Goal: Information Seeking & Learning: Learn about a topic

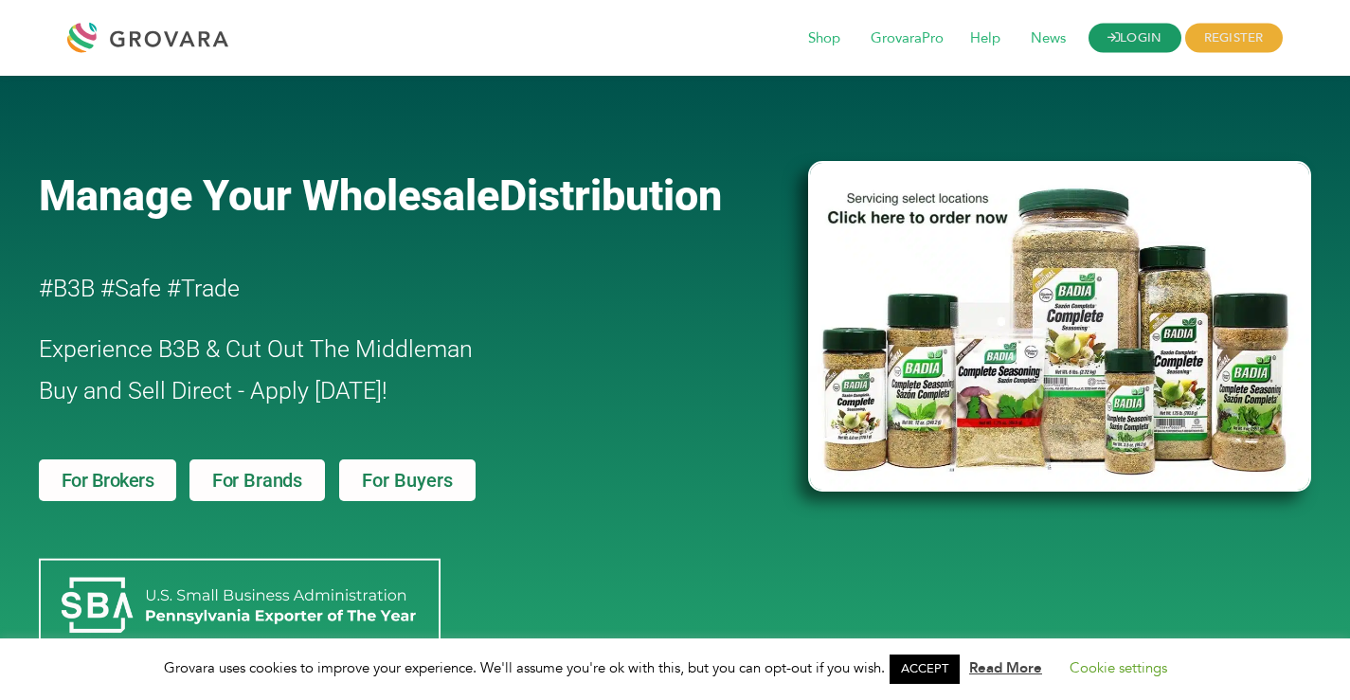
click at [1148, 28] on link "LOGIN" at bounding box center [1135, 38] width 93 height 29
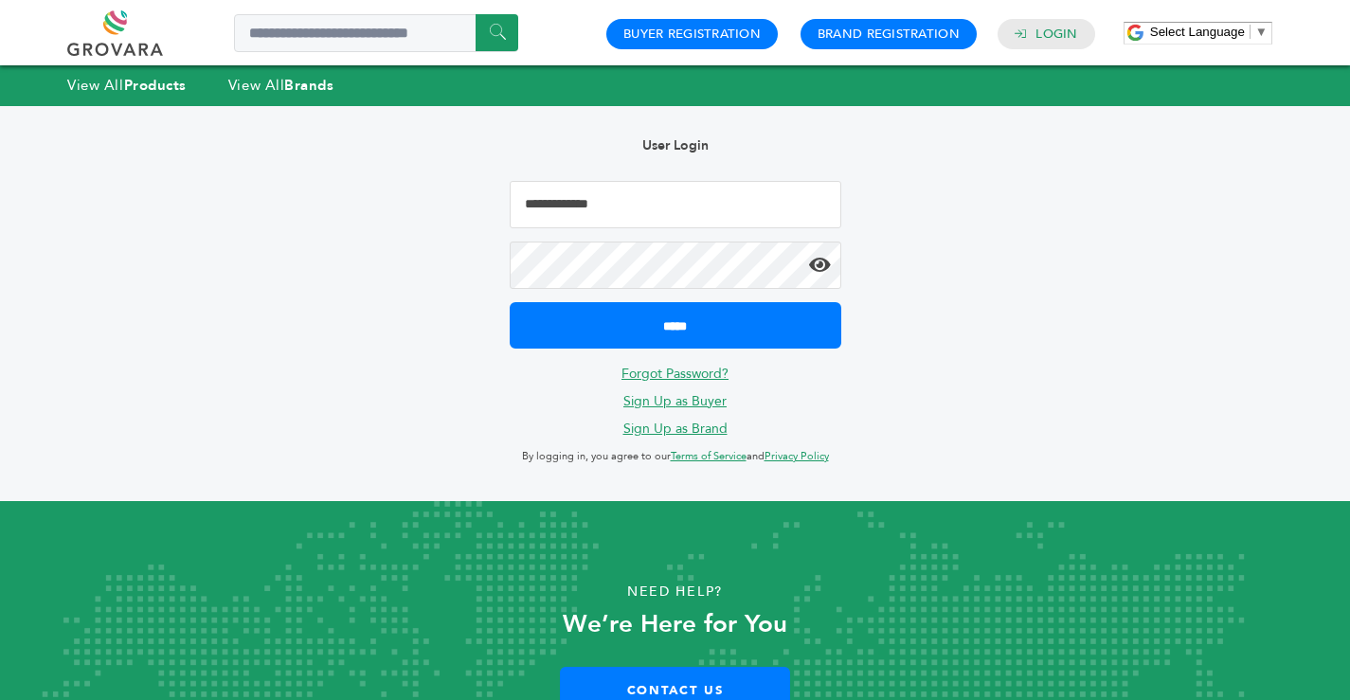
click at [570, 202] on input "Email Address" at bounding box center [676, 204] width 332 height 47
type input "**********"
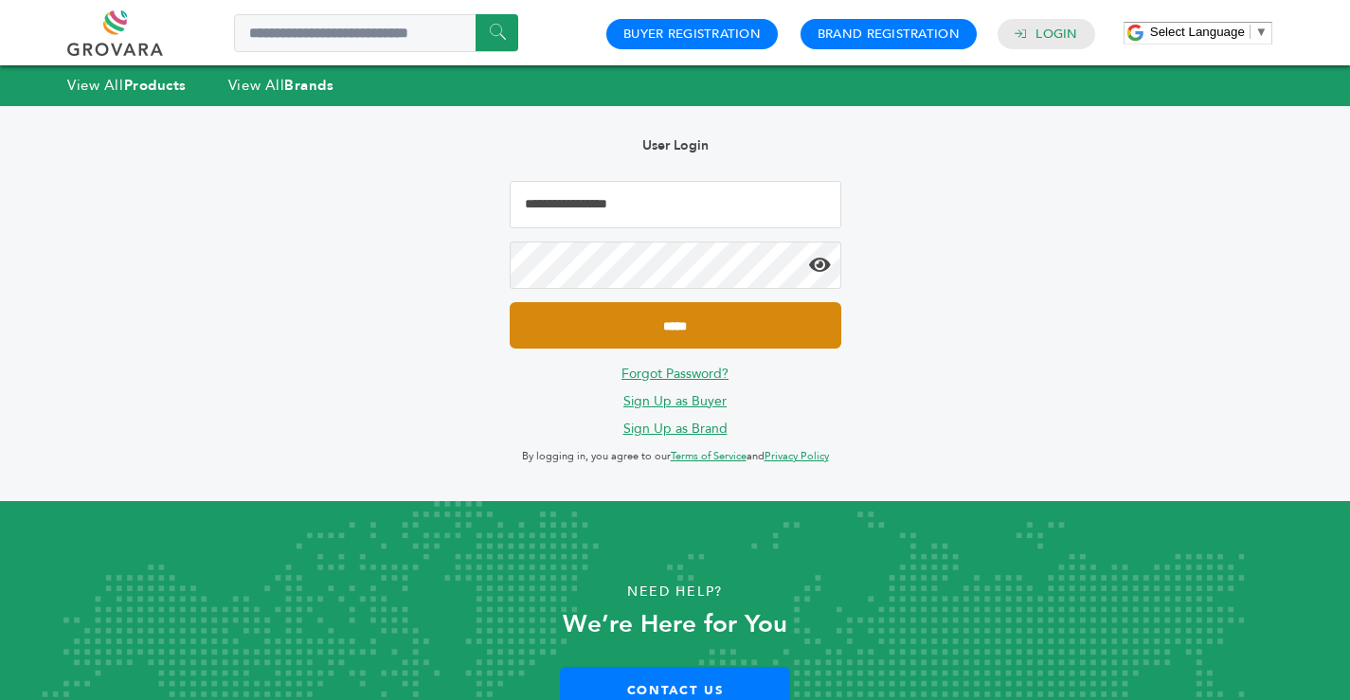
click at [674, 328] on input "*****" at bounding box center [676, 325] width 332 height 46
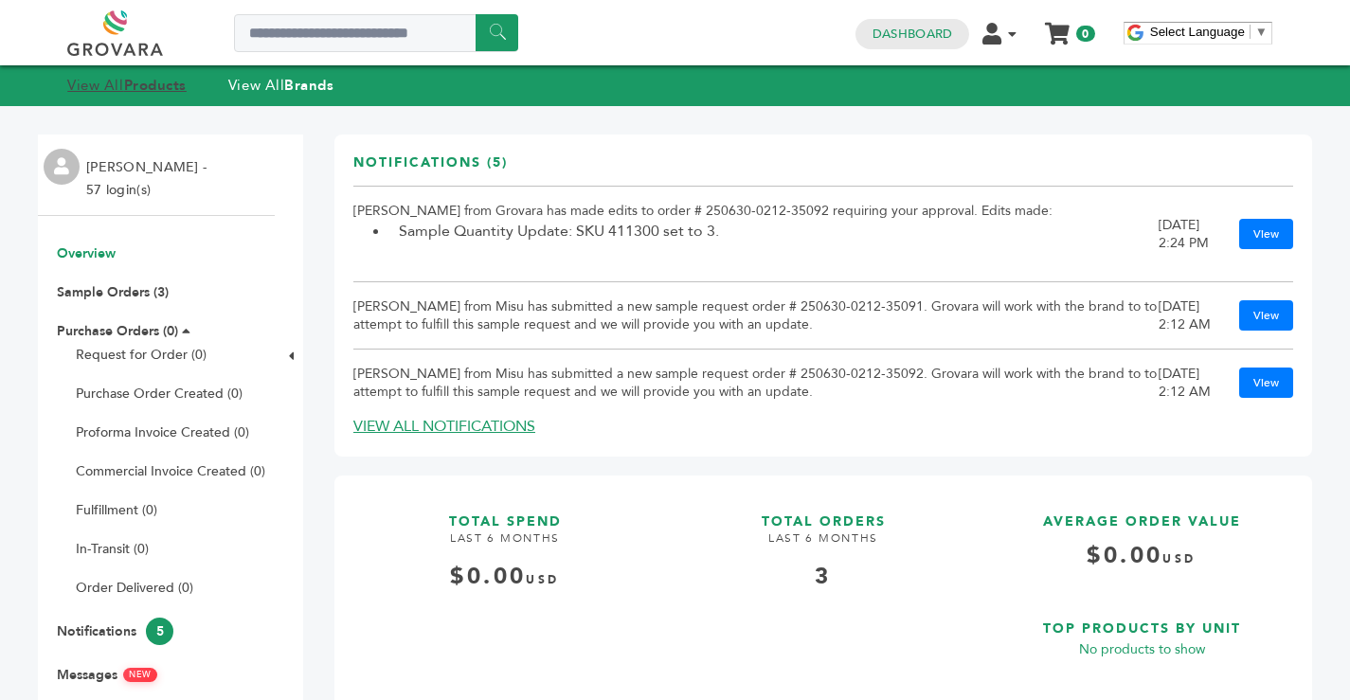
click at [114, 81] on link "View All Products" at bounding box center [126, 85] width 119 height 19
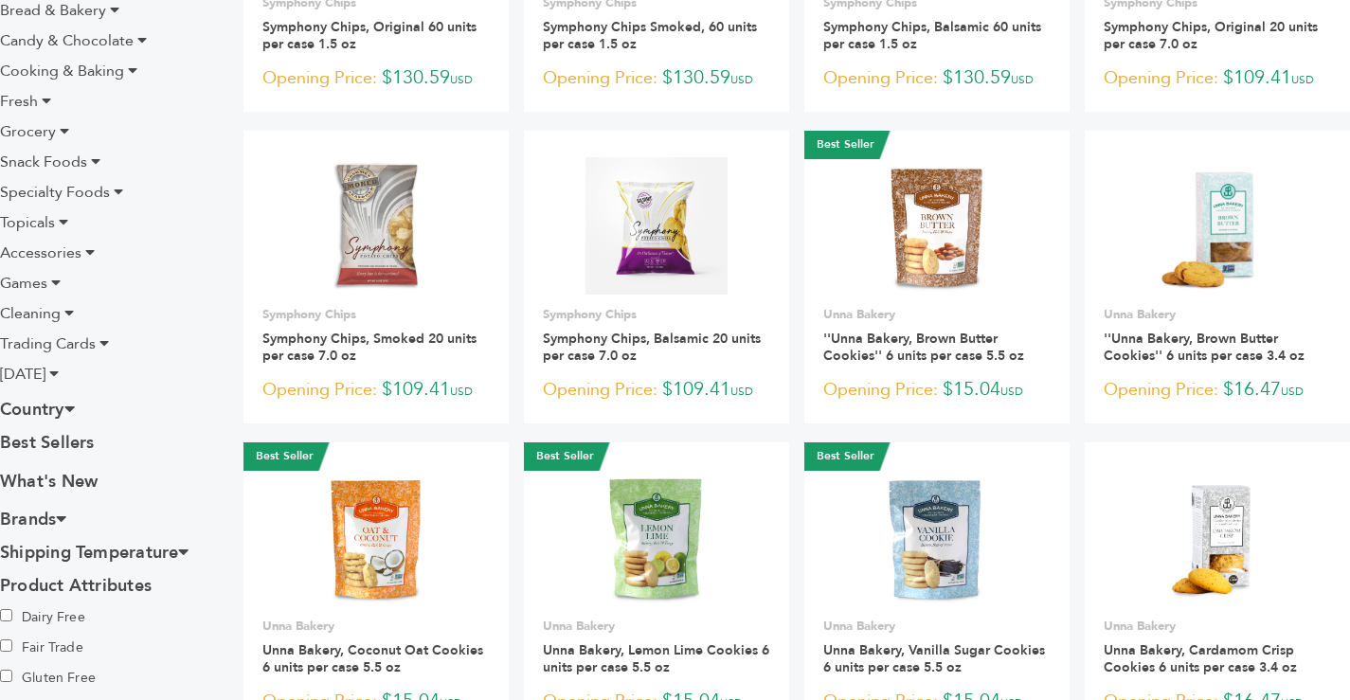
scroll to position [379, 0]
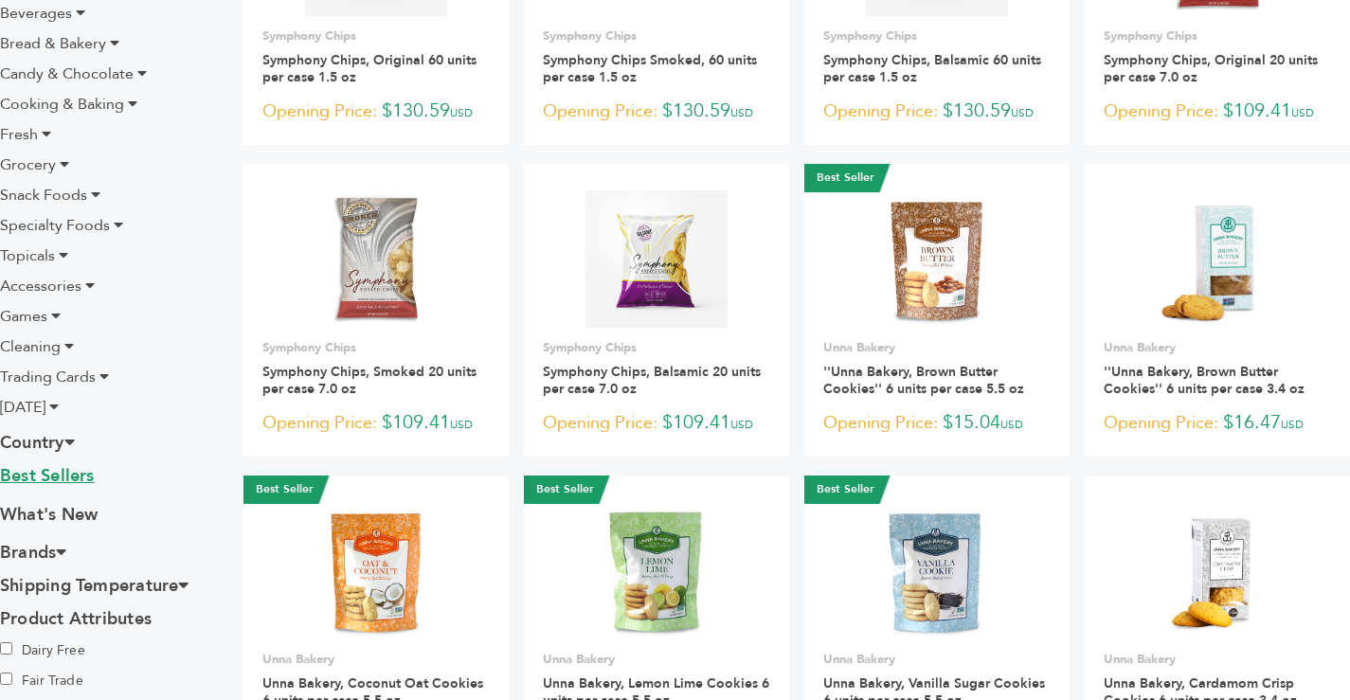
click at [46, 469] on link "Best Sellers" at bounding box center [107, 478] width 214 height 28
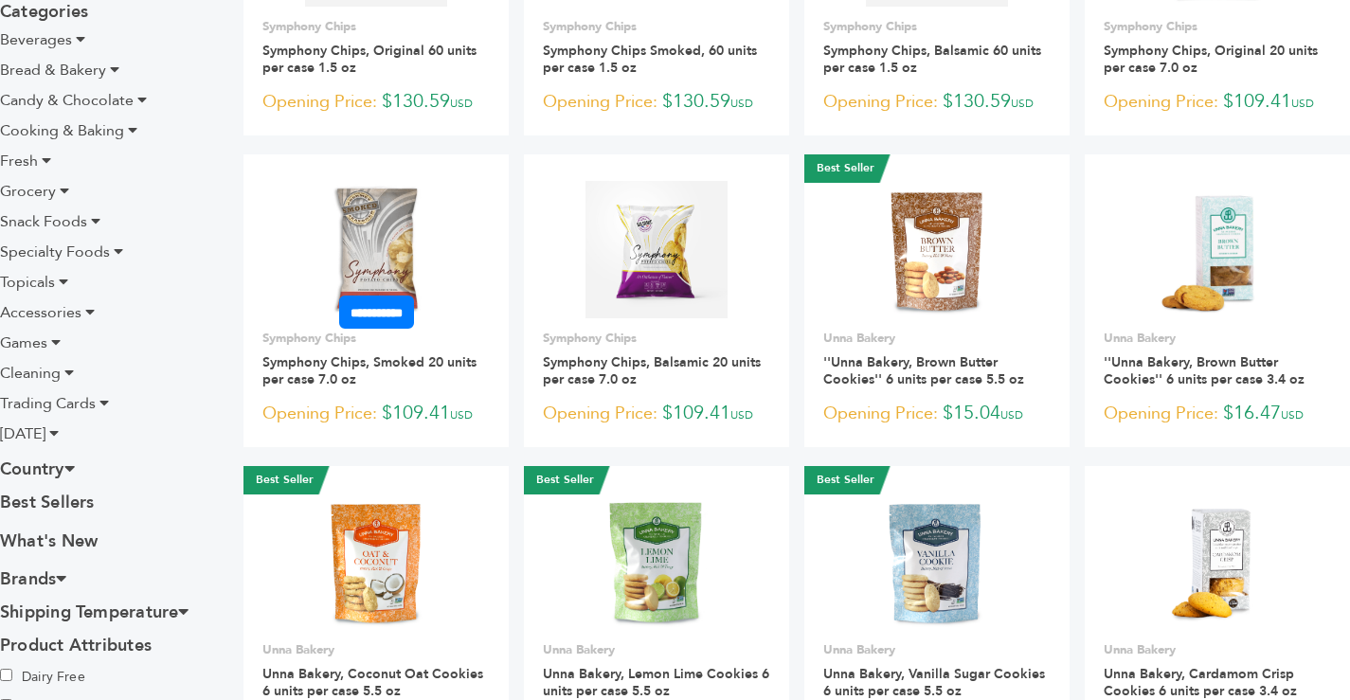
scroll to position [354, 0]
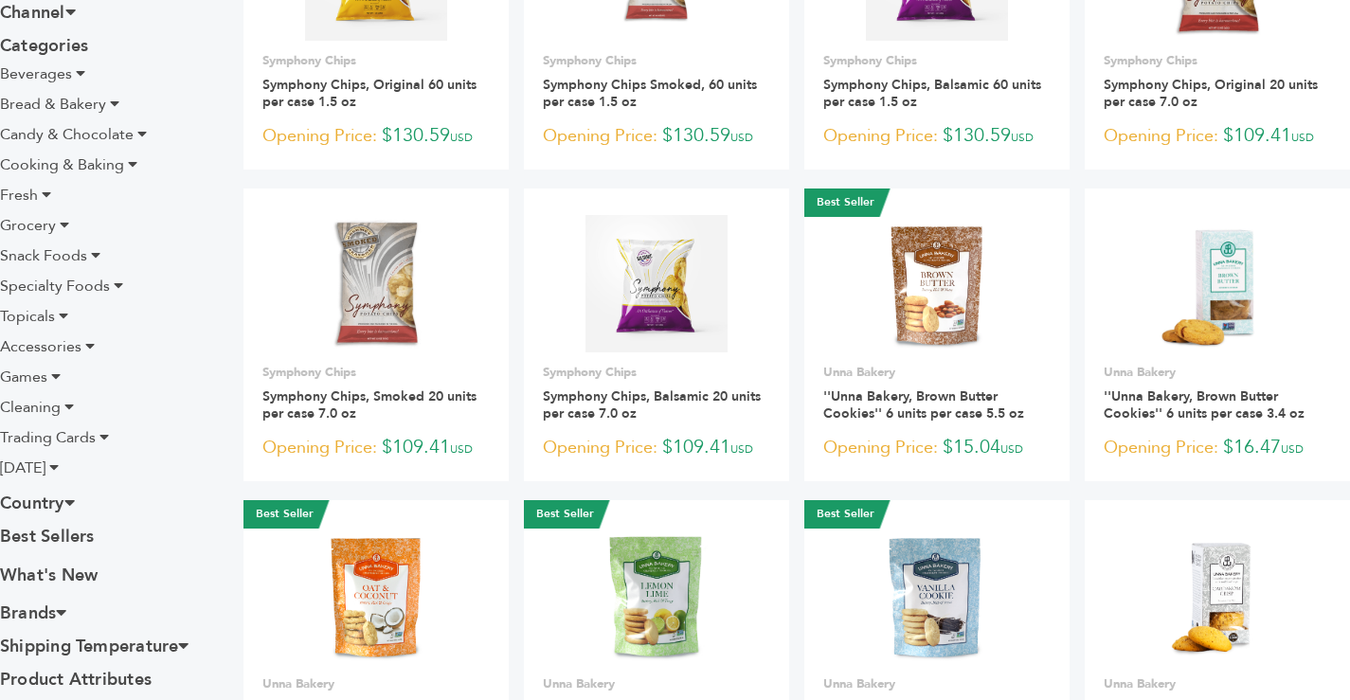
click at [94, 253] on icon at bounding box center [95, 254] width 9 height 15
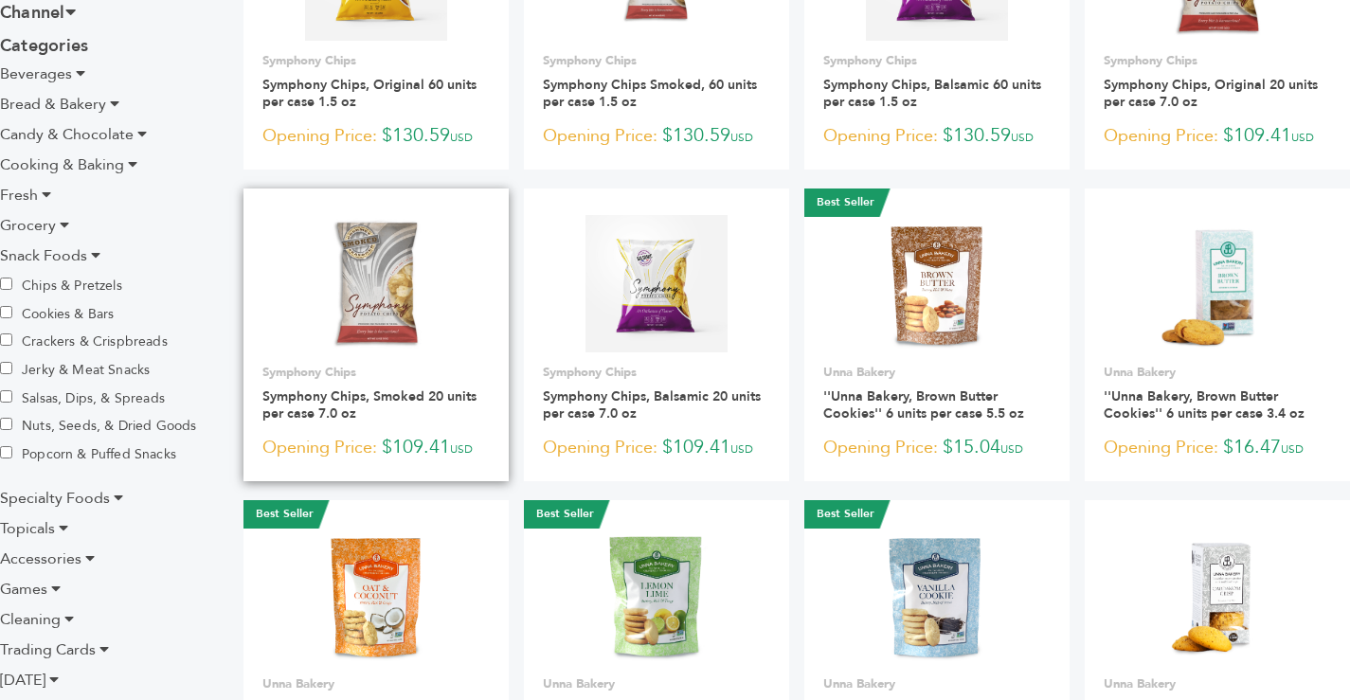
scroll to position [0, 0]
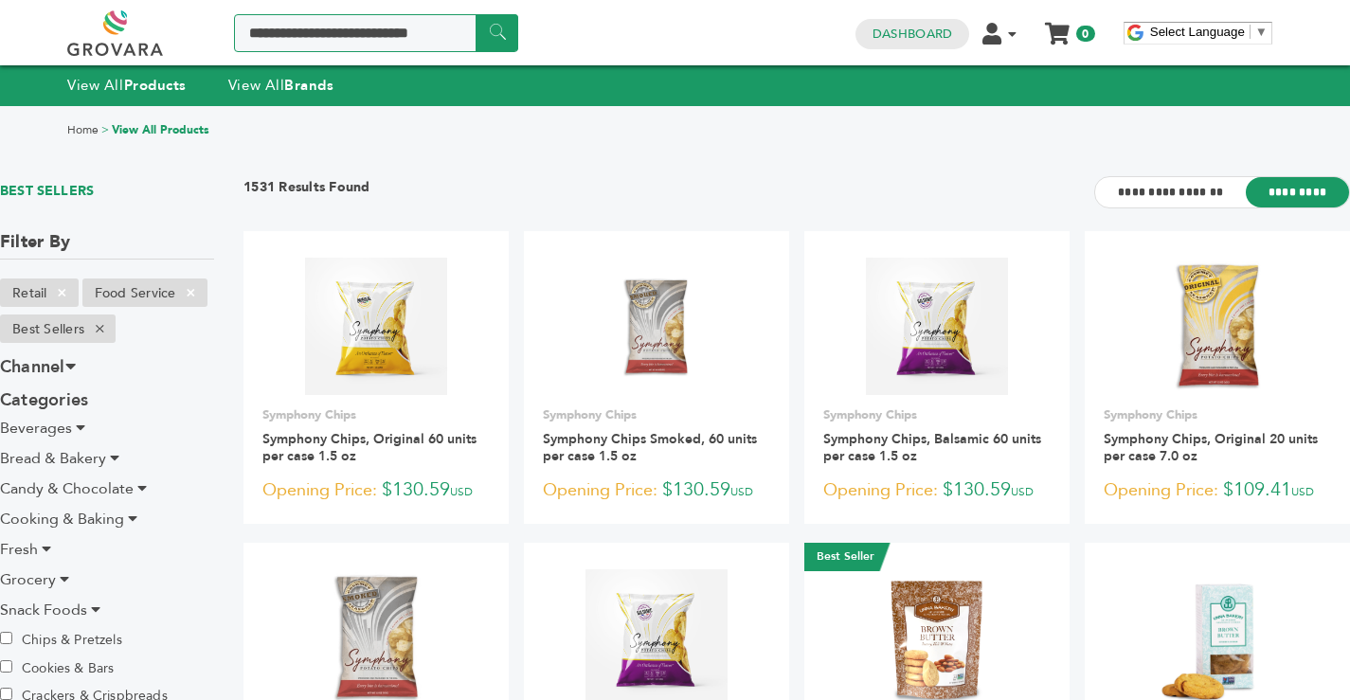
click at [280, 34] on input "Search a product or brand..." at bounding box center [376, 33] width 284 height 38
type input "*******"
click at [476, 14] on input "******" at bounding box center [497, 32] width 43 height 37
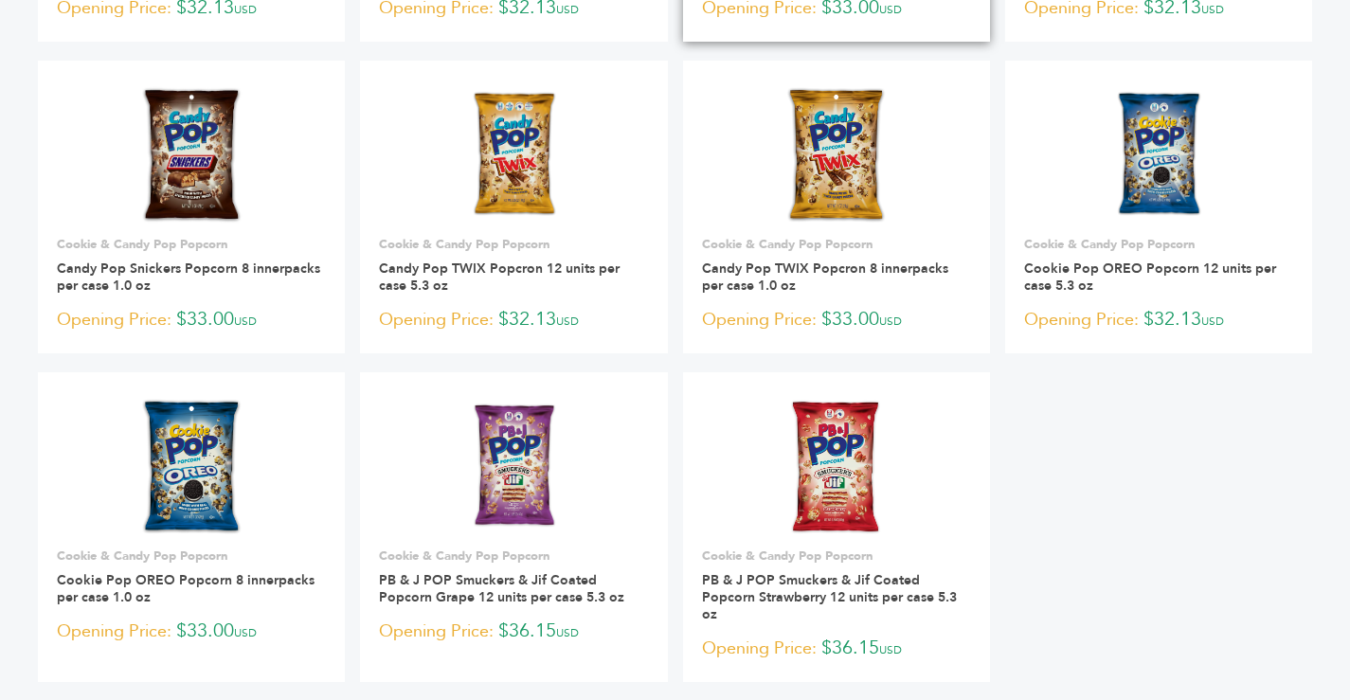
scroll to position [474, 0]
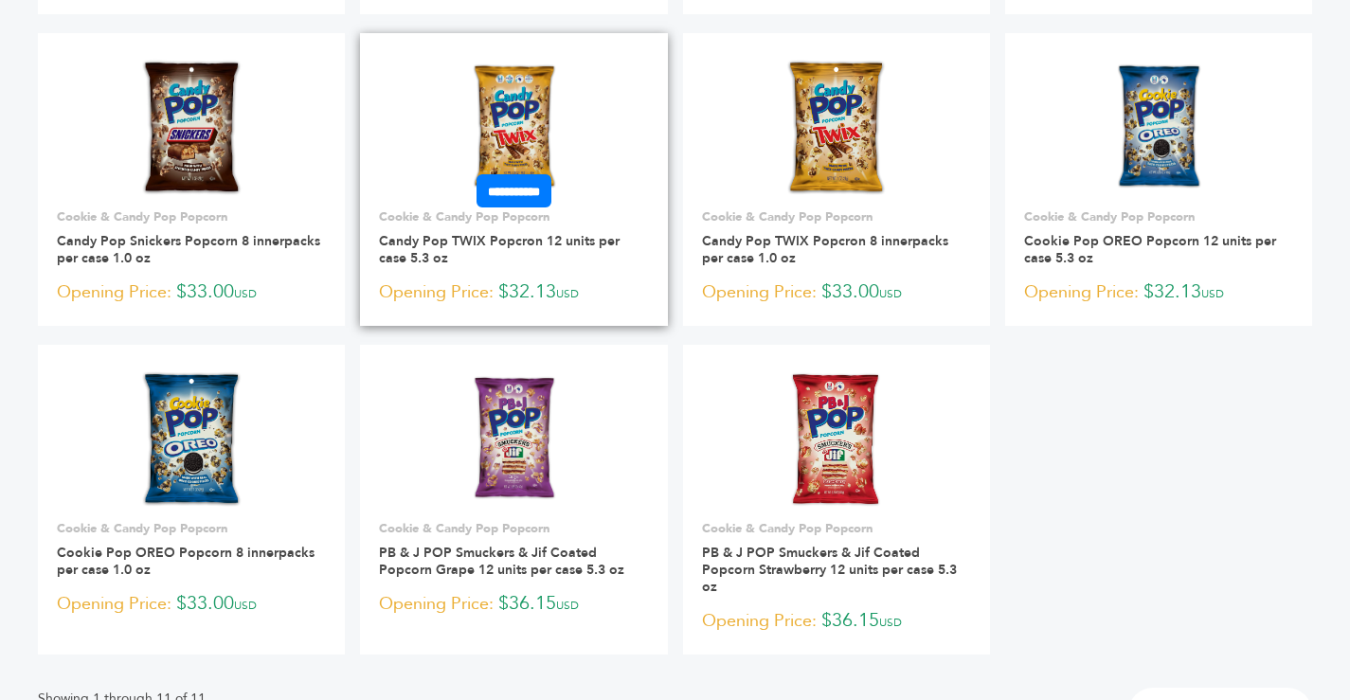
click at [506, 127] on img at bounding box center [514, 127] width 97 height 136
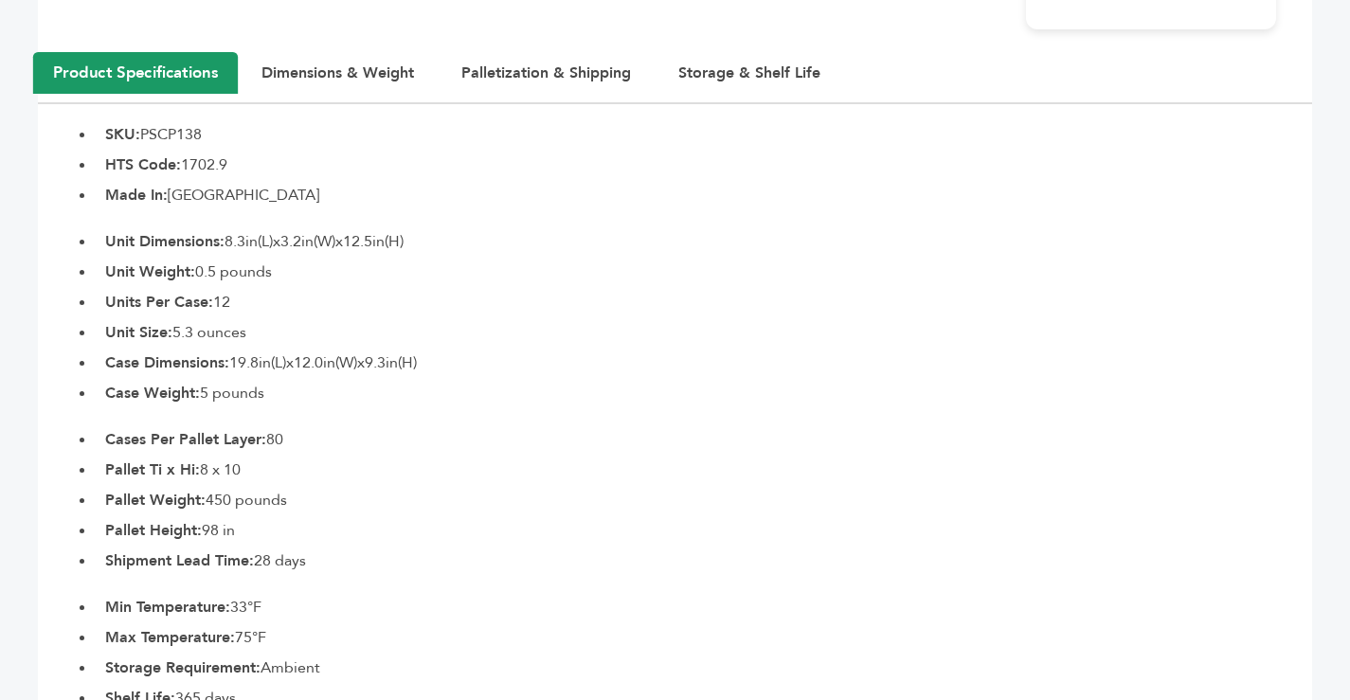
scroll to position [851, 0]
click at [341, 72] on button "Dimensions & Weight" at bounding box center [338, 72] width 200 height 42
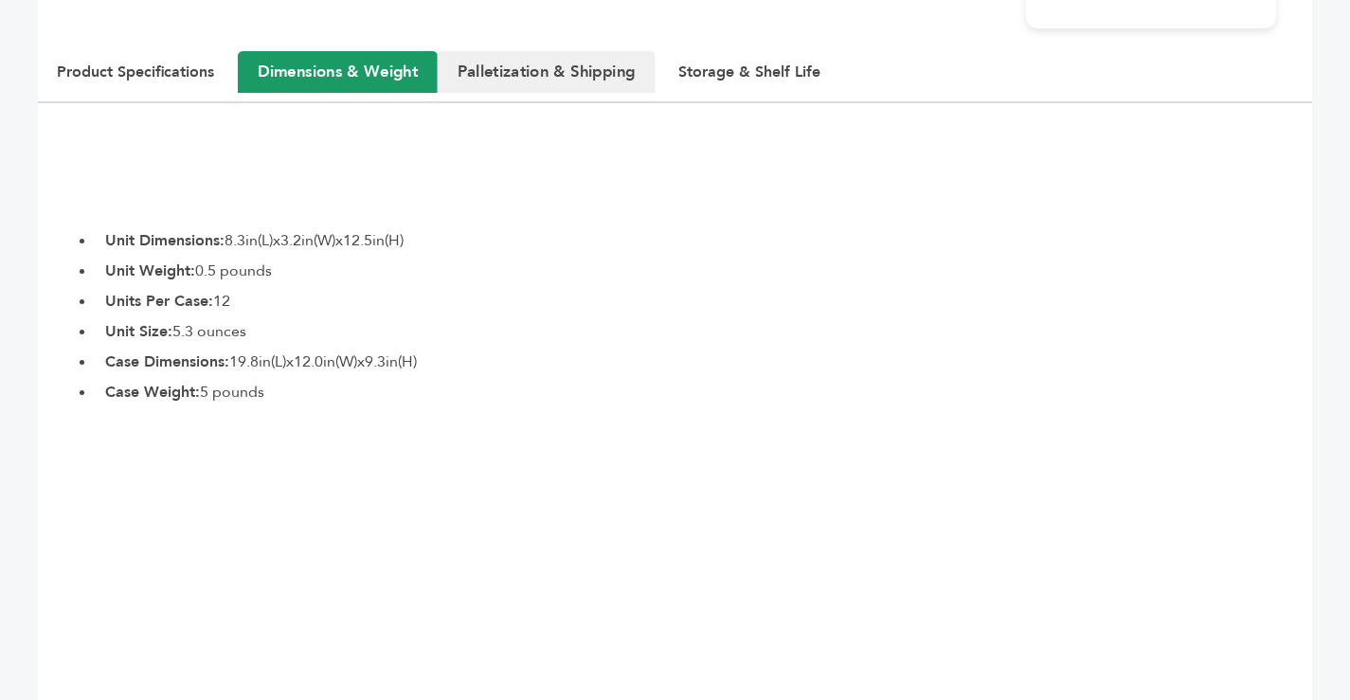
click at [527, 72] on button "Palletization & Shipping" at bounding box center [547, 72] width 218 height 42
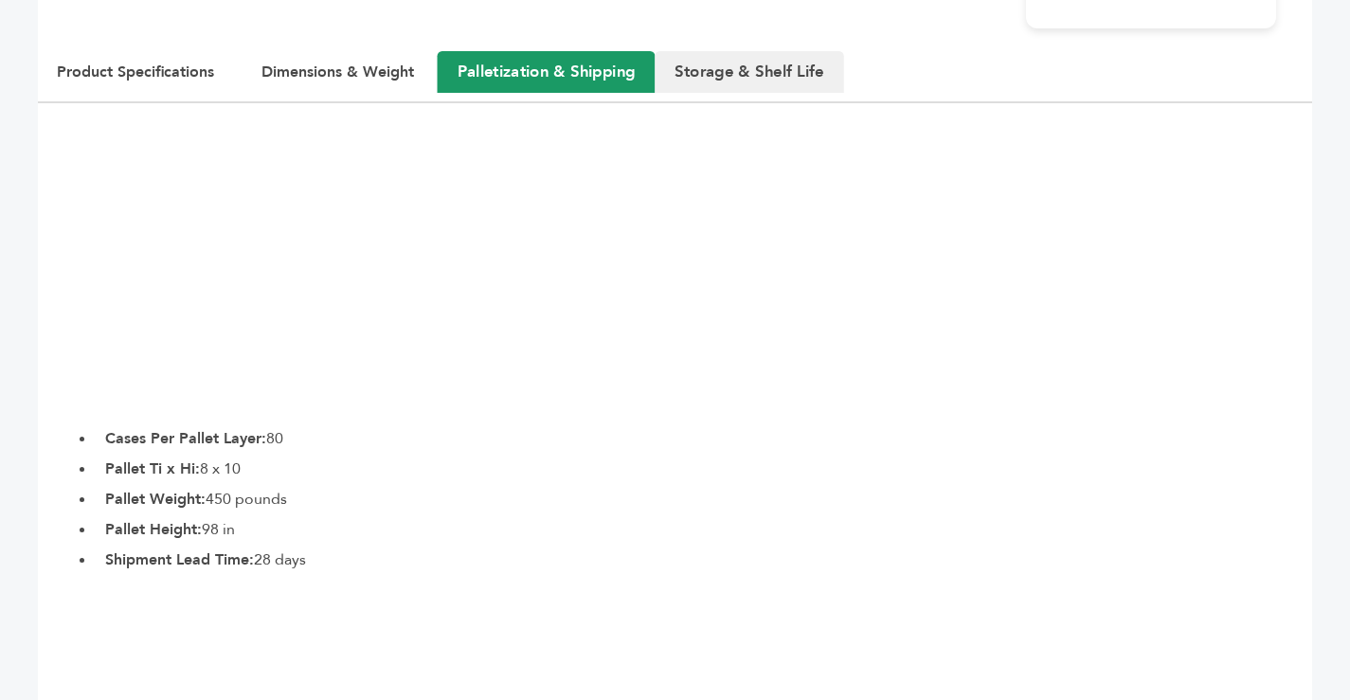
click at [715, 70] on button "Storage & Shelf Life" at bounding box center [750, 72] width 190 height 42
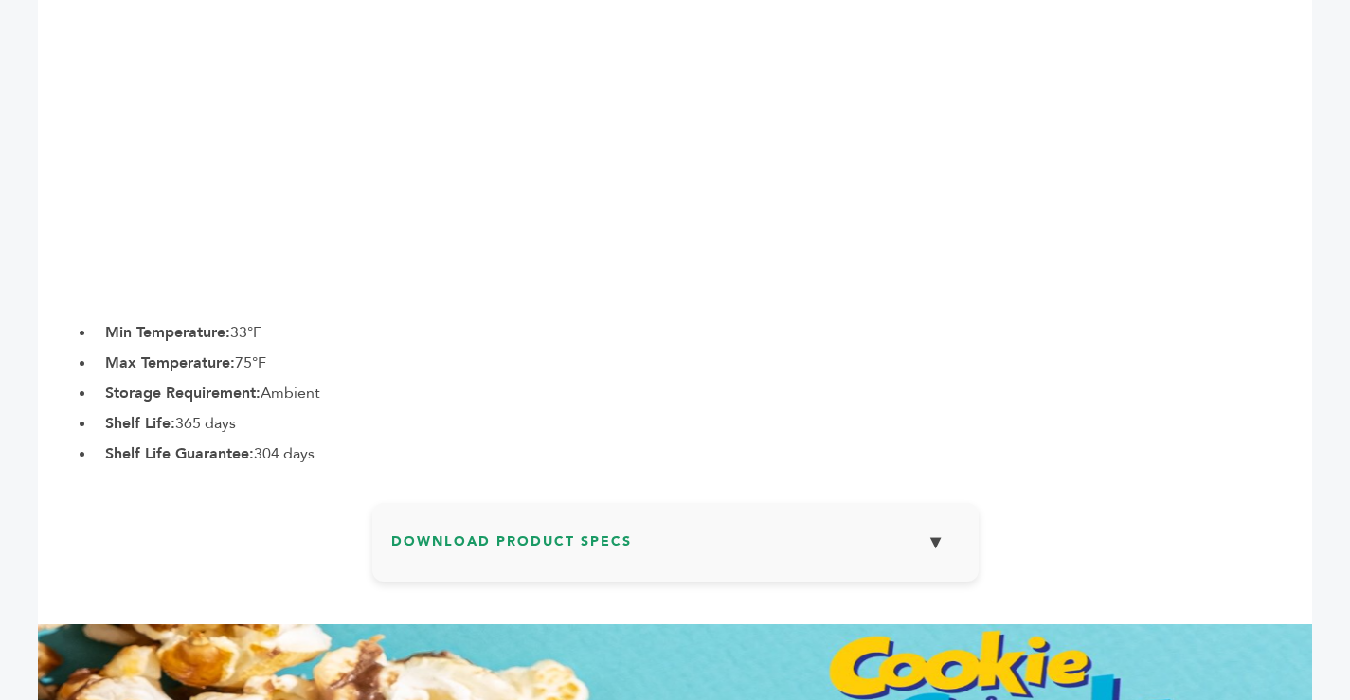
scroll to position [1135, 0]
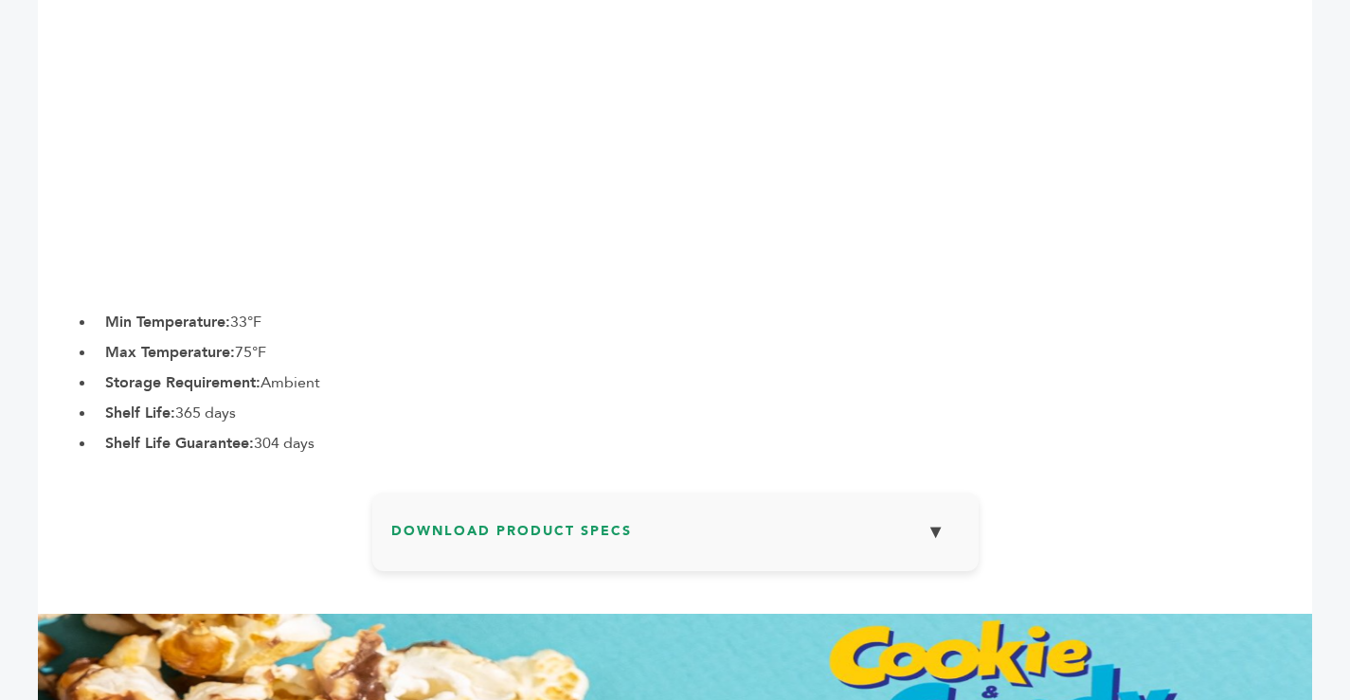
click at [562, 528] on h3 "Download Product Specs ▼" at bounding box center [675, 539] width 569 height 55
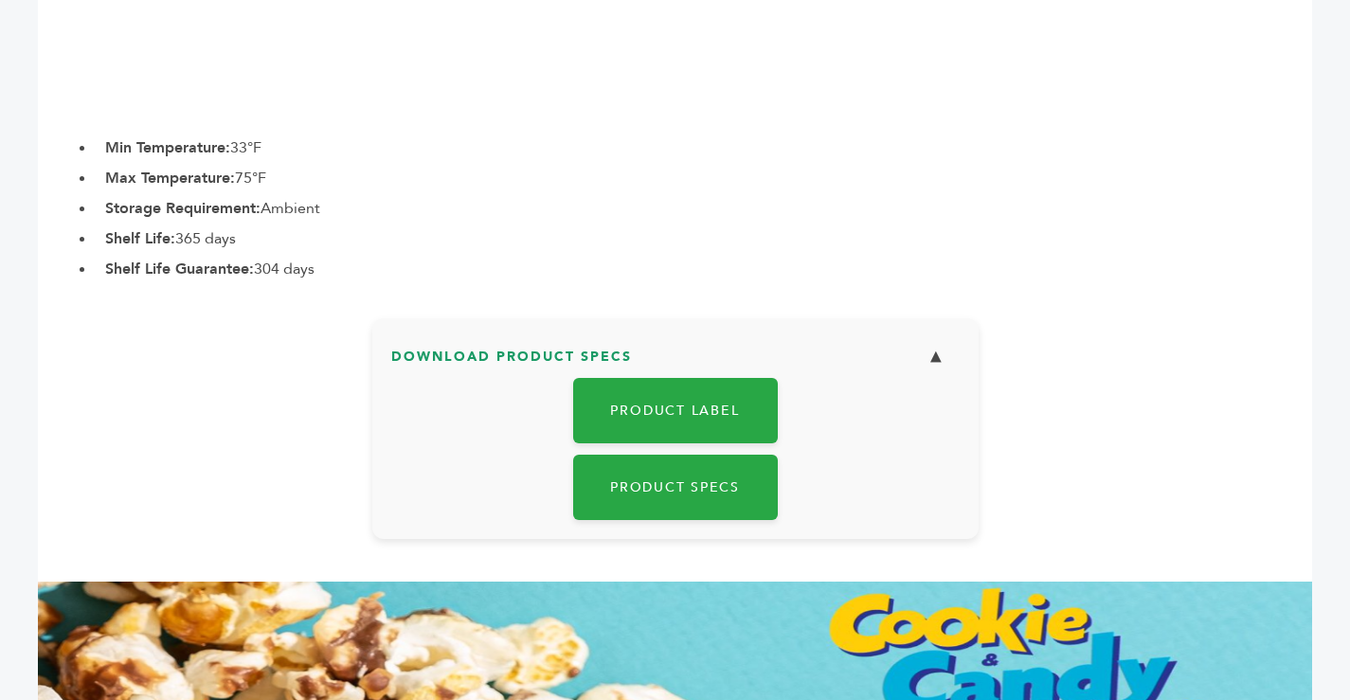
scroll to position [1325, 0]
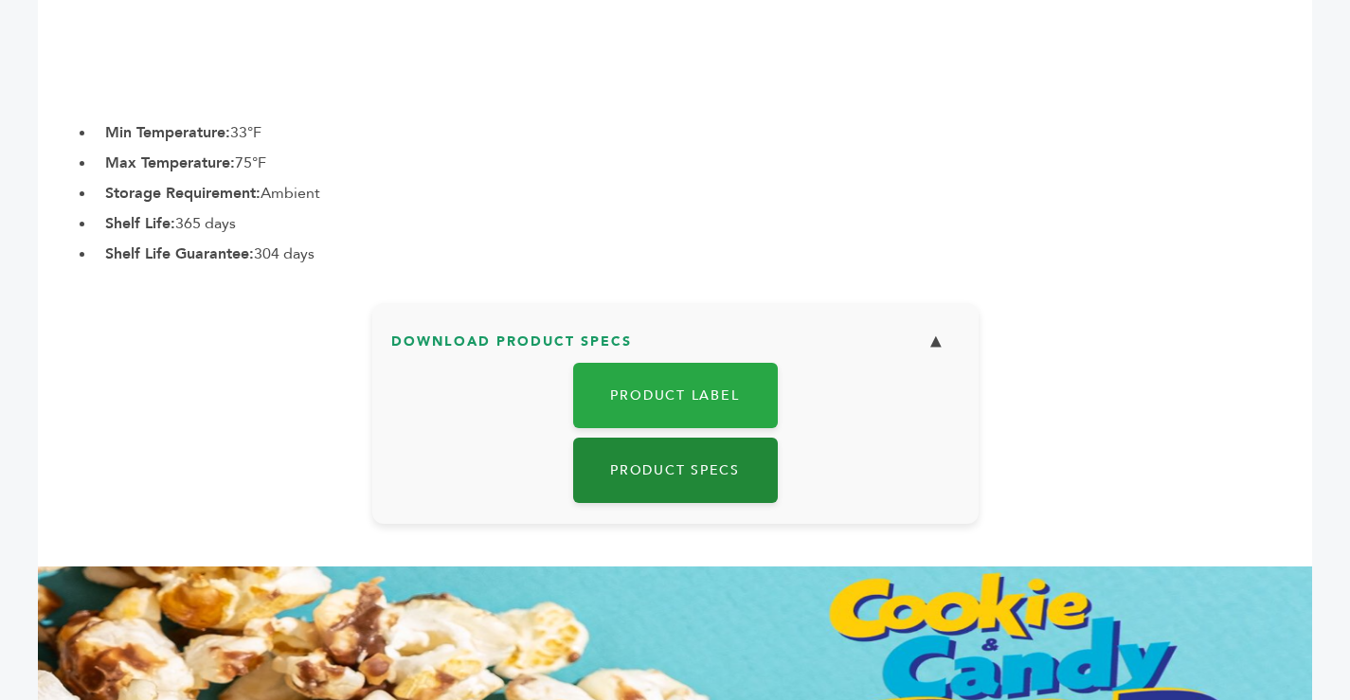
click at [657, 466] on link "Product Specs" at bounding box center [675, 470] width 205 height 65
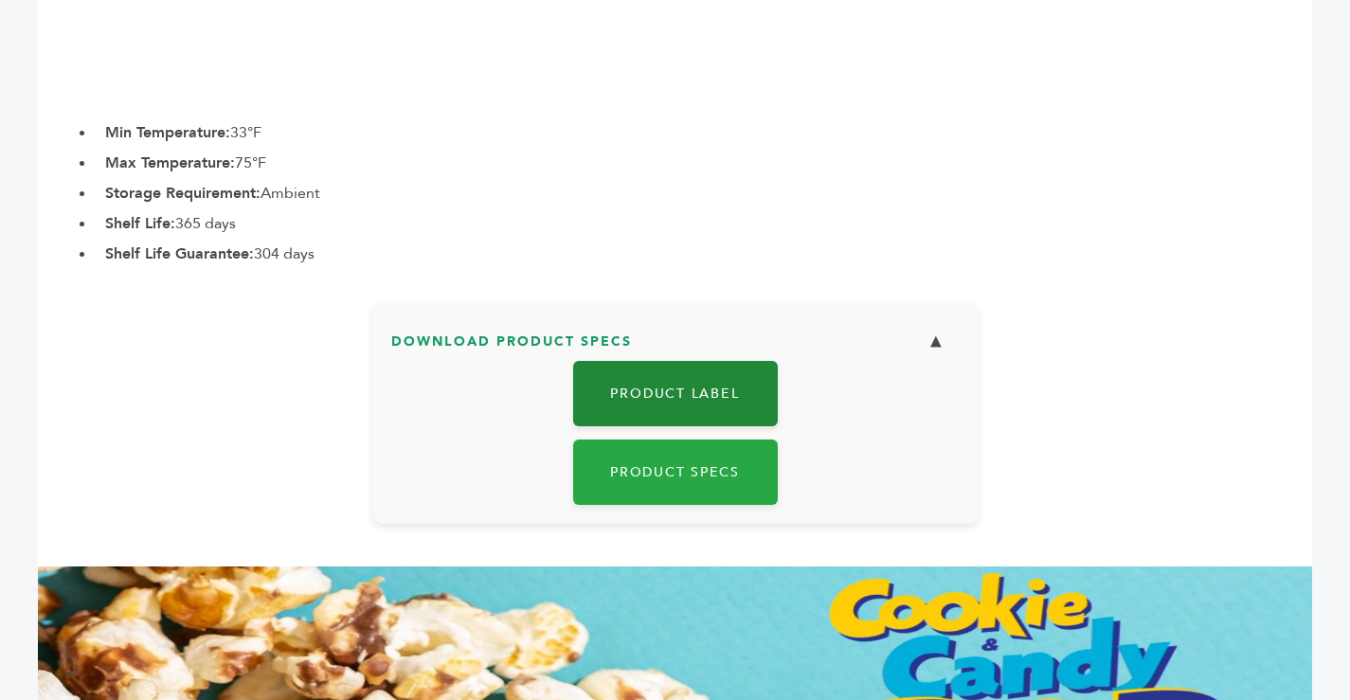
click at [649, 382] on link "Product Label" at bounding box center [675, 393] width 205 height 65
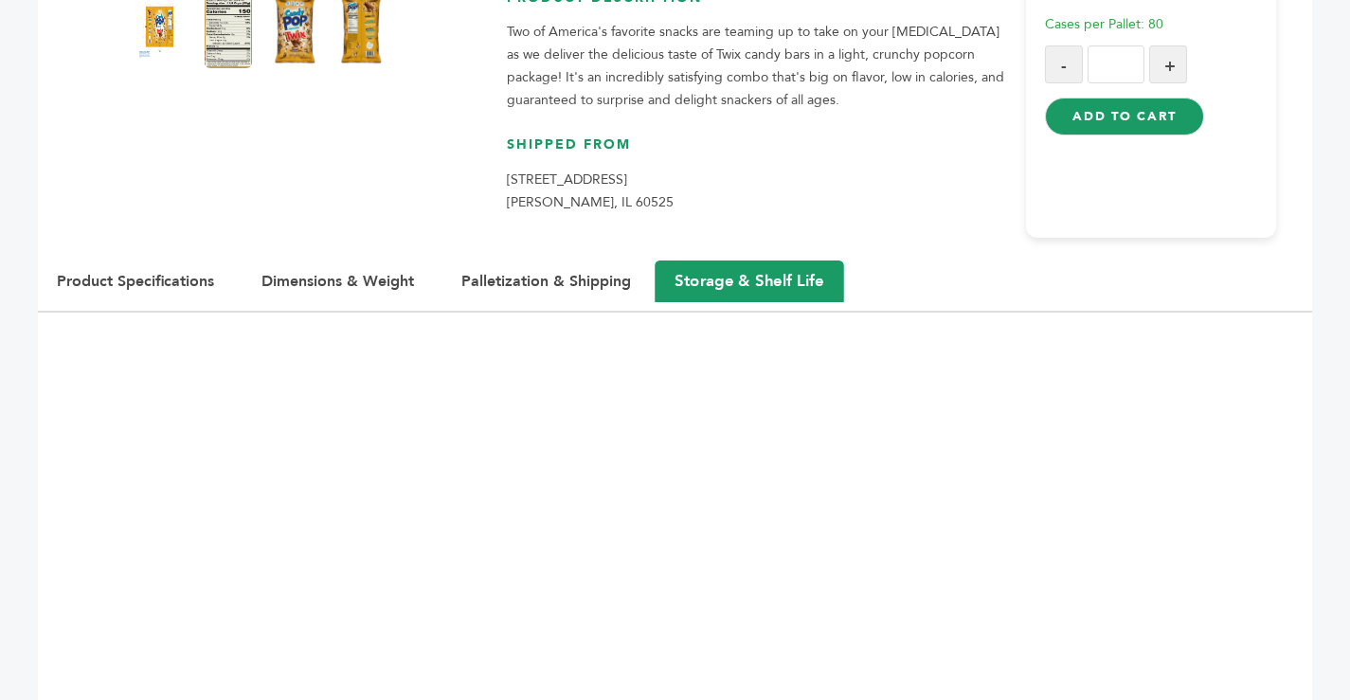
scroll to position [567, 0]
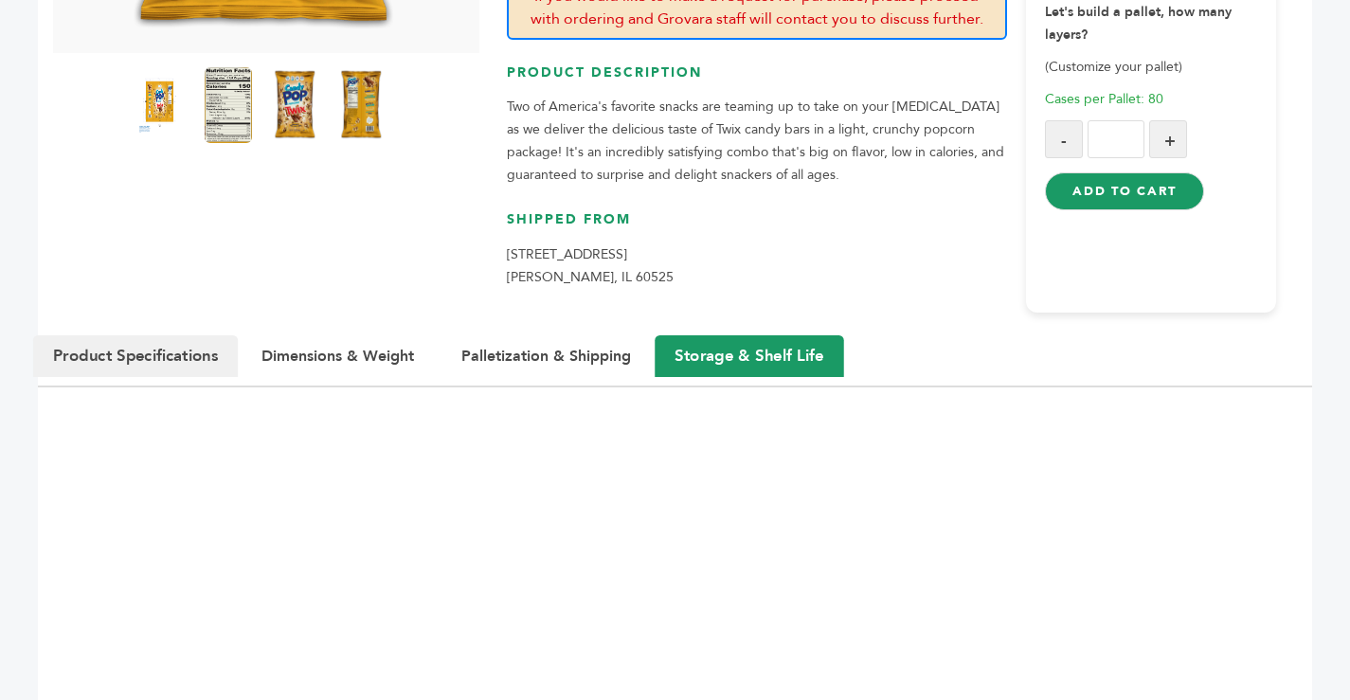
click at [185, 346] on button "Product Specifications" at bounding box center [135, 356] width 205 height 42
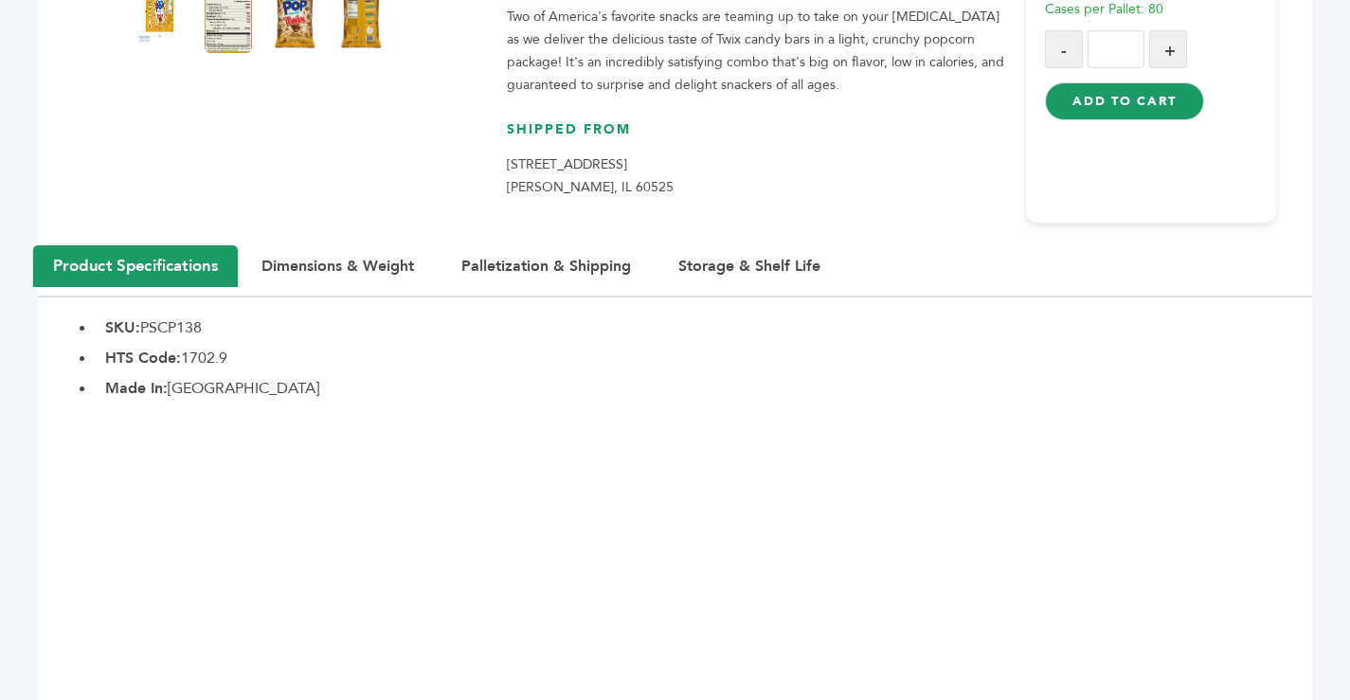
scroll to position [851, 0]
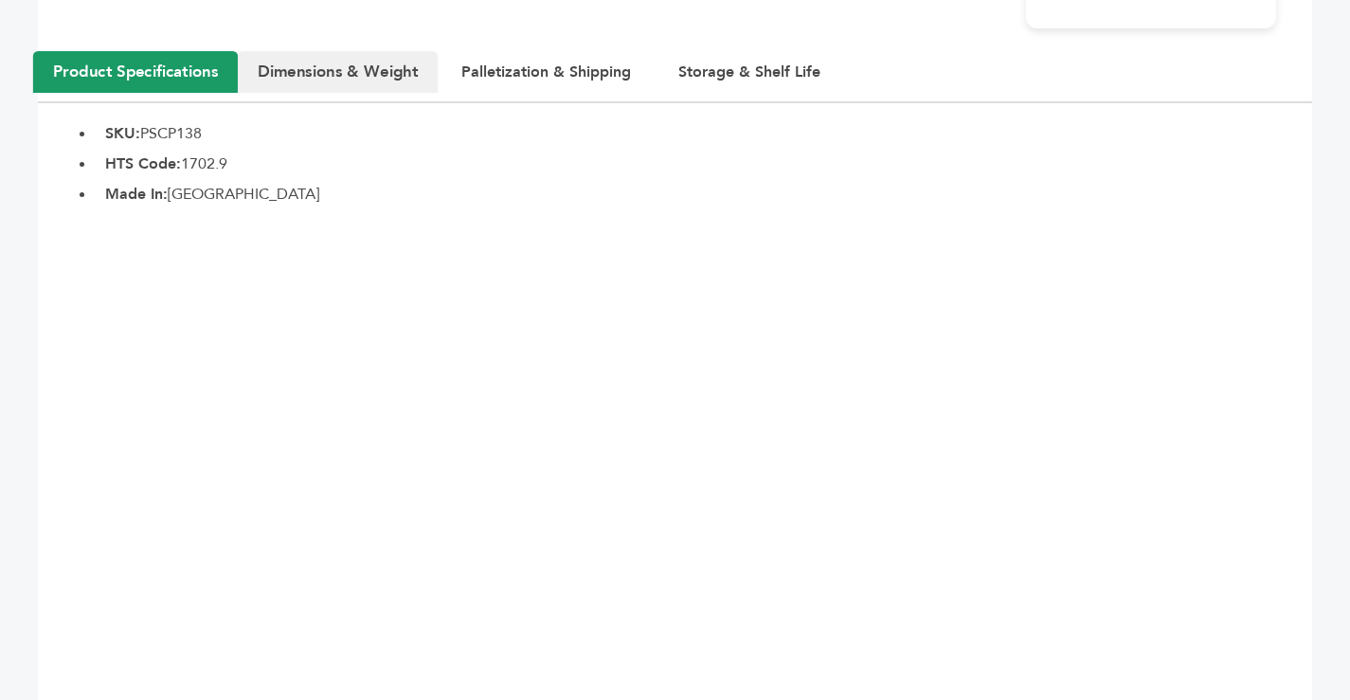
click at [316, 66] on button "Dimensions & Weight" at bounding box center [338, 72] width 200 height 42
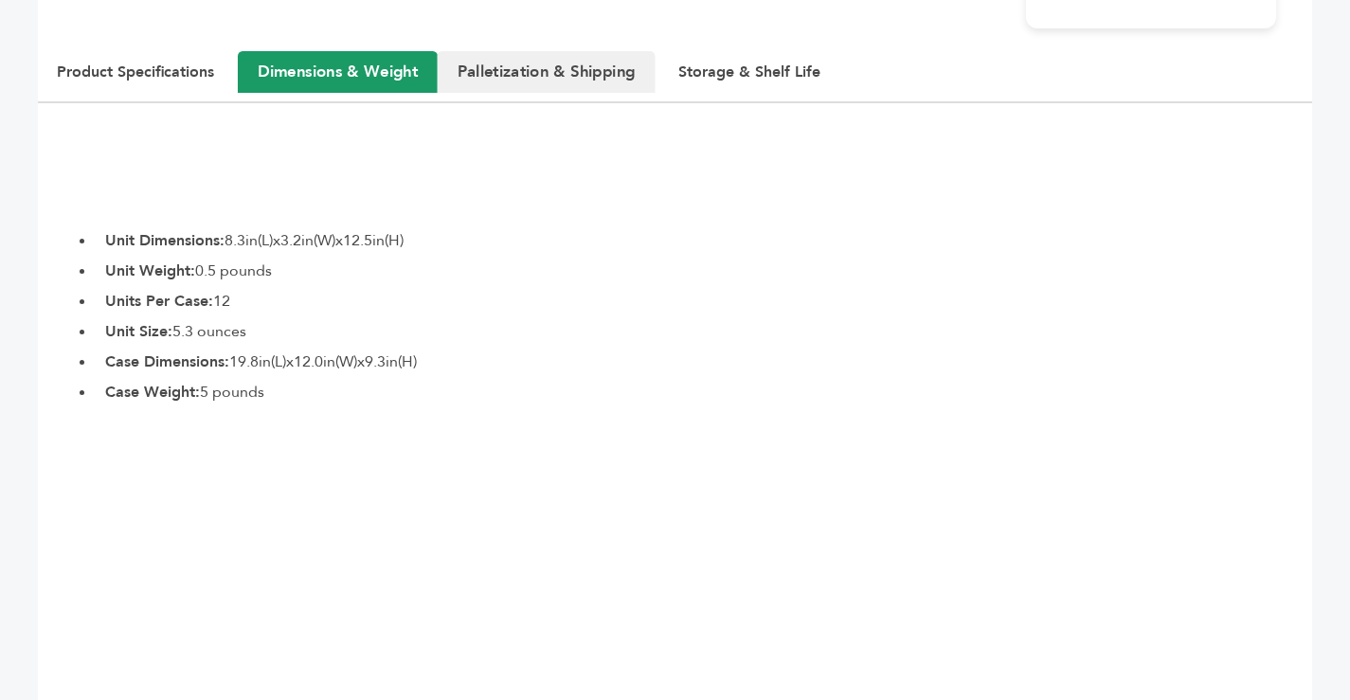
click at [539, 66] on button "Palletization & Shipping" at bounding box center [547, 72] width 218 height 42
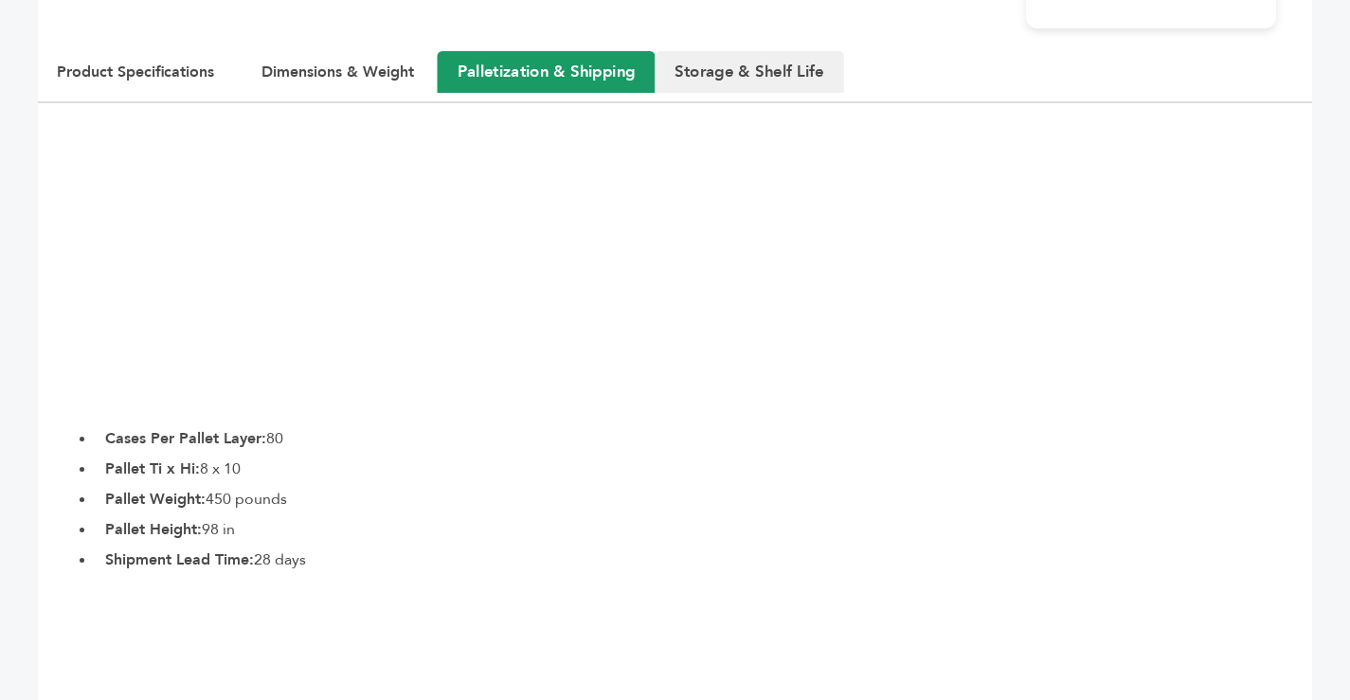
click at [707, 65] on button "Storage & Shelf Life" at bounding box center [750, 72] width 190 height 42
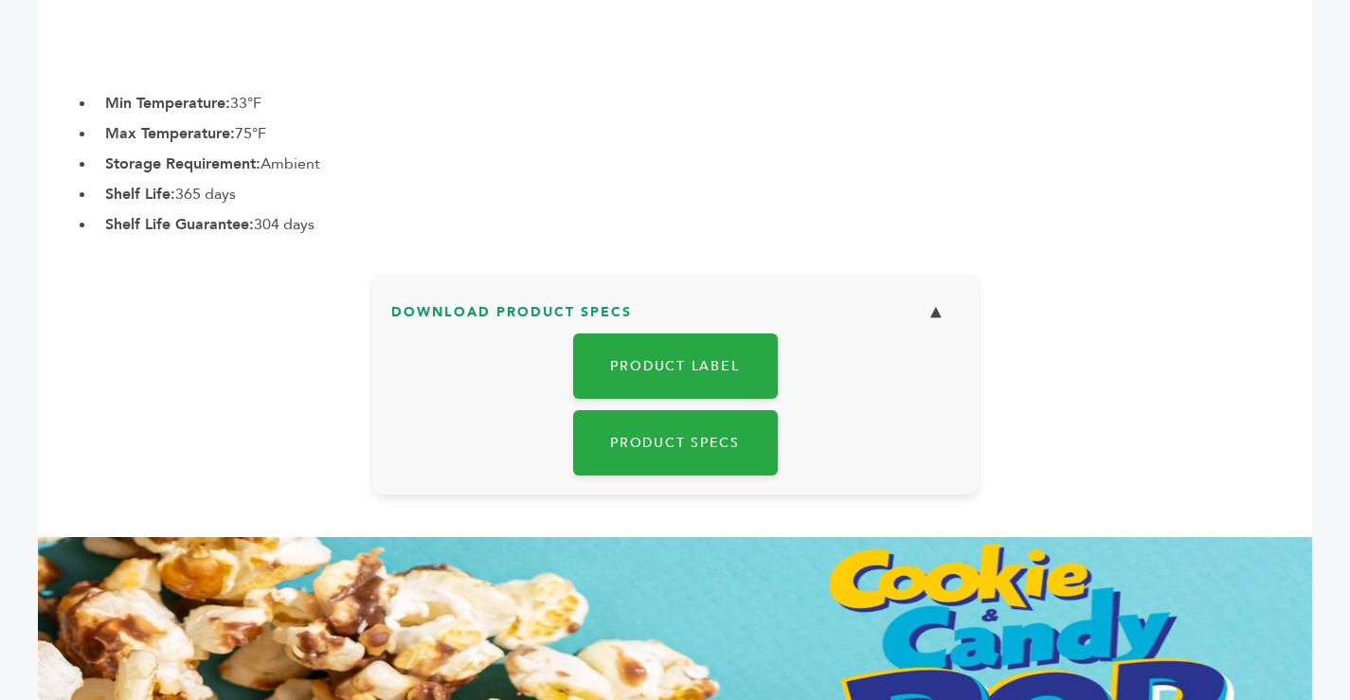
scroll to position [1325, 0]
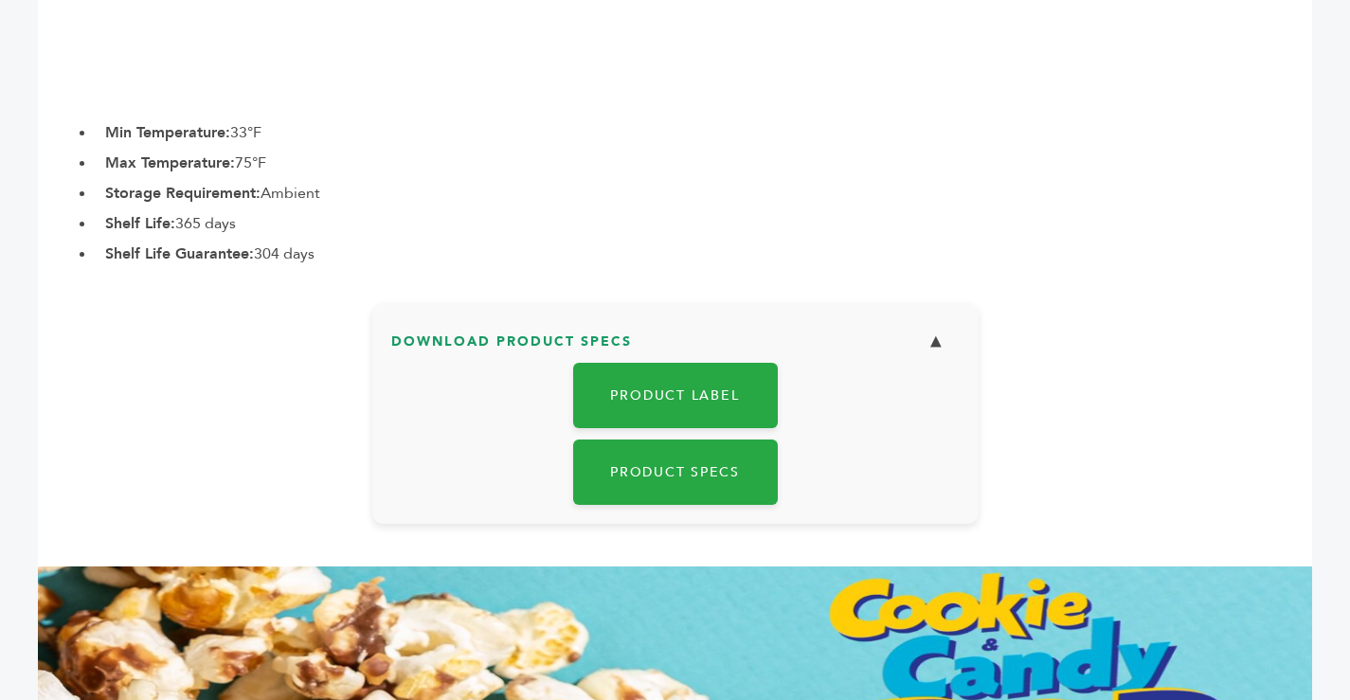
click at [453, 340] on h3 "Download Product Specs ▼" at bounding box center [675, 349] width 569 height 55
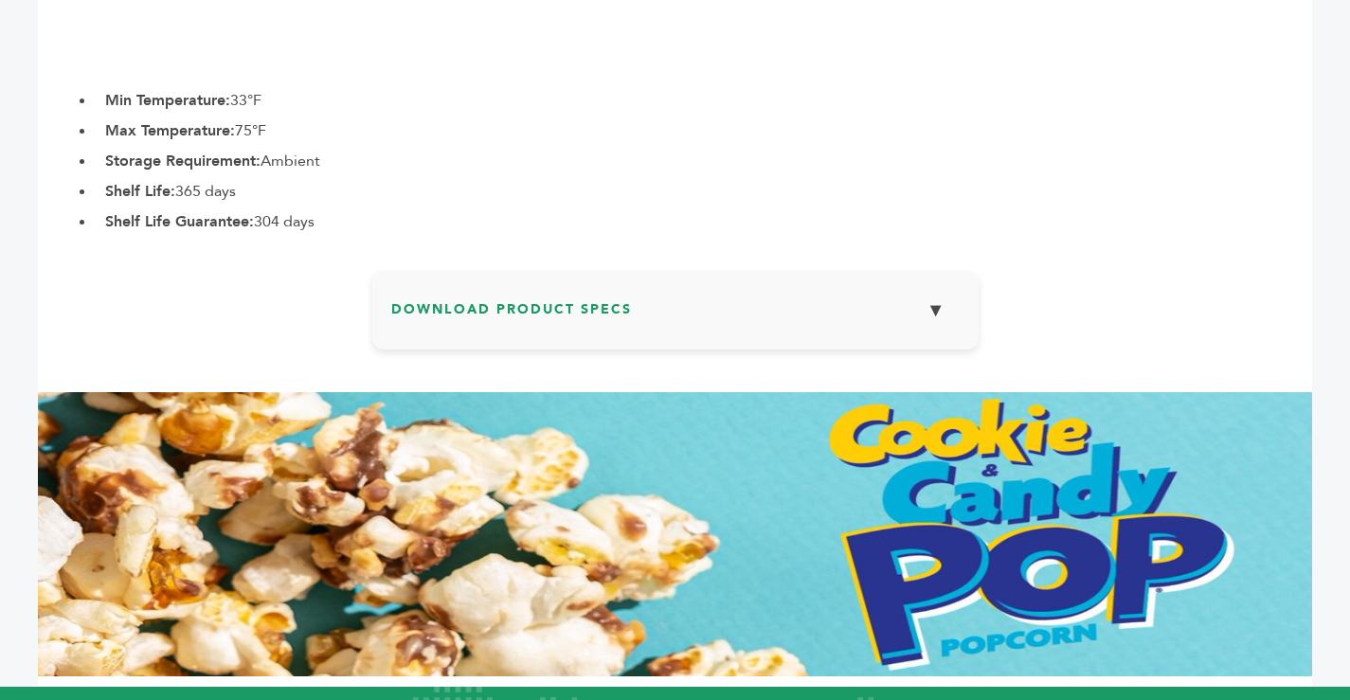
scroll to position [1160, 0]
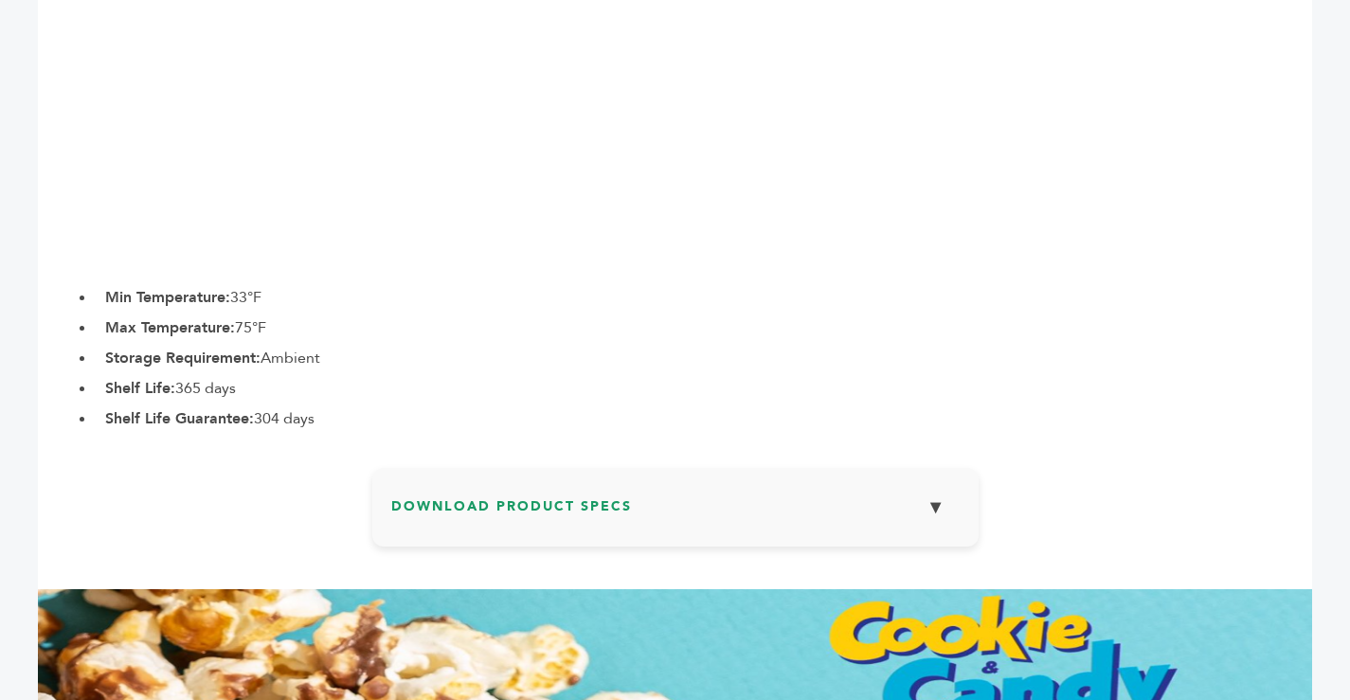
click at [930, 503] on button "▼" at bounding box center [936, 507] width 47 height 41
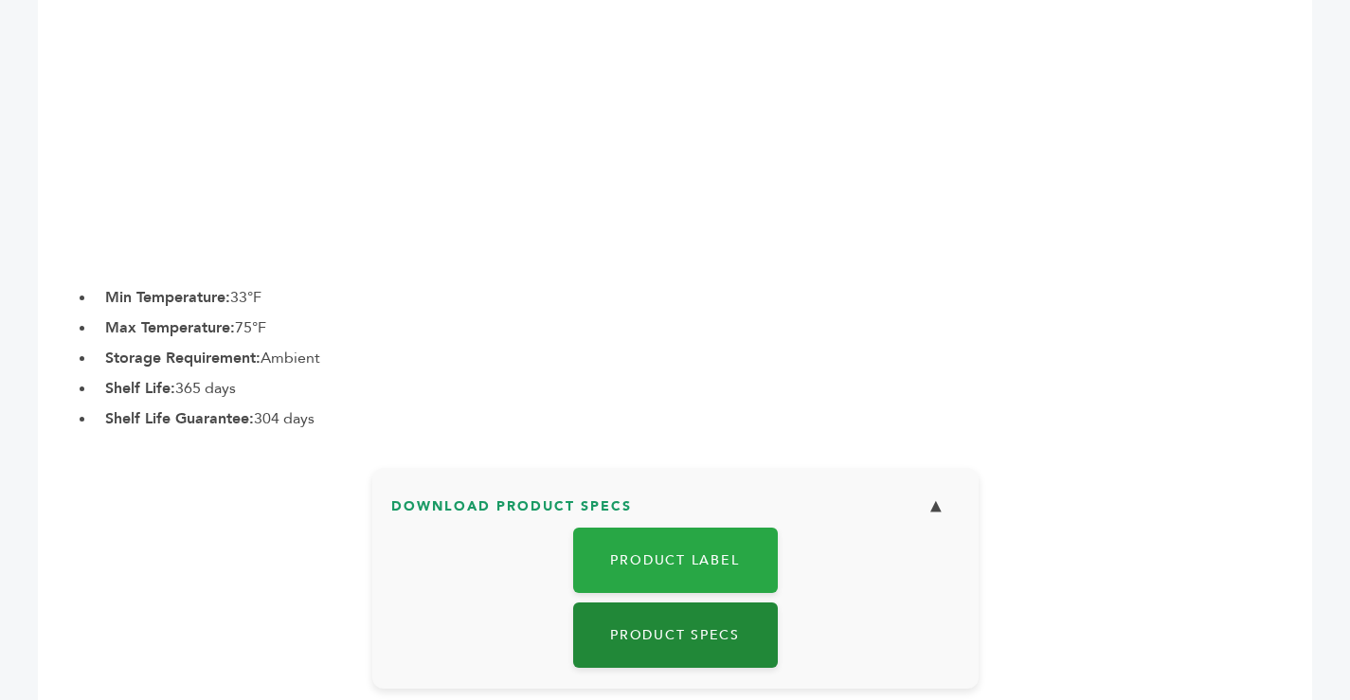
click at [686, 637] on link "Product Specs" at bounding box center [675, 635] width 205 height 65
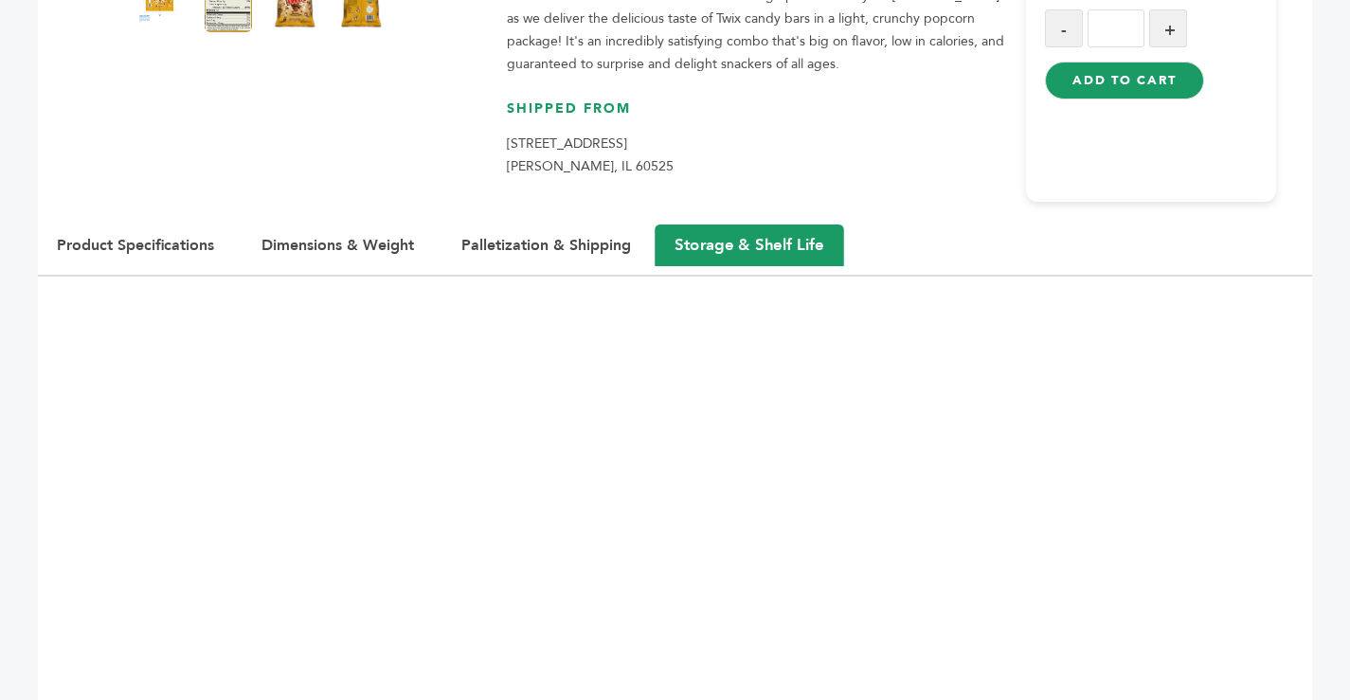
scroll to position [686, 0]
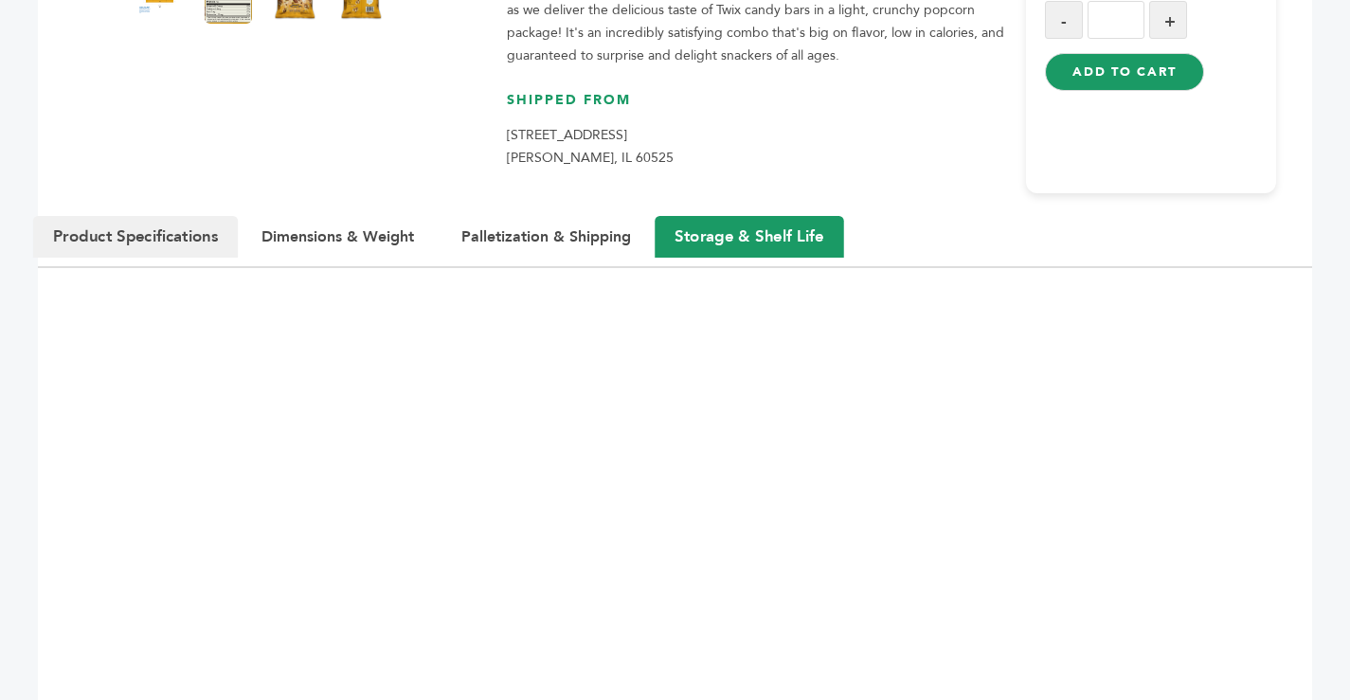
click at [137, 238] on button "Product Specifications" at bounding box center [135, 237] width 205 height 42
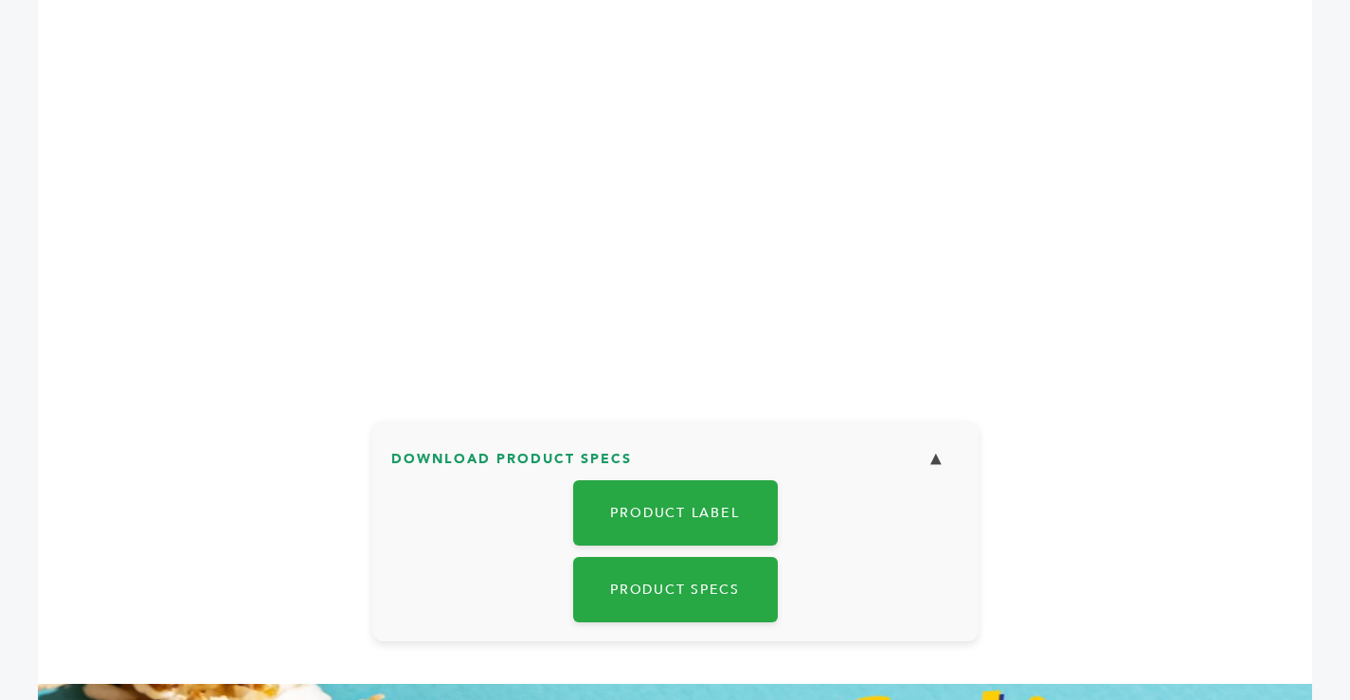
scroll to position [733, 0]
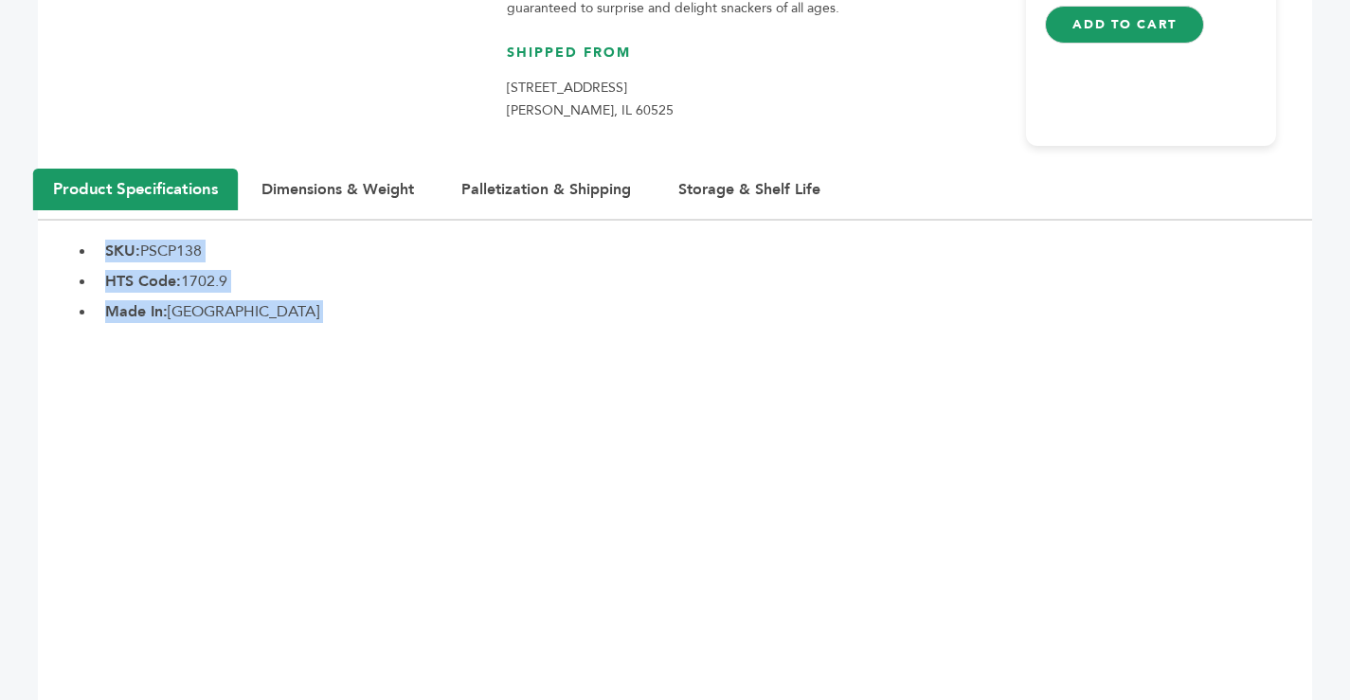
drag, startPoint x: 105, startPoint y: 253, endPoint x: 295, endPoint y: 336, distance: 207.1
click at [295, 336] on section "Product Specifications Dimensions & Weight Palletization & Shipping Storage & S…" at bounding box center [675, 513] width 1275 height 687
copy section "SKU: PSCP138 HTS Code: 1702.9 Made In: United States of America Unit Dimensions…"
click at [350, 188] on button "Dimensions & Weight" at bounding box center [338, 190] width 200 height 42
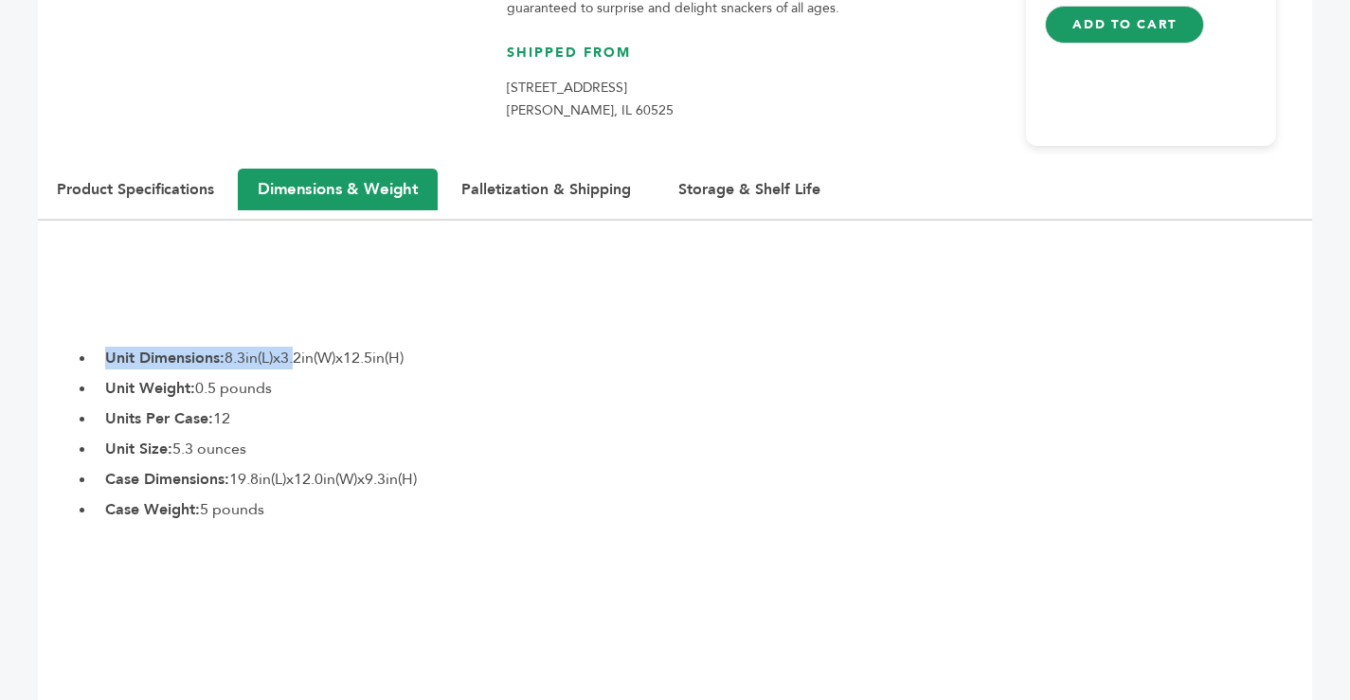
click at [117, 361] on b "Unit Dimensions:" at bounding box center [164, 358] width 119 height 21
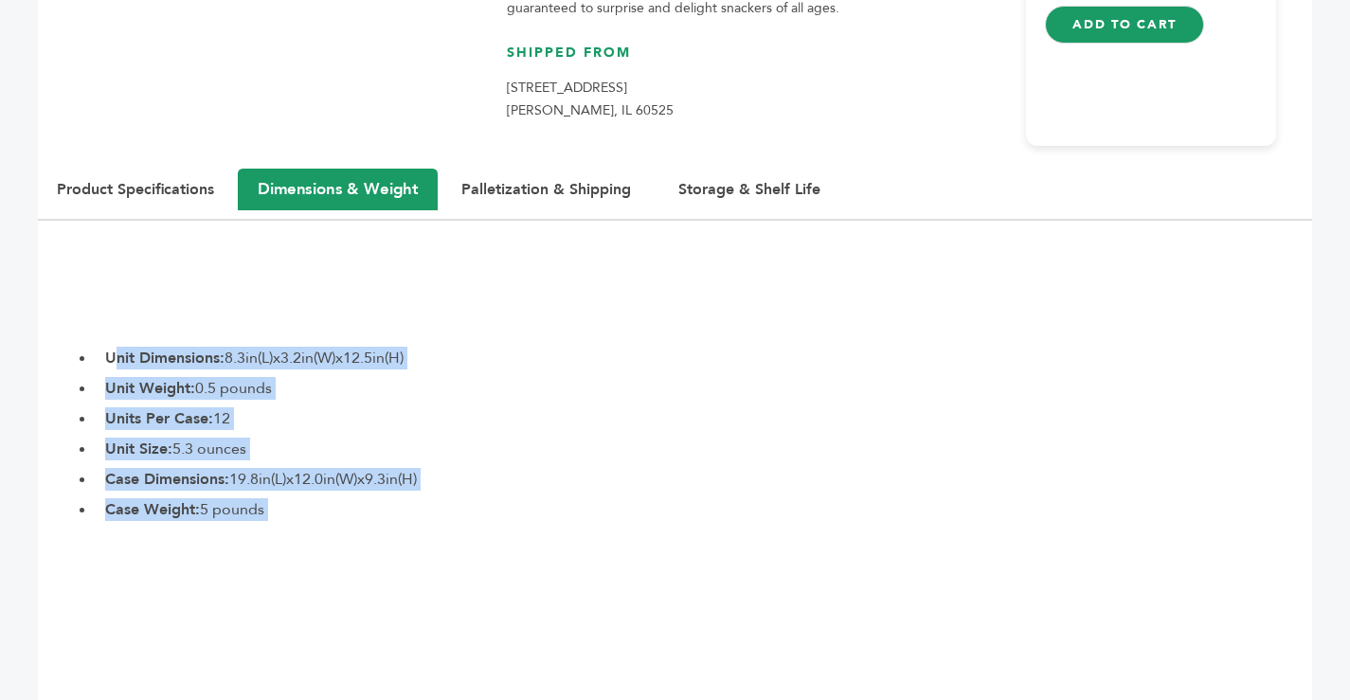
drag, startPoint x: 113, startPoint y: 357, endPoint x: 282, endPoint y: 522, distance: 236.5
click at [282, 522] on section "Product Specifications Dimensions & Weight Palletization & Shipping Storage & S…" at bounding box center [675, 513] width 1275 height 687
click at [165, 358] on b "Unit Dimensions:" at bounding box center [164, 358] width 119 height 21
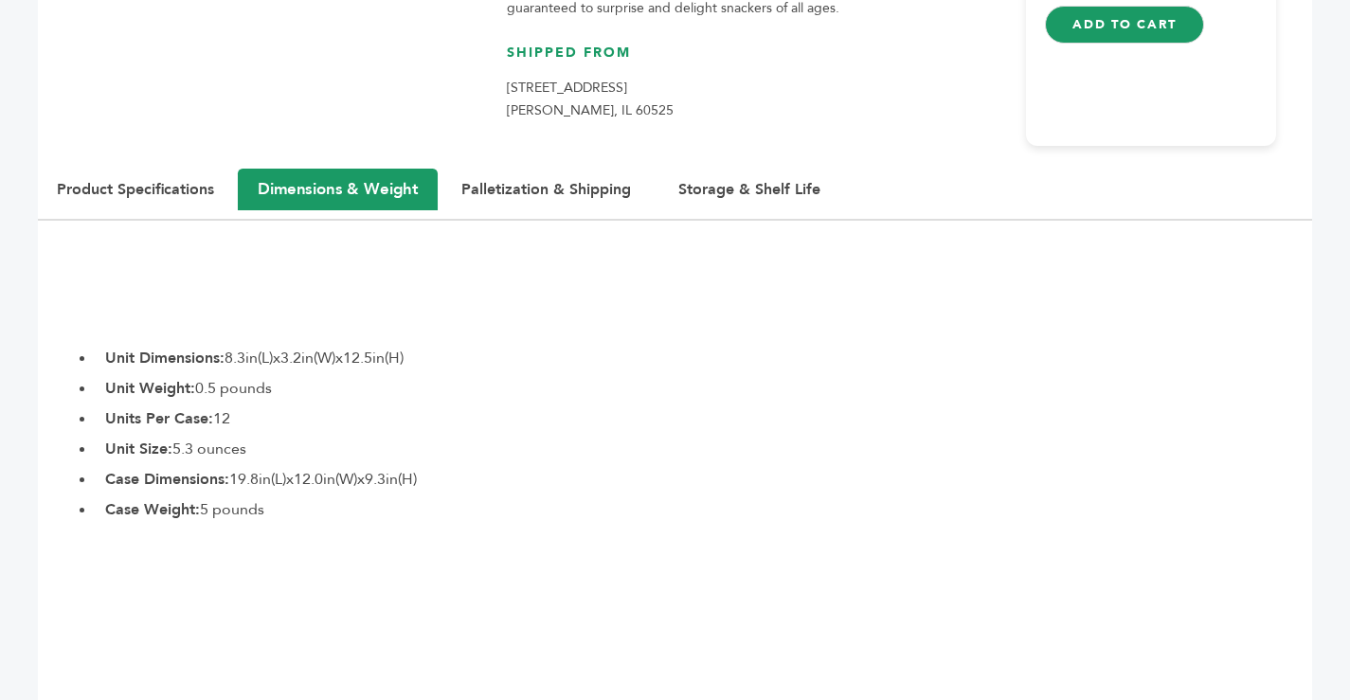
click at [269, 511] on li "Case Weight: 5 pounds" at bounding box center [704, 509] width 1217 height 23
drag, startPoint x: 105, startPoint y: 356, endPoint x: 305, endPoint y: 500, distance: 246.4
click at [305, 500] on ul "Unit Dimensions: 8.3in(L)x3.2in(W)x12.5in(H) Unit Weight: 0.5 pounds Units Per …" at bounding box center [704, 434] width 1217 height 174
copy ul "Unit Dimensions: 8.3in(L)x3.2in(W)x12.5in(H) Unit Weight: 0.5 pounds Units Per …"
click at [523, 195] on button "Palletization & Shipping" at bounding box center [547, 190] width 218 height 42
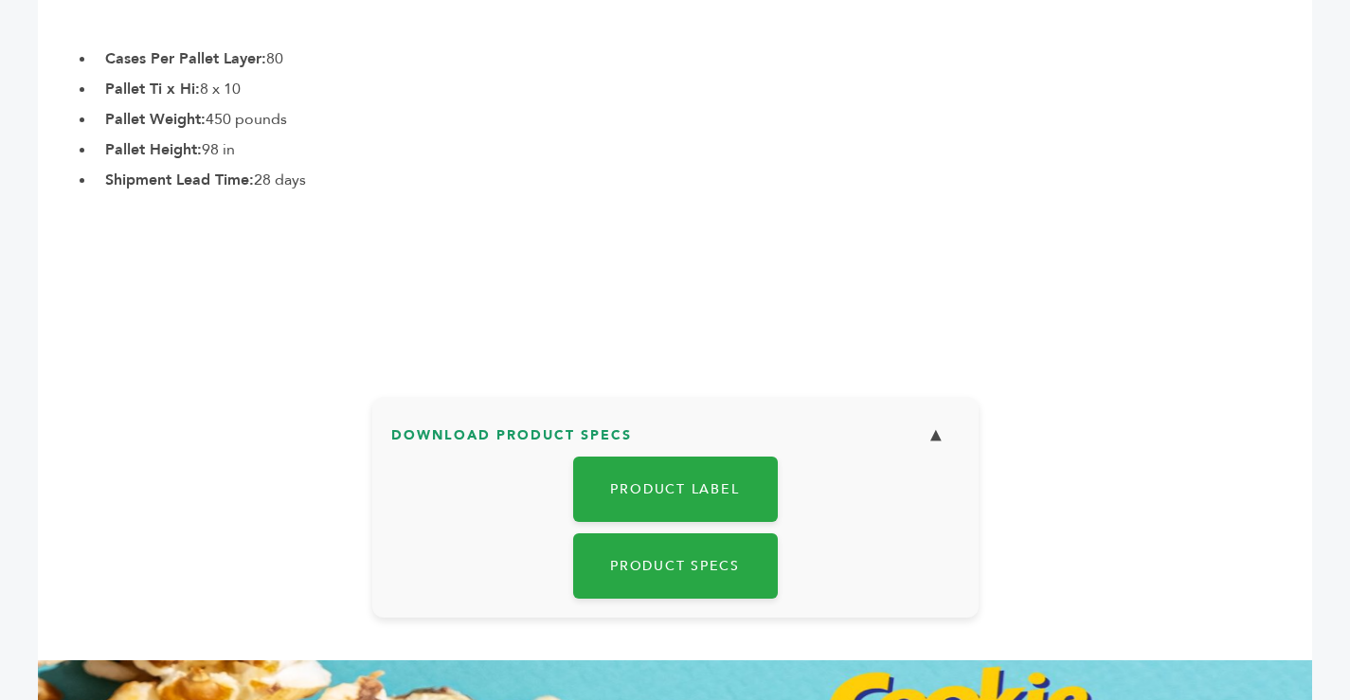
scroll to position [1112, 0]
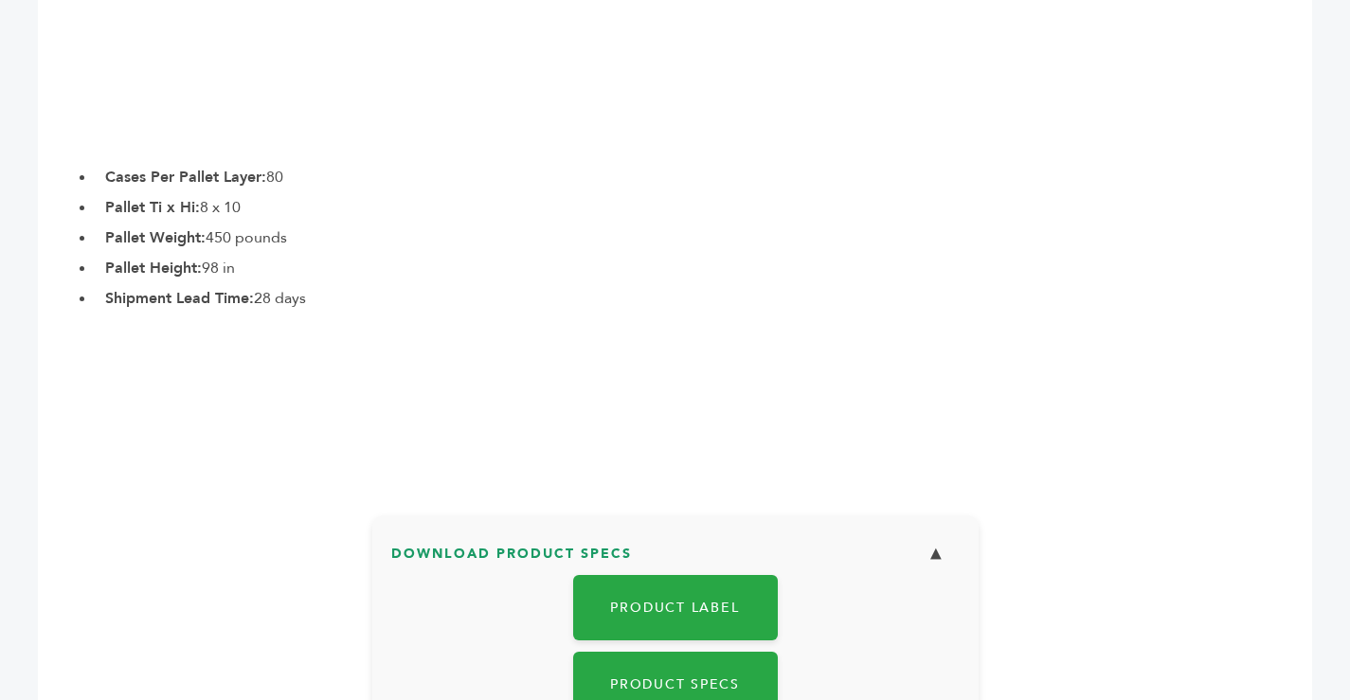
drag, startPoint x: 107, startPoint y: 179, endPoint x: 284, endPoint y: 332, distance: 233.8
click at [284, 332] on section "Product Specifications Dimensions & Weight Palletization & Shipping Storage & S…" at bounding box center [675, 134] width 1275 height 687
copy section "Cases Per Pallet Layer: 80 Pallet Ti x Hi: 8 x 10 Pallet Weight: 450 pounds Pal…"
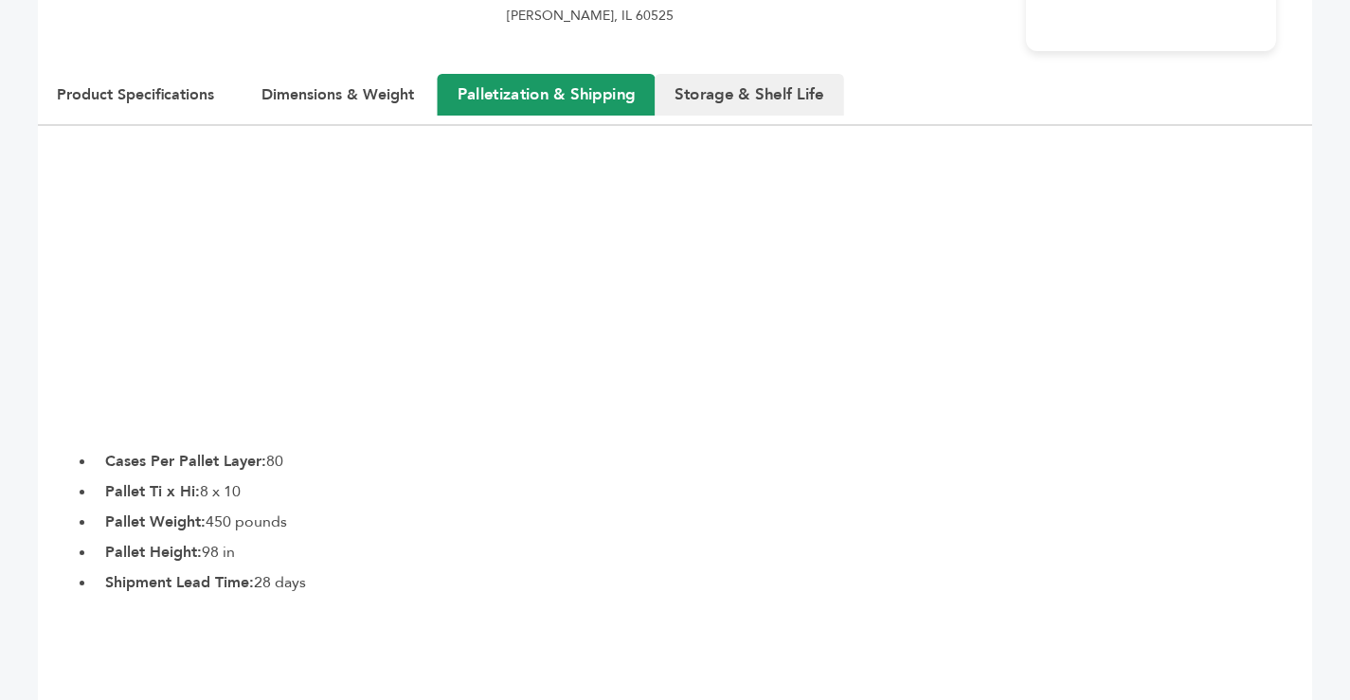
click at [768, 83] on button "Storage & Shelf Life" at bounding box center [750, 95] width 190 height 42
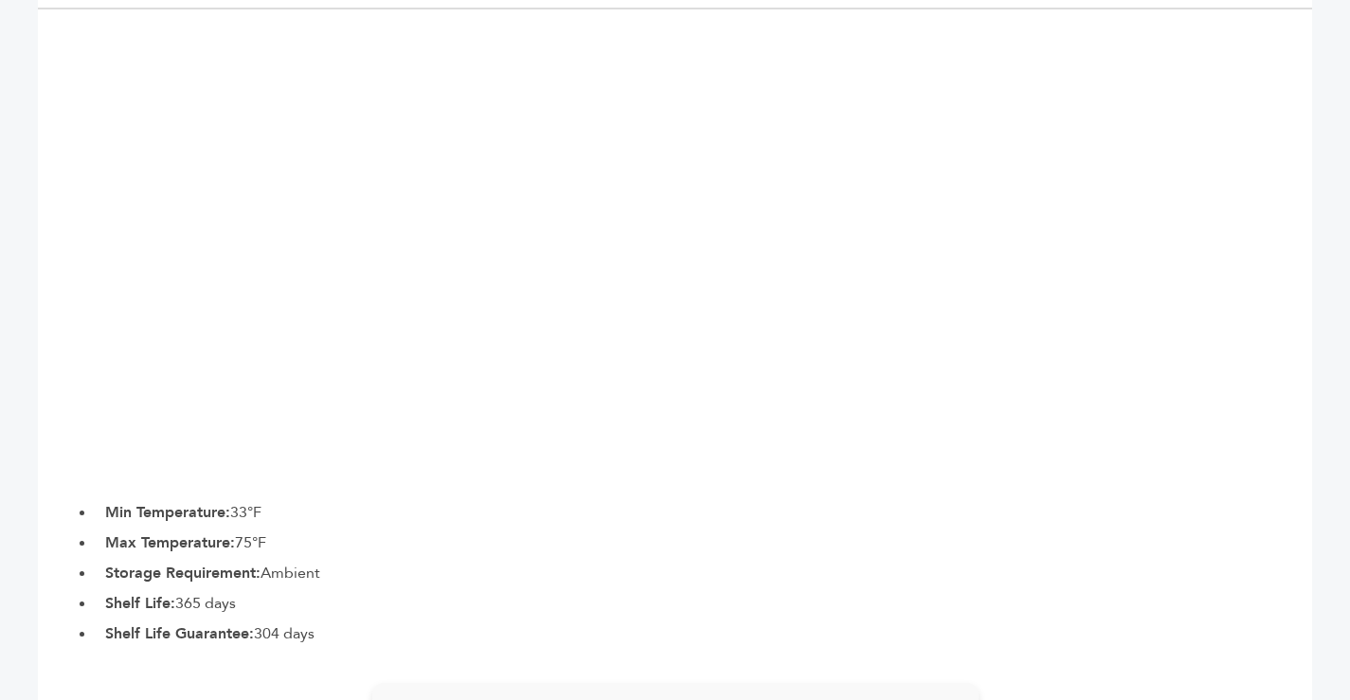
scroll to position [1302, 0]
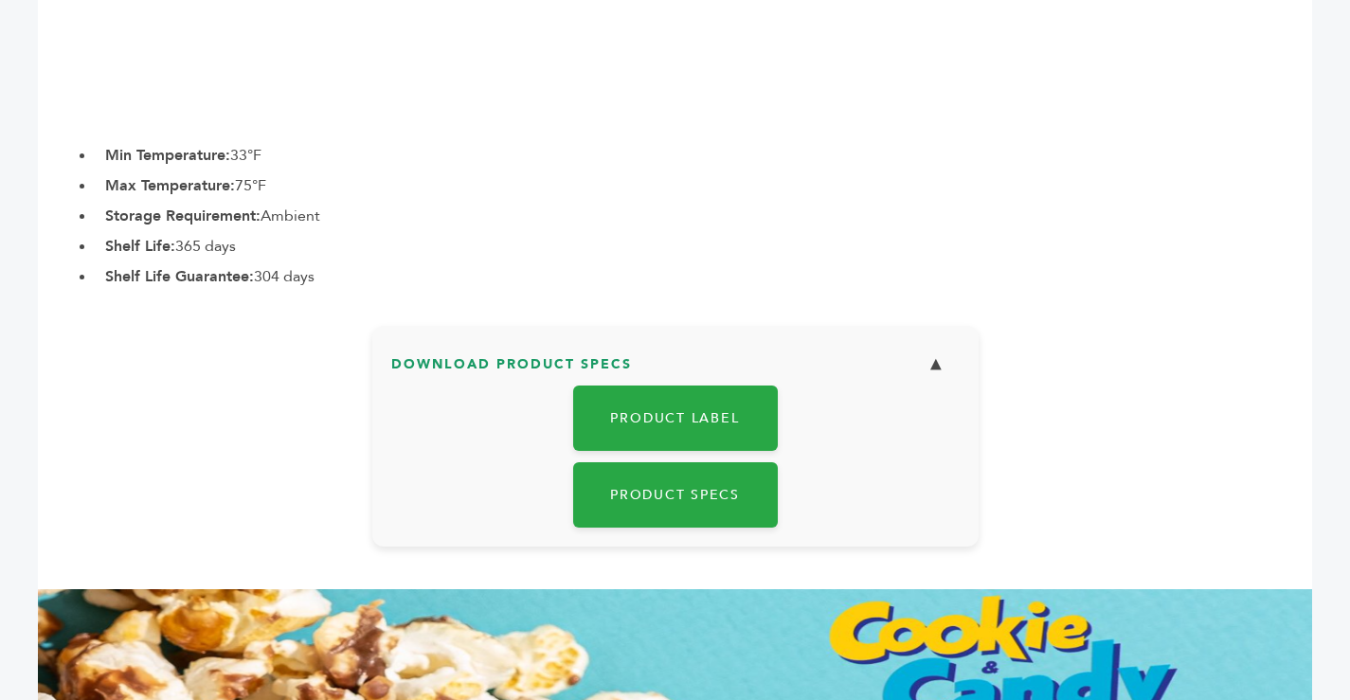
click at [122, 148] on b "Min Temperature:" at bounding box center [167, 155] width 125 height 21
drag, startPoint x: 132, startPoint y: 201, endPoint x: 119, endPoint y: 149, distance: 53.6
click at [131, 192] on ul "Min Temperature: 33°F Max Temperature: 75°F Storage Requirement: Ambient Shelf …" at bounding box center [704, 216] width 1217 height 144
click at [105, 154] on b "Min Temperature:" at bounding box center [167, 155] width 125 height 21
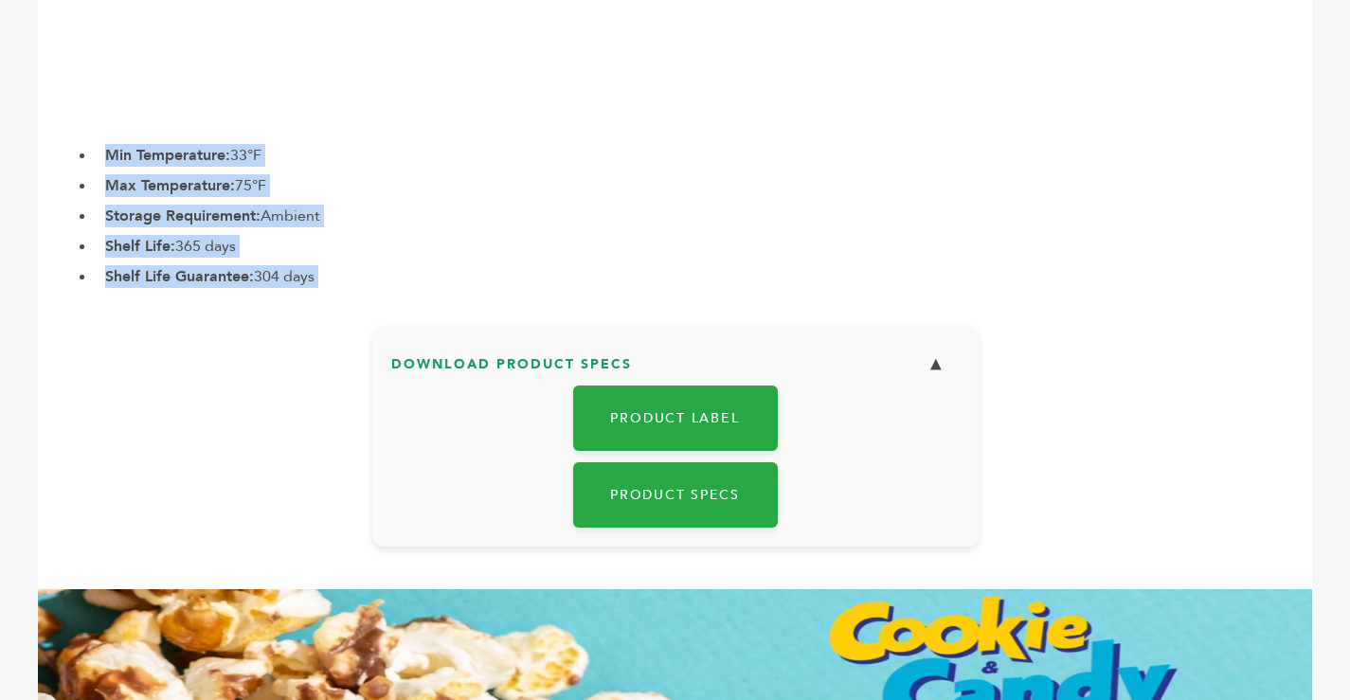
drag, startPoint x: 105, startPoint y: 154, endPoint x: 372, endPoint y: 280, distance: 295.9
click at [372, 280] on ul "Min Temperature: 33°F Max Temperature: 75°F Storage Requirement: Ambient Shelf …" at bounding box center [704, 216] width 1217 height 144
copy div "Min Temperature: 33°F Max Temperature: 75°F Storage Requirement: Ambient Shelf …"
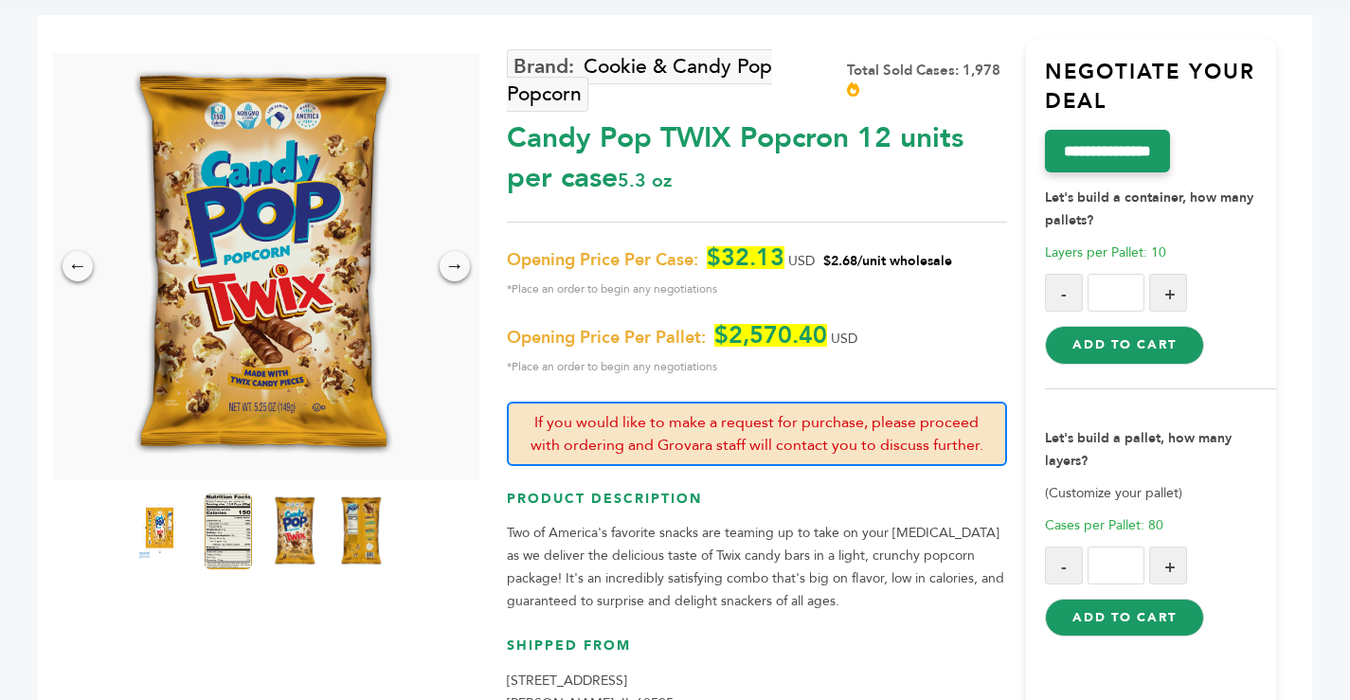
scroll to position [0, 0]
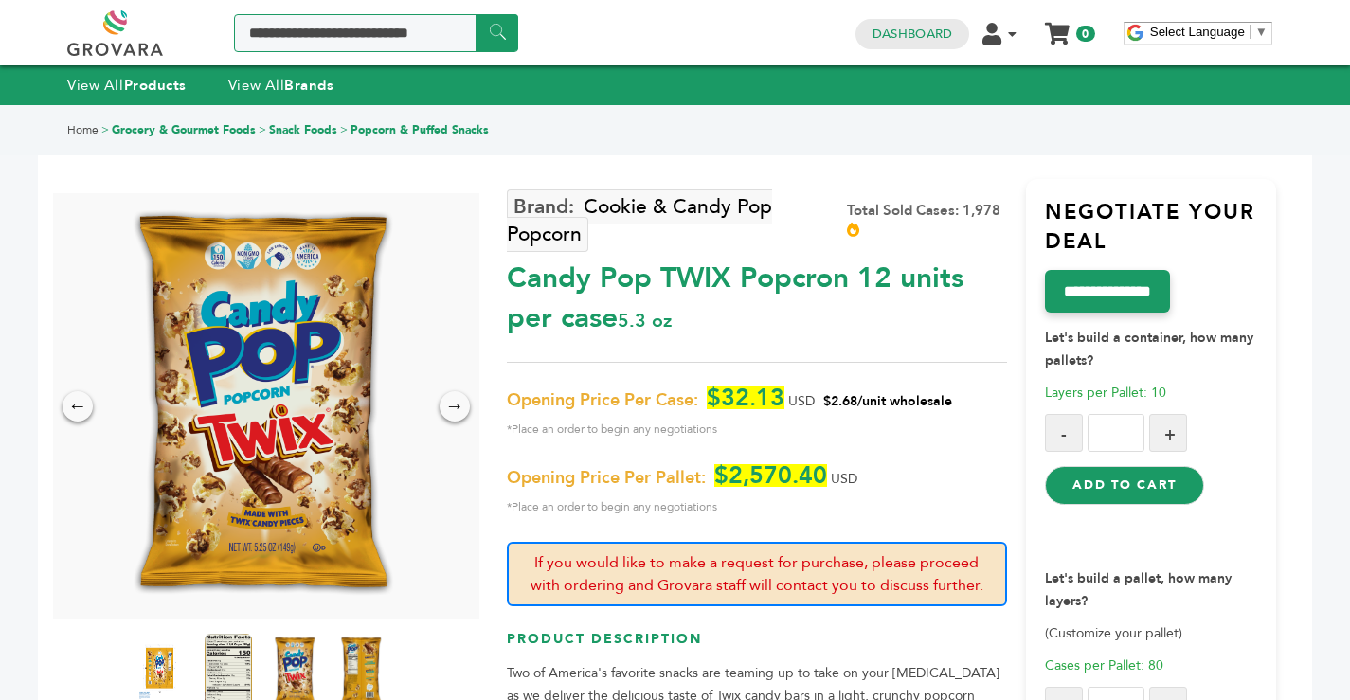
click at [316, 40] on input "Search a product or brand..." at bounding box center [376, 33] width 284 height 38
type input "*********"
click at [476, 14] on input "******" at bounding box center [497, 32] width 43 height 37
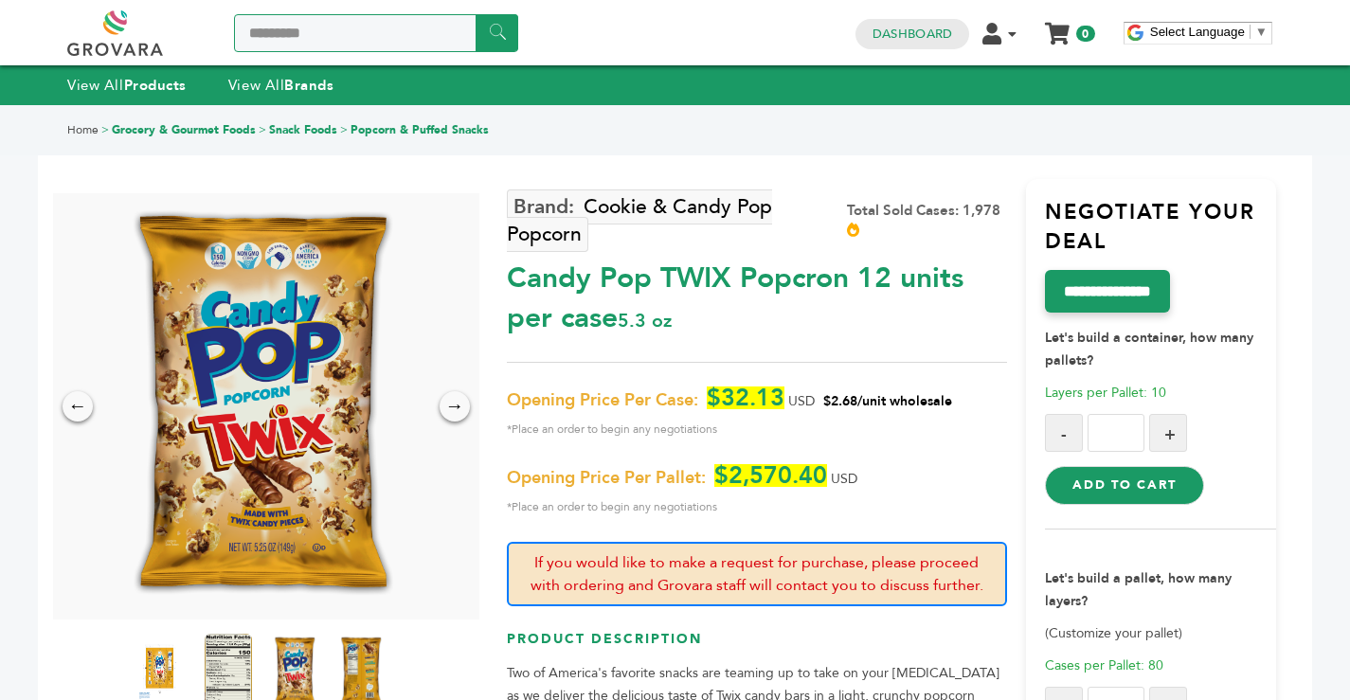
click at [476, 14] on input "******" at bounding box center [497, 32] width 43 height 37
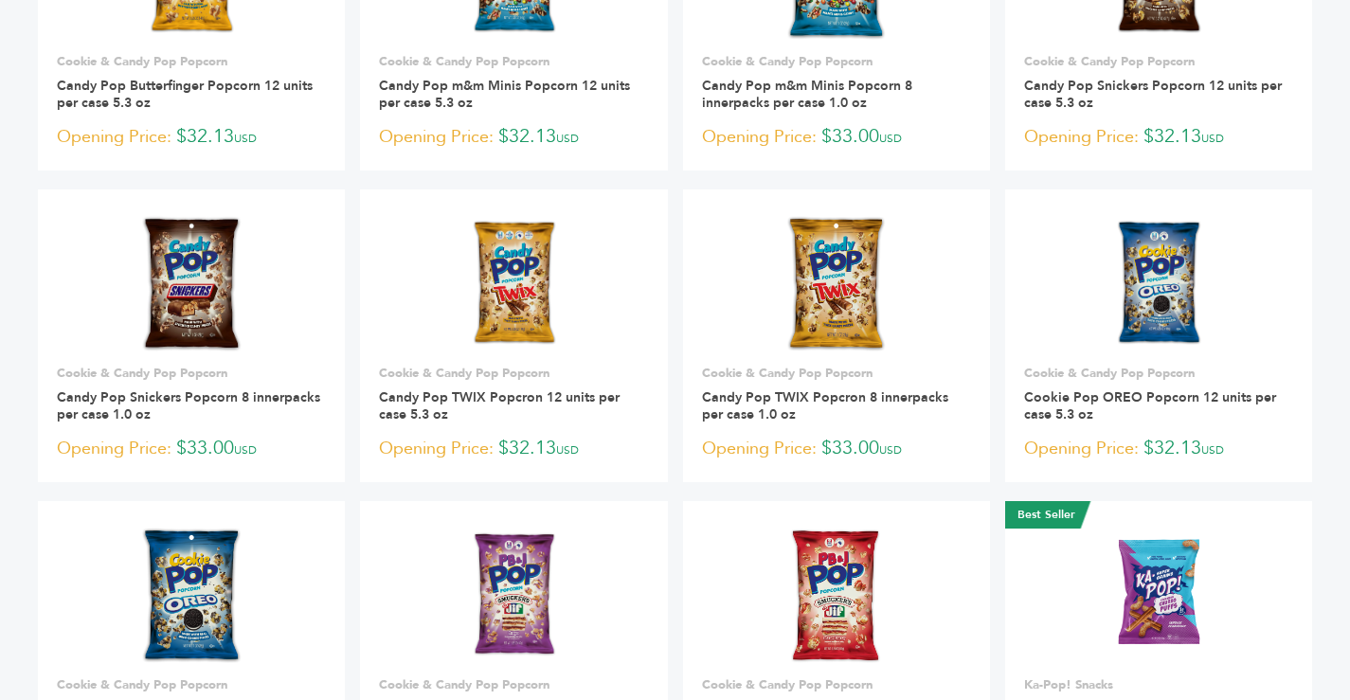
scroll to position [284, 0]
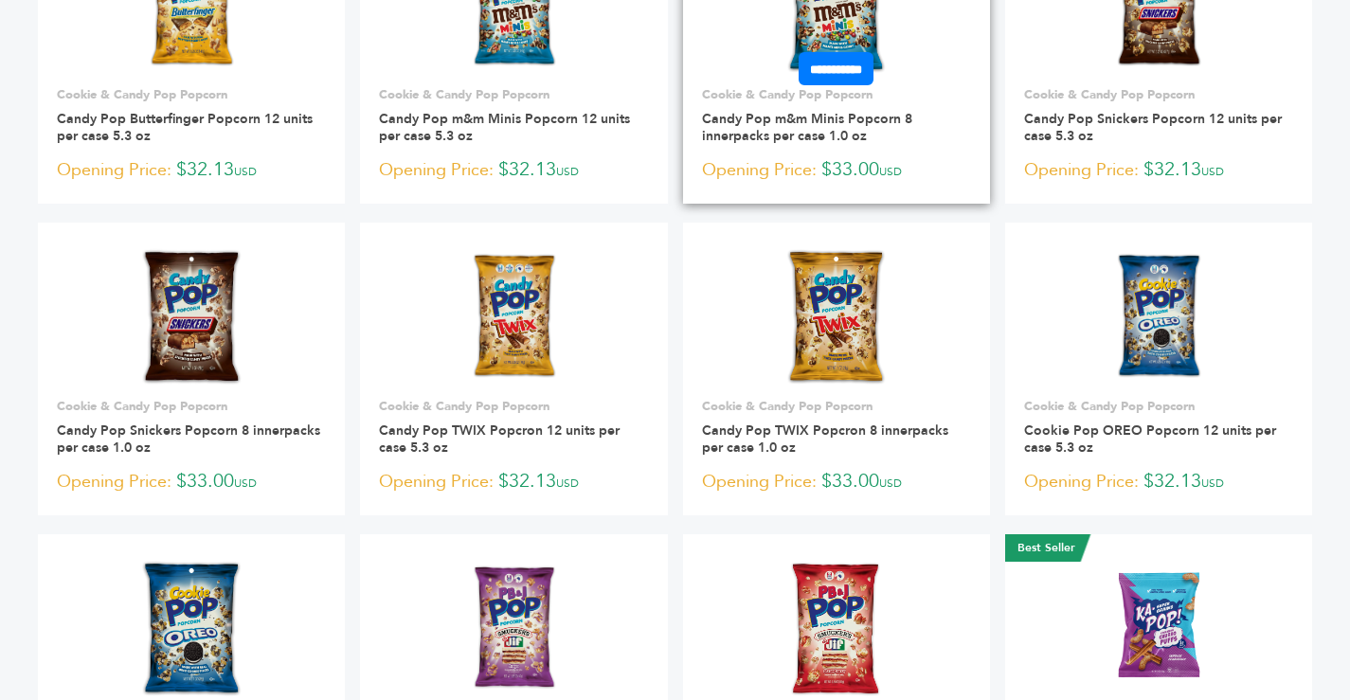
click at [842, 23] on img at bounding box center [836, 5] width 105 height 136
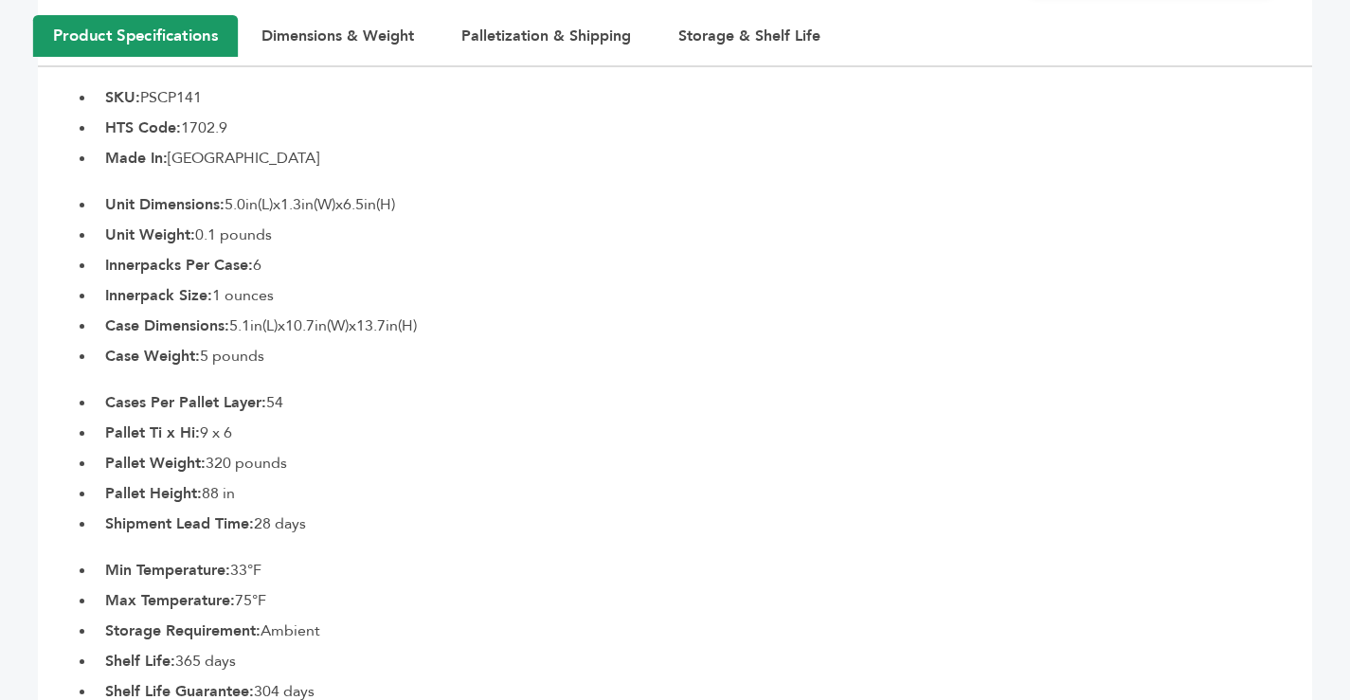
scroll to position [853, 0]
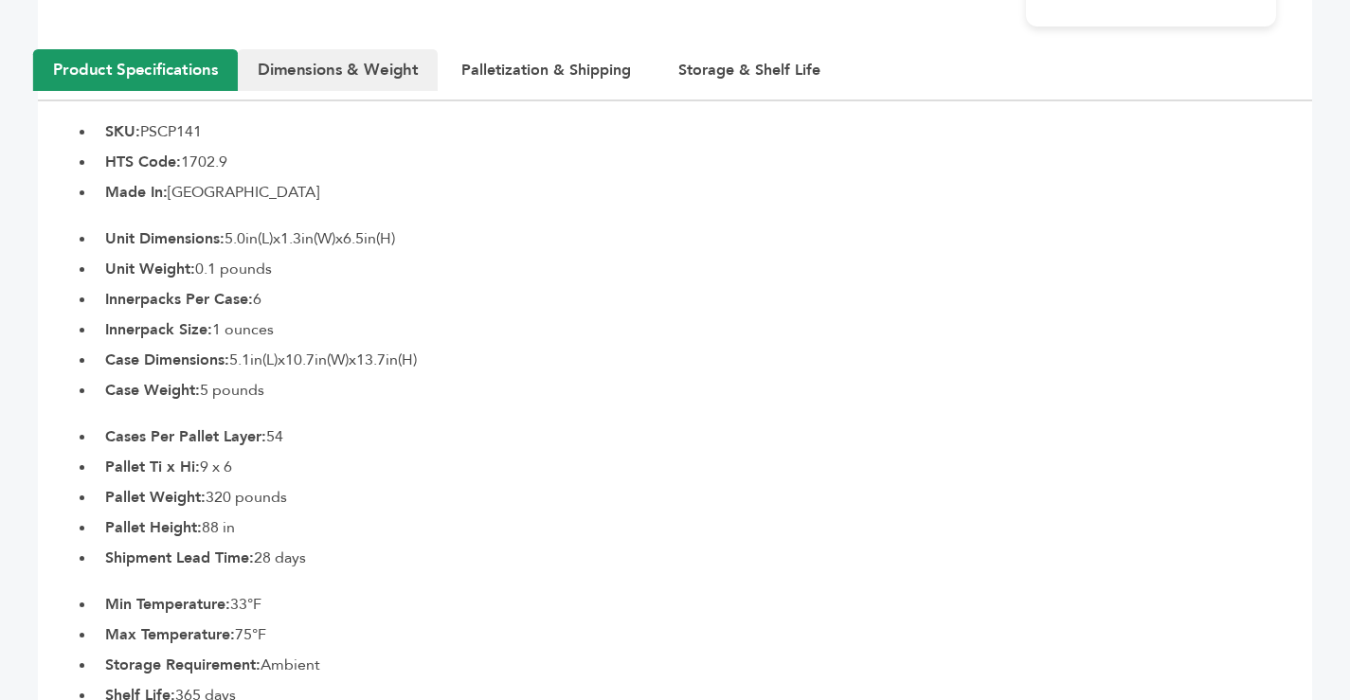
click at [292, 66] on button "Dimensions & Weight" at bounding box center [338, 70] width 200 height 42
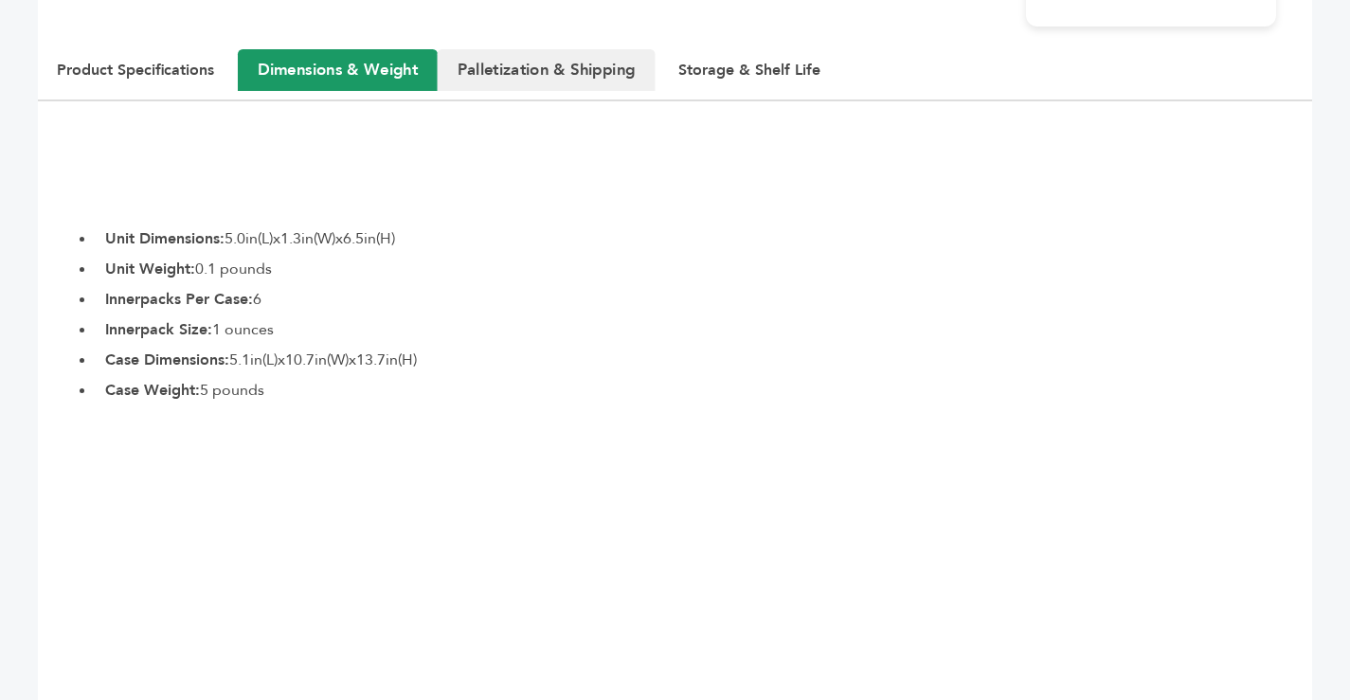
click at [492, 63] on button "Palletization & Shipping" at bounding box center [547, 70] width 218 height 42
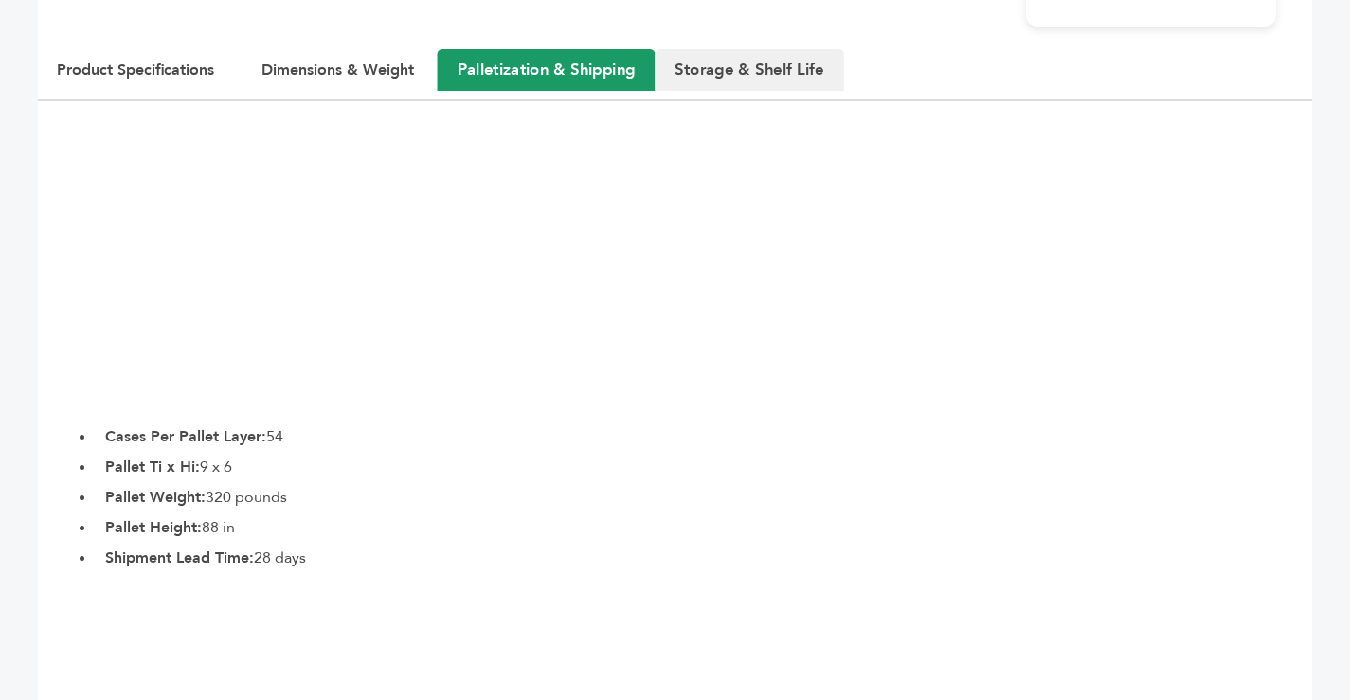
click at [759, 65] on button "Storage & Shelf Life" at bounding box center [750, 70] width 190 height 42
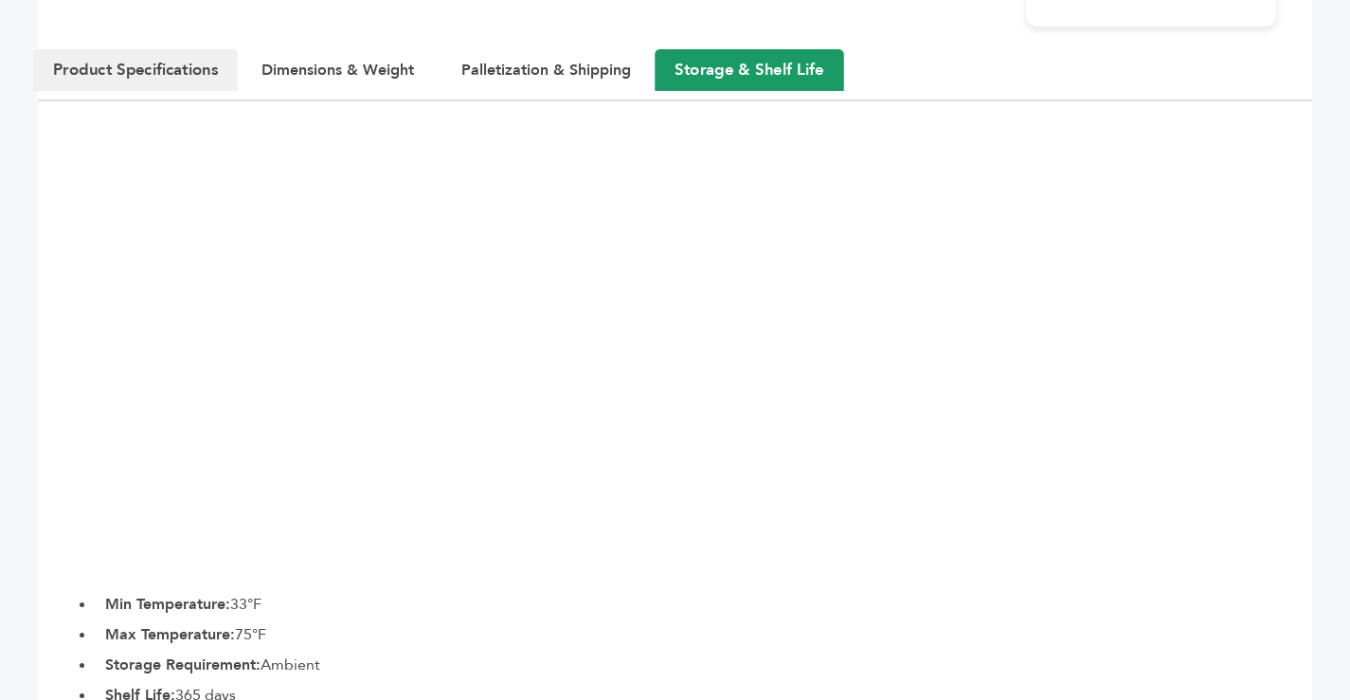
click at [166, 65] on button "Product Specifications" at bounding box center [135, 70] width 205 height 42
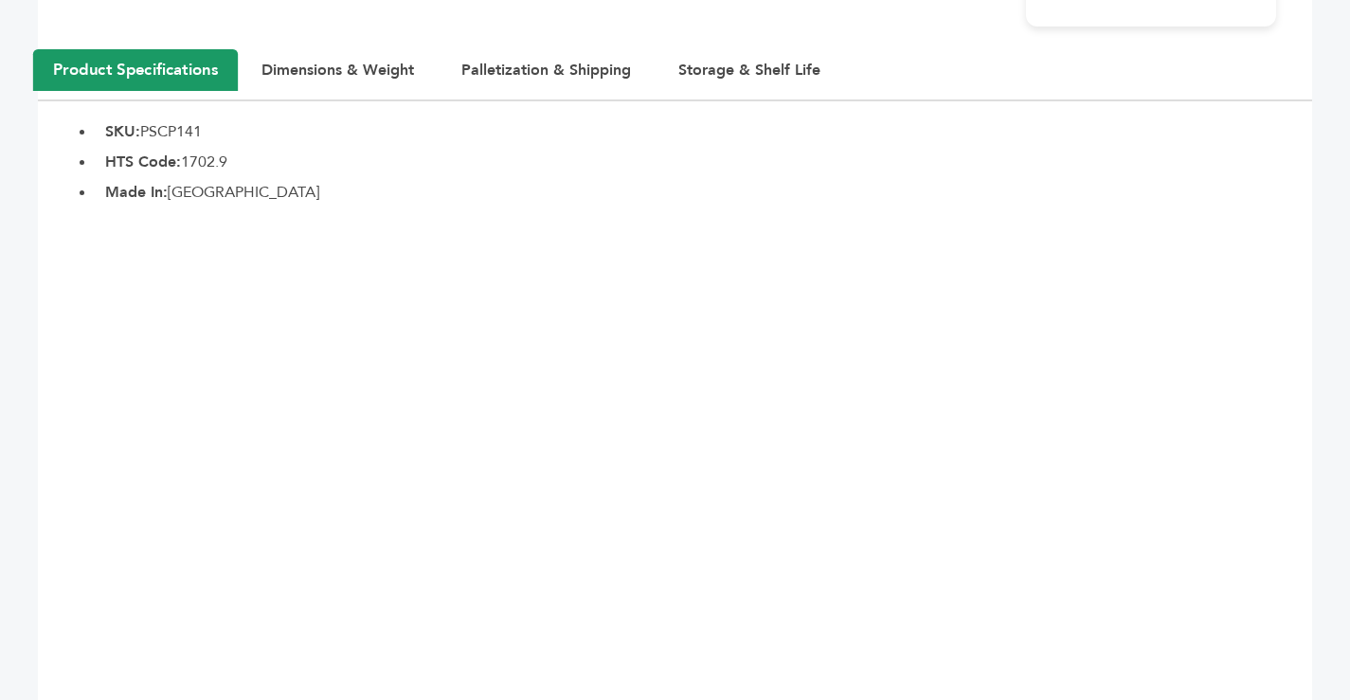
click at [162, 63] on button "Product Specifications" at bounding box center [135, 70] width 205 height 42
click at [322, 88] on button "Dimensions & Weight" at bounding box center [338, 70] width 200 height 42
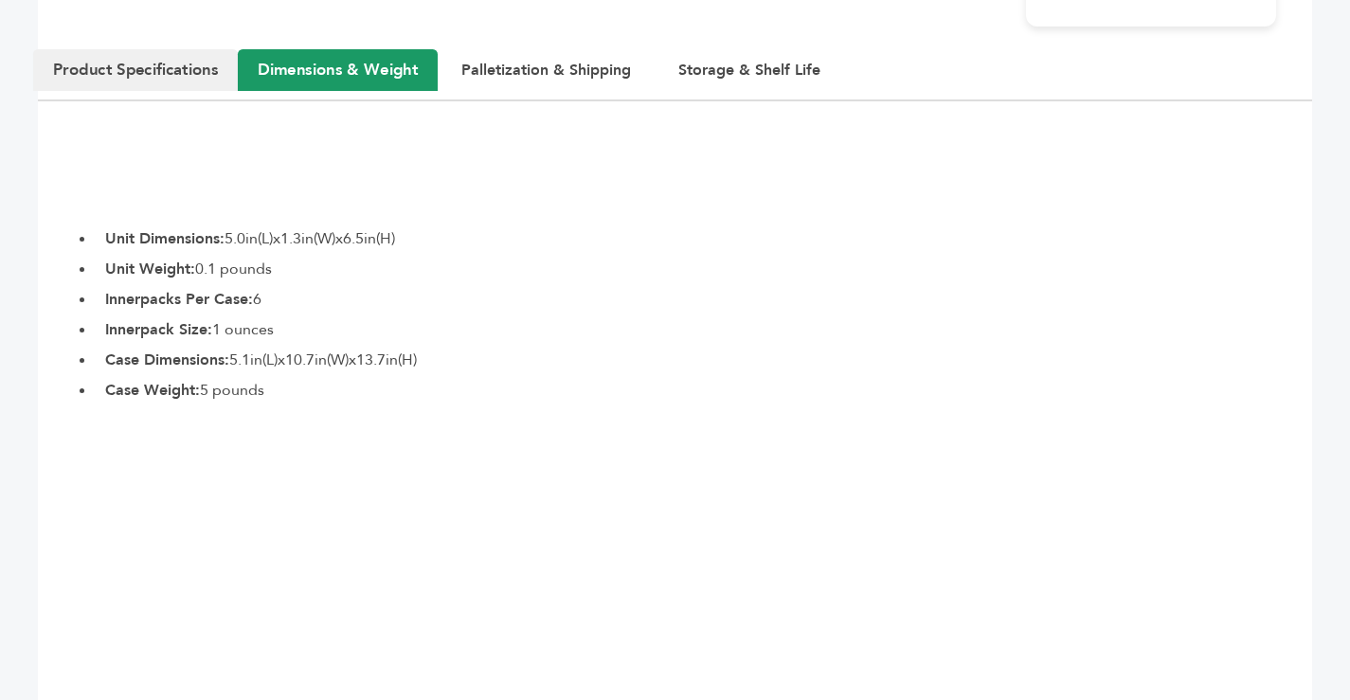
click at [157, 85] on button "Product Specifications" at bounding box center [135, 70] width 205 height 42
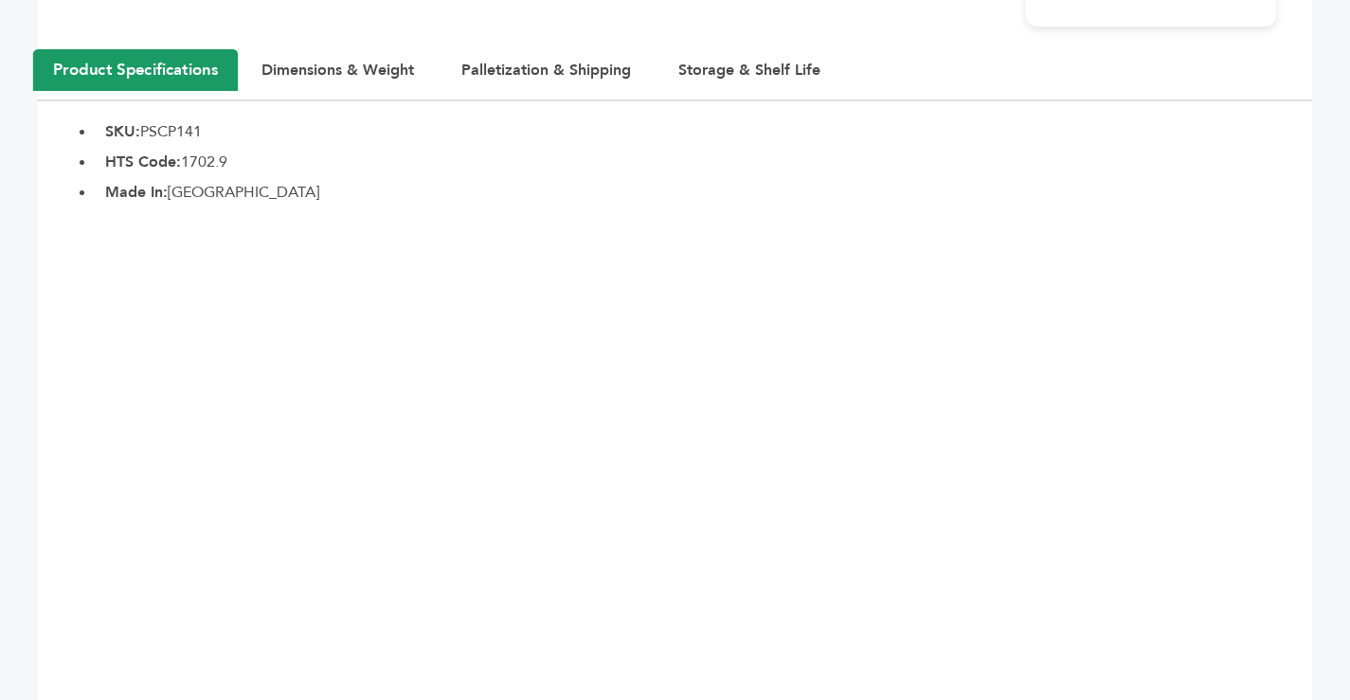
click at [79, 68] on button "Product Specifications" at bounding box center [135, 70] width 205 height 42
click at [534, 62] on button "Palletization & Shipping" at bounding box center [547, 70] width 218 height 42
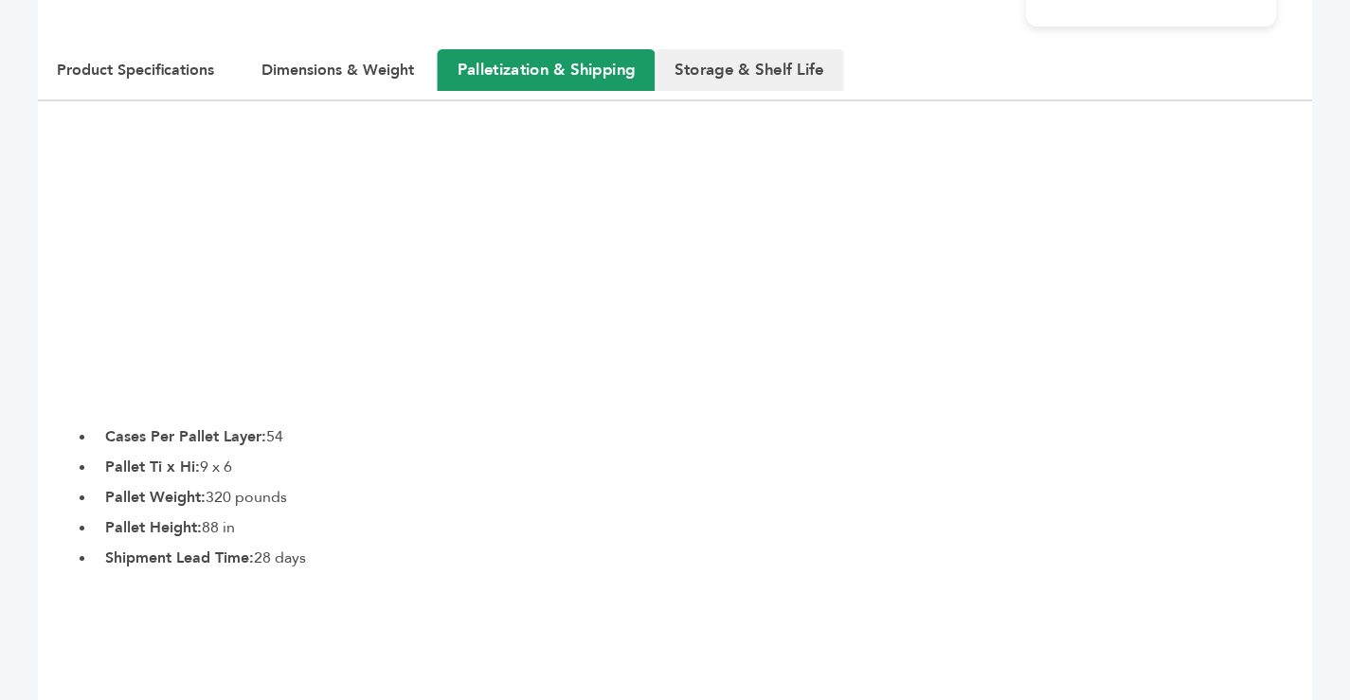
click at [714, 62] on button "Storage & Shelf Life" at bounding box center [750, 70] width 190 height 42
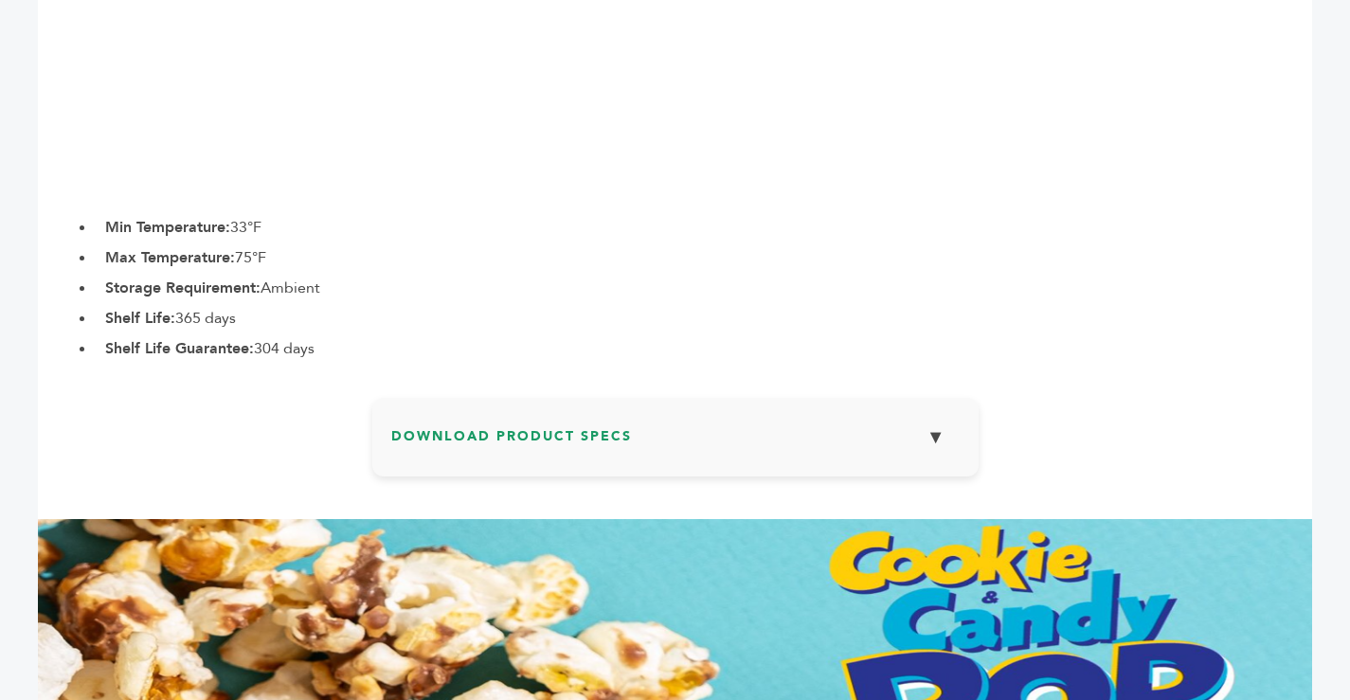
scroll to position [1232, 0]
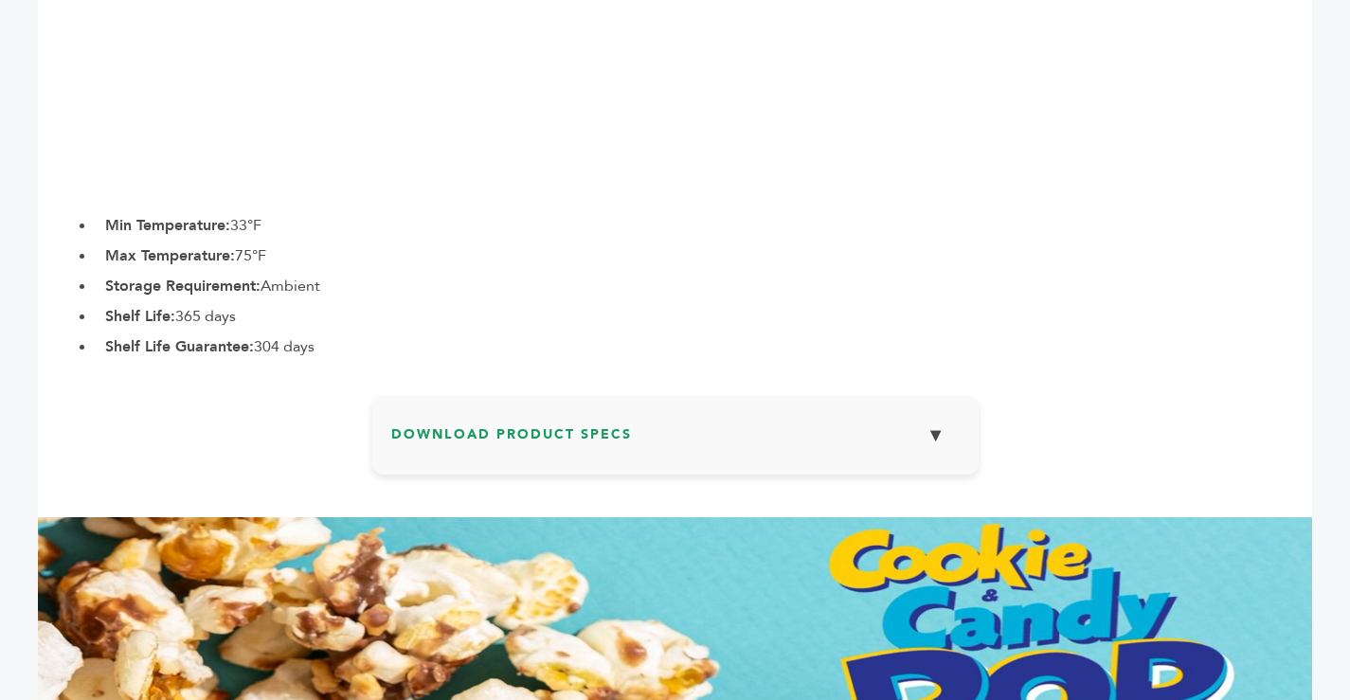
click at [937, 436] on button "▼" at bounding box center [936, 435] width 47 height 41
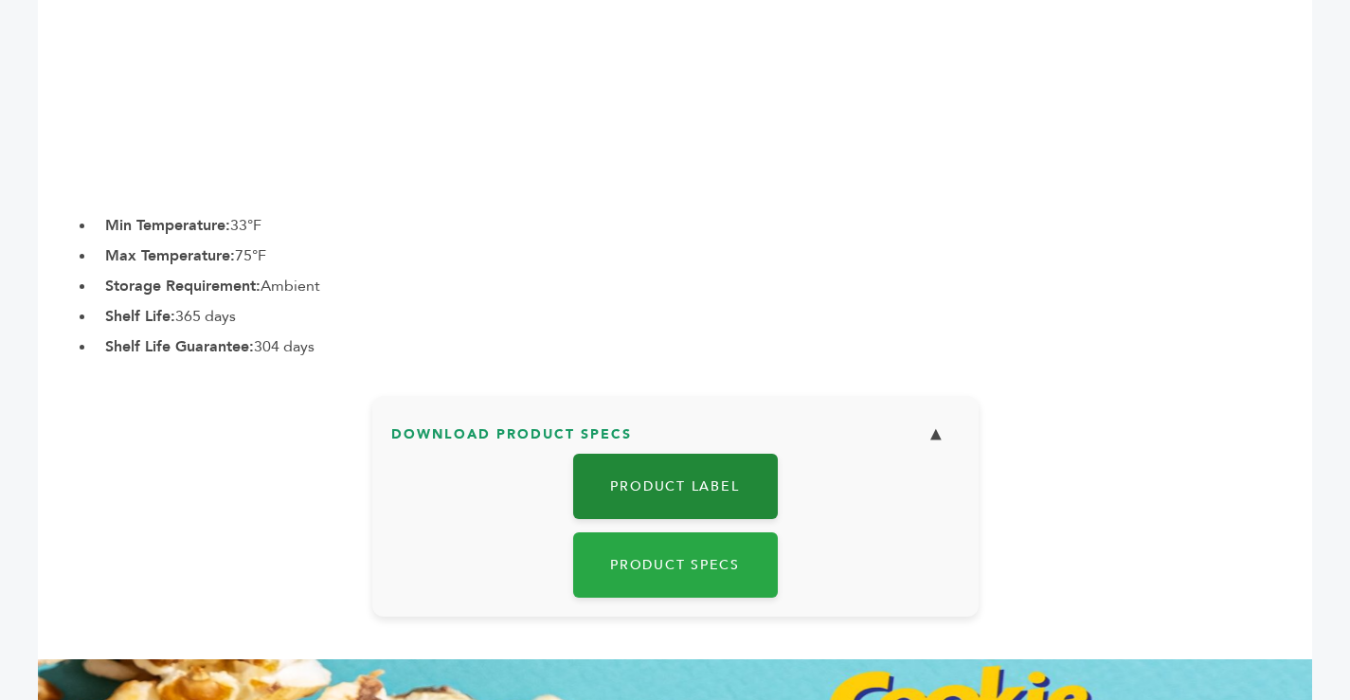
click at [675, 481] on link "Product Label" at bounding box center [675, 486] width 205 height 65
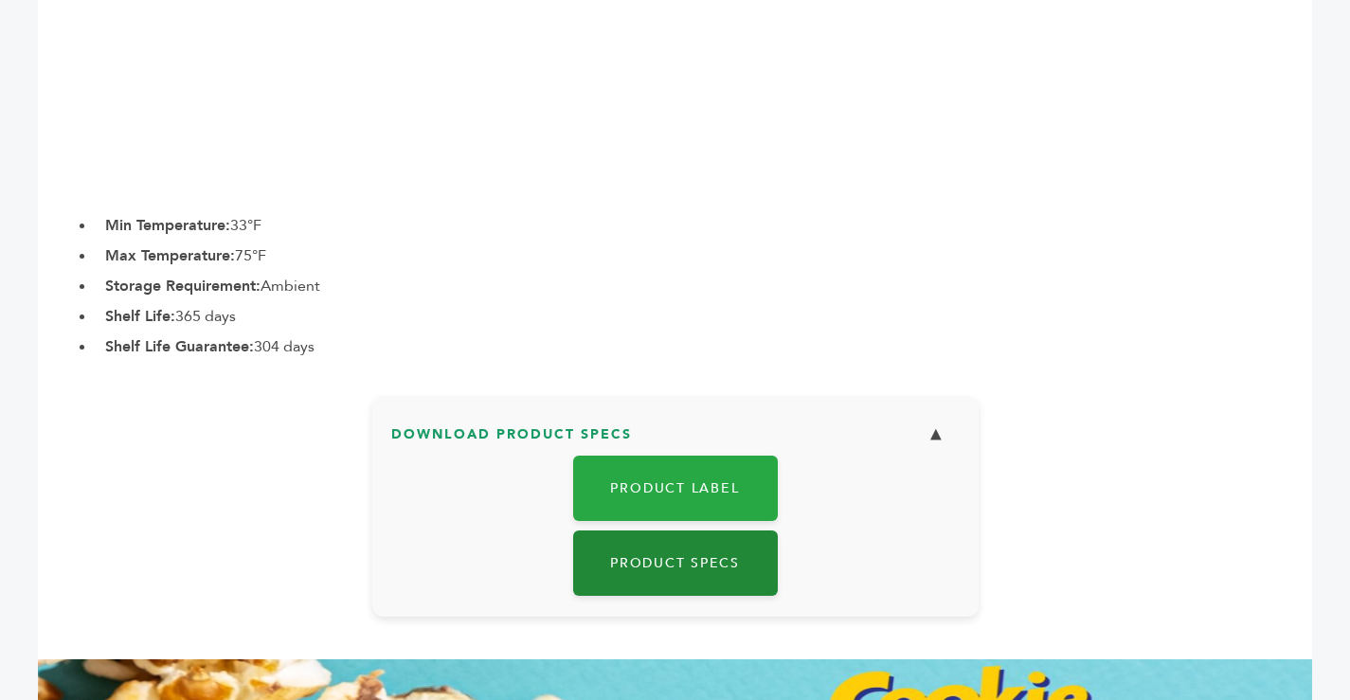
click at [665, 553] on link "Product Specs" at bounding box center [675, 563] width 205 height 65
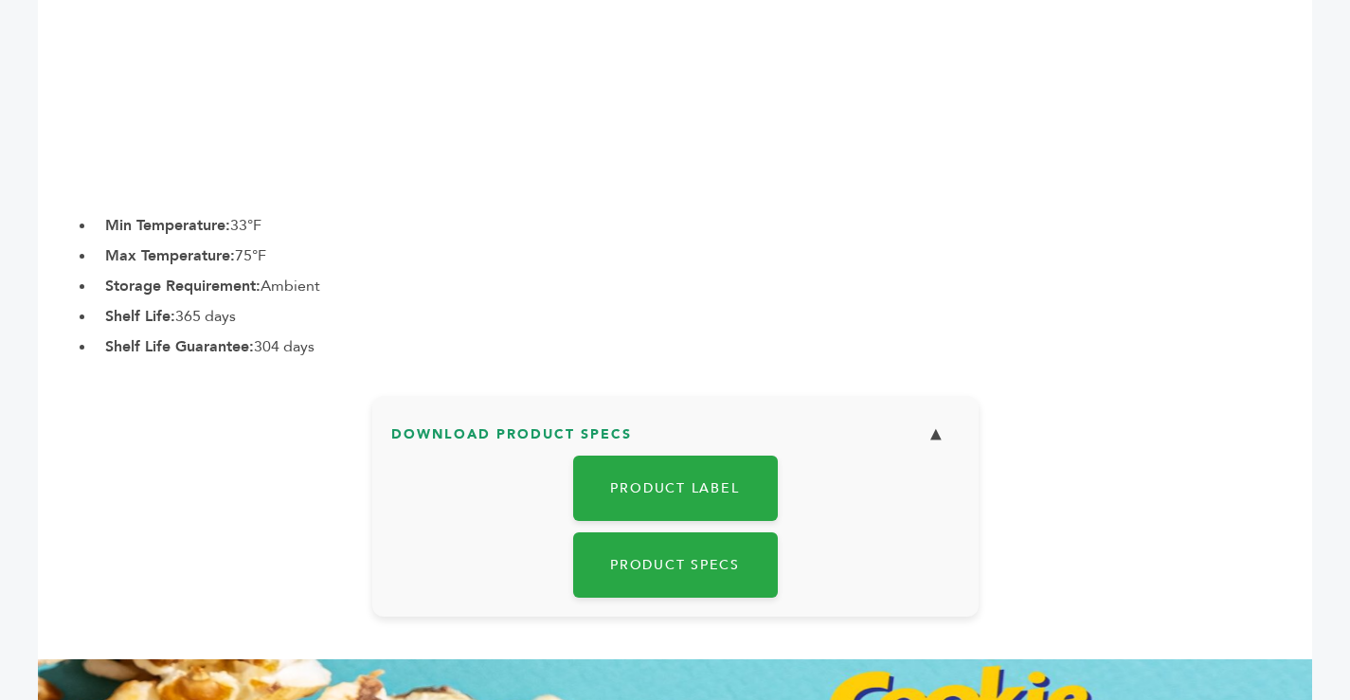
scroll to position [758, 0]
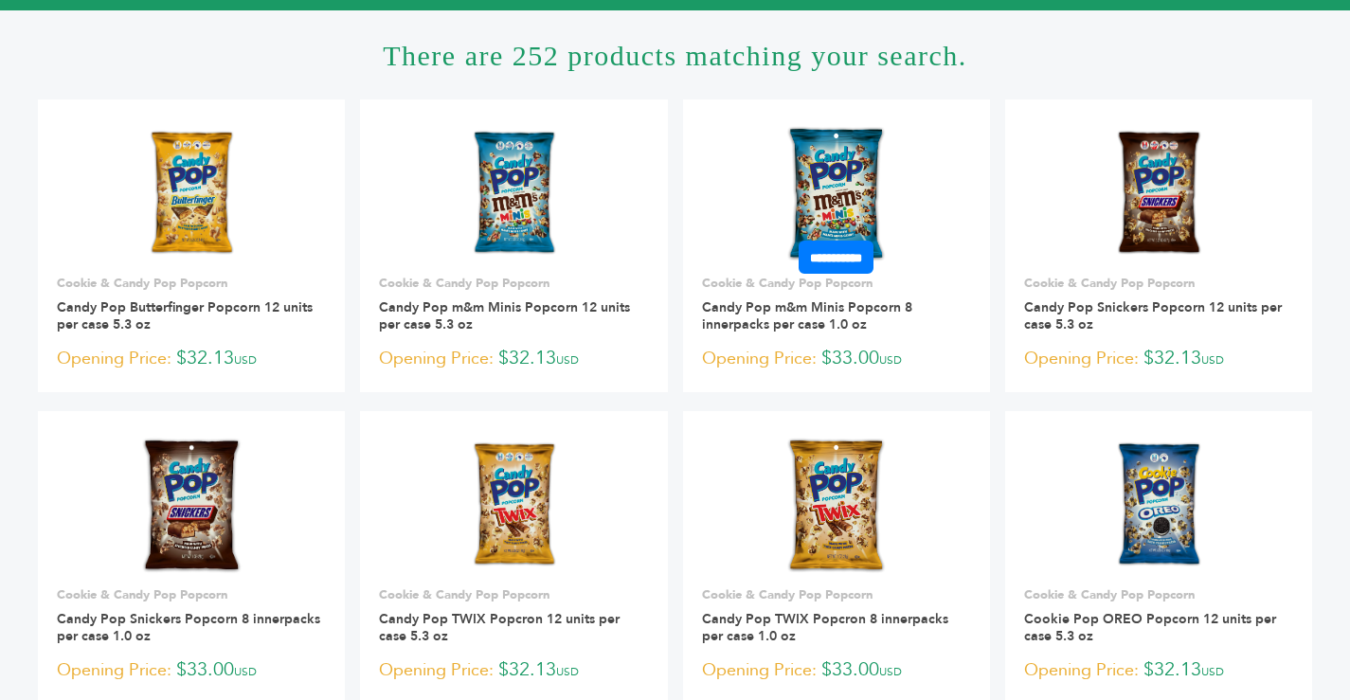
scroll to position [95, 0]
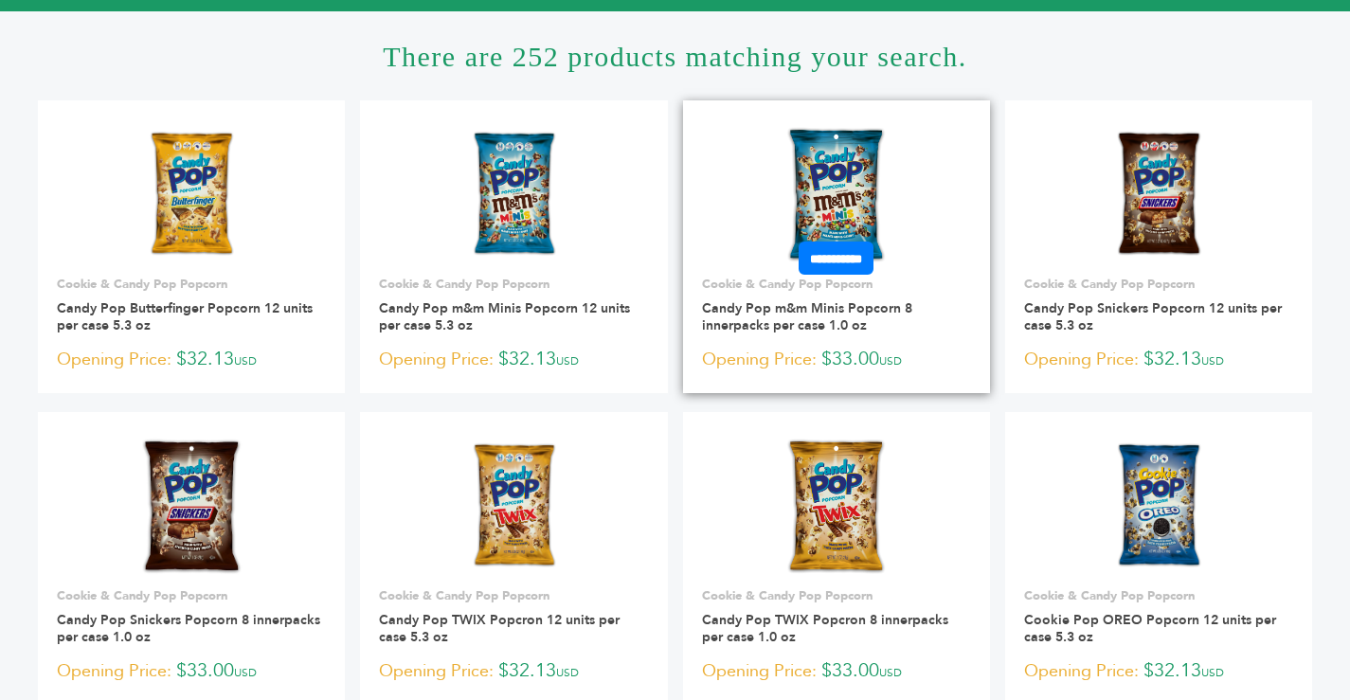
click at [824, 187] on link at bounding box center [836, 195] width 307 height 161
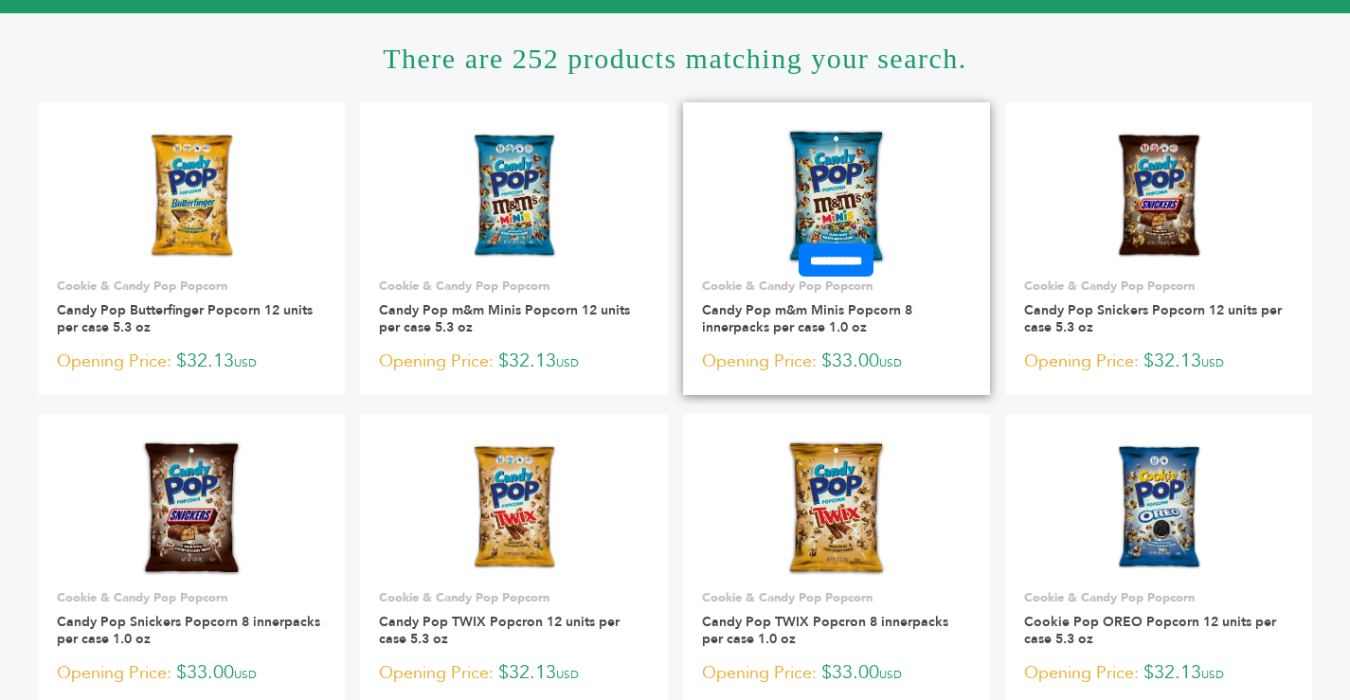
click at [820, 179] on img at bounding box center [836, 196] width 105 height 136
click at [834, 157] on img at bounding box center [836, 196] width 105 height 136
click at [739, 313] on link "Candy Pop m&m Minis Popcorn 8 innerpacks per case 1.0 oz" at bounding box center [807, 318] width 210 height 35
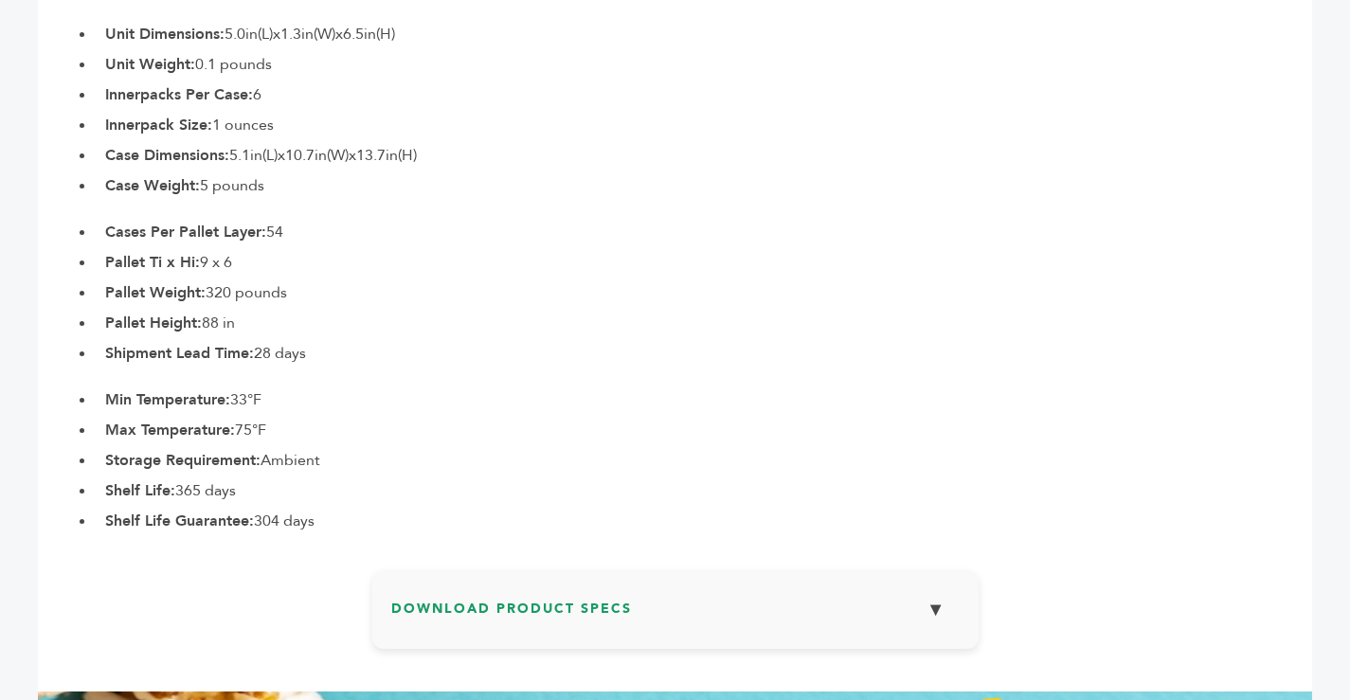
scroll to position [948, 0]
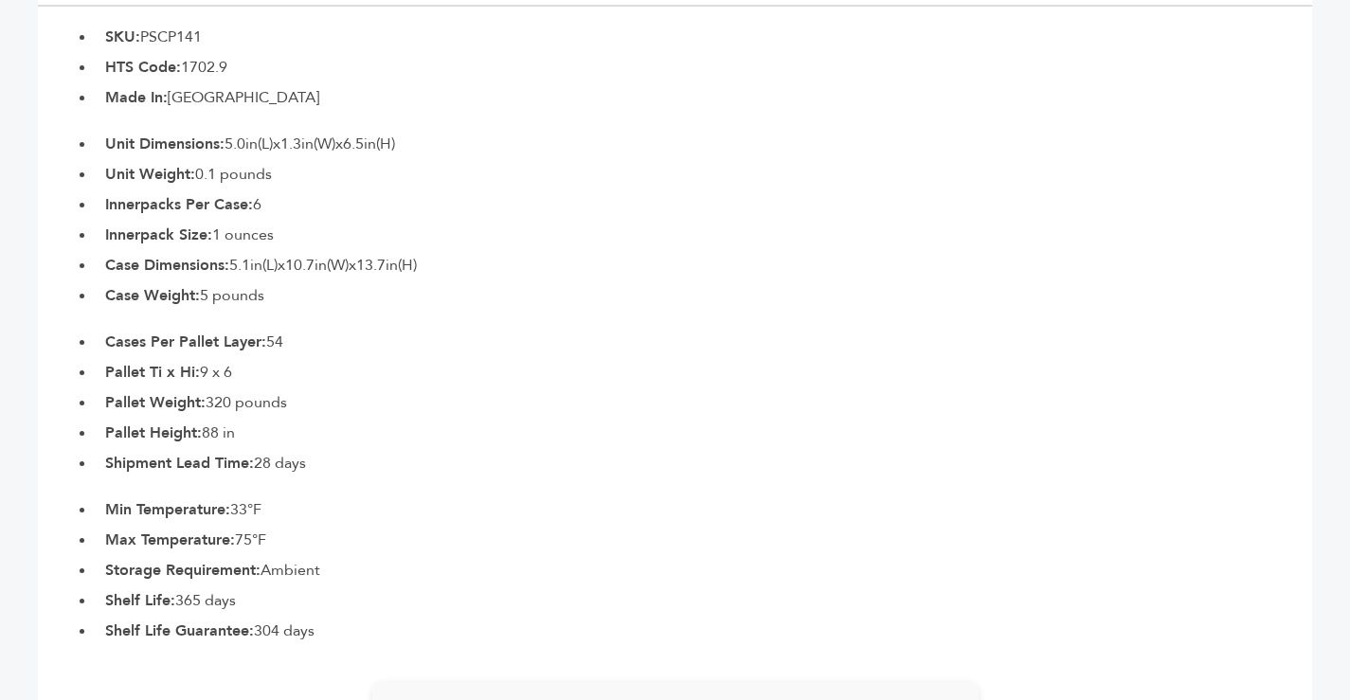
drag, startPoint x: 105, startPoint y: 30, endPoint x: 343, endPoint y: 521, distance: 545.4
click at [346, 627] on section "Product Specifications Dimensions & Weight Palletization & Shipping Storage & S…" at bounding box center [675, 298] width 1275 height 687
copy section "SKU: PSCP141 HTS Code: 1702.9 Made In: [GEOGRAPHIC_DATA] Unit Dimensions: 5.0in…"
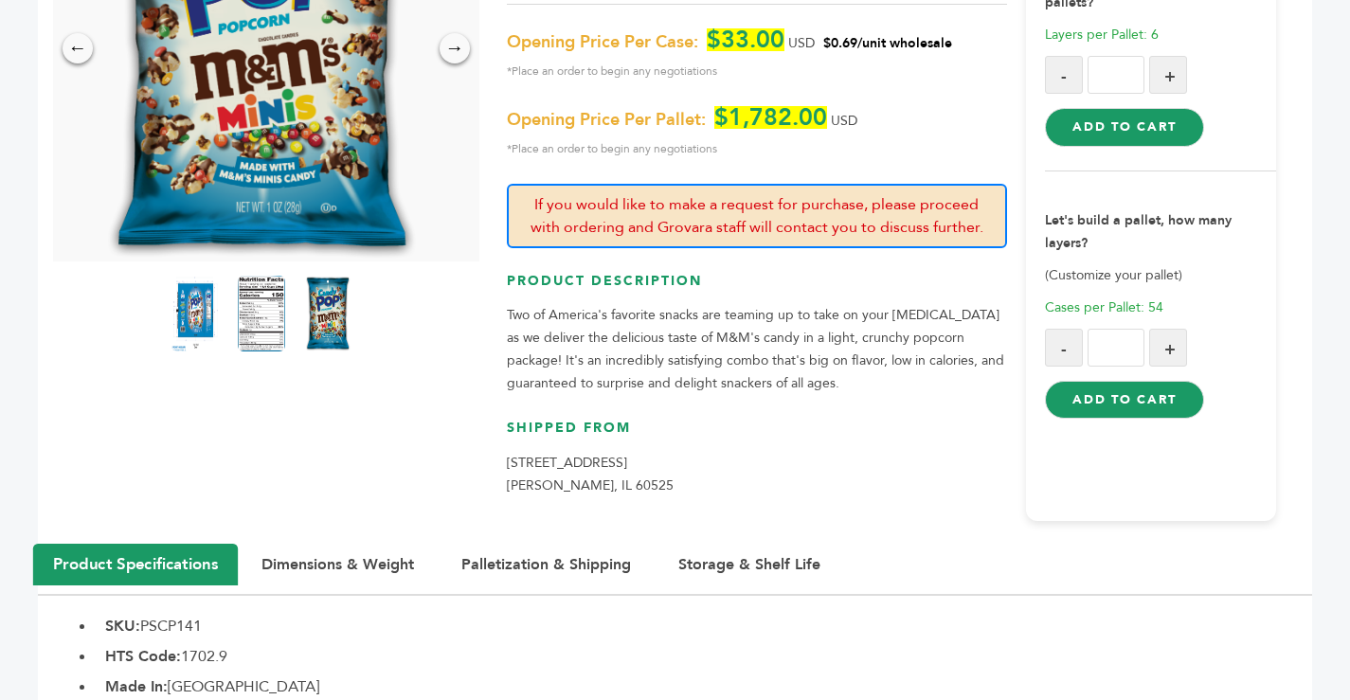
scroll to position [95, 0]
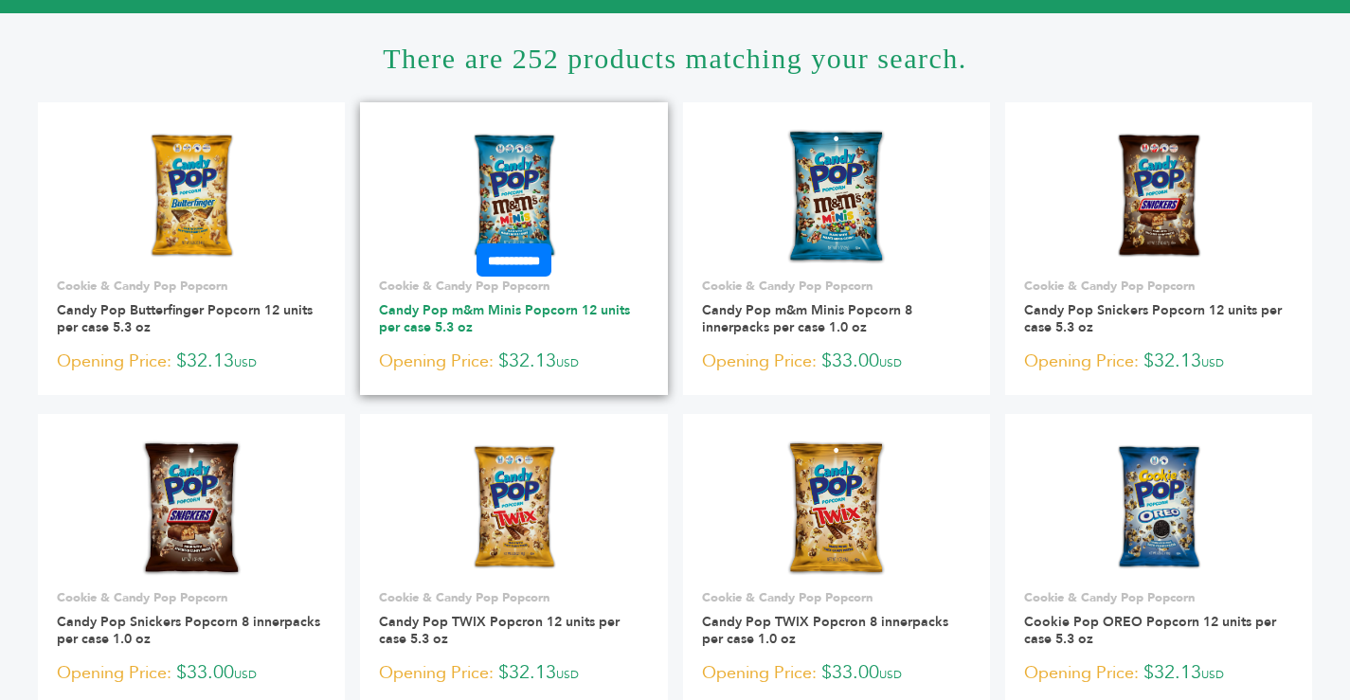
click at [465, 315] on link "Candy Pop m&m Minis Popcorn 12 units per case 5.3 oz" at bounding box center [504, 318] width 251 height 35
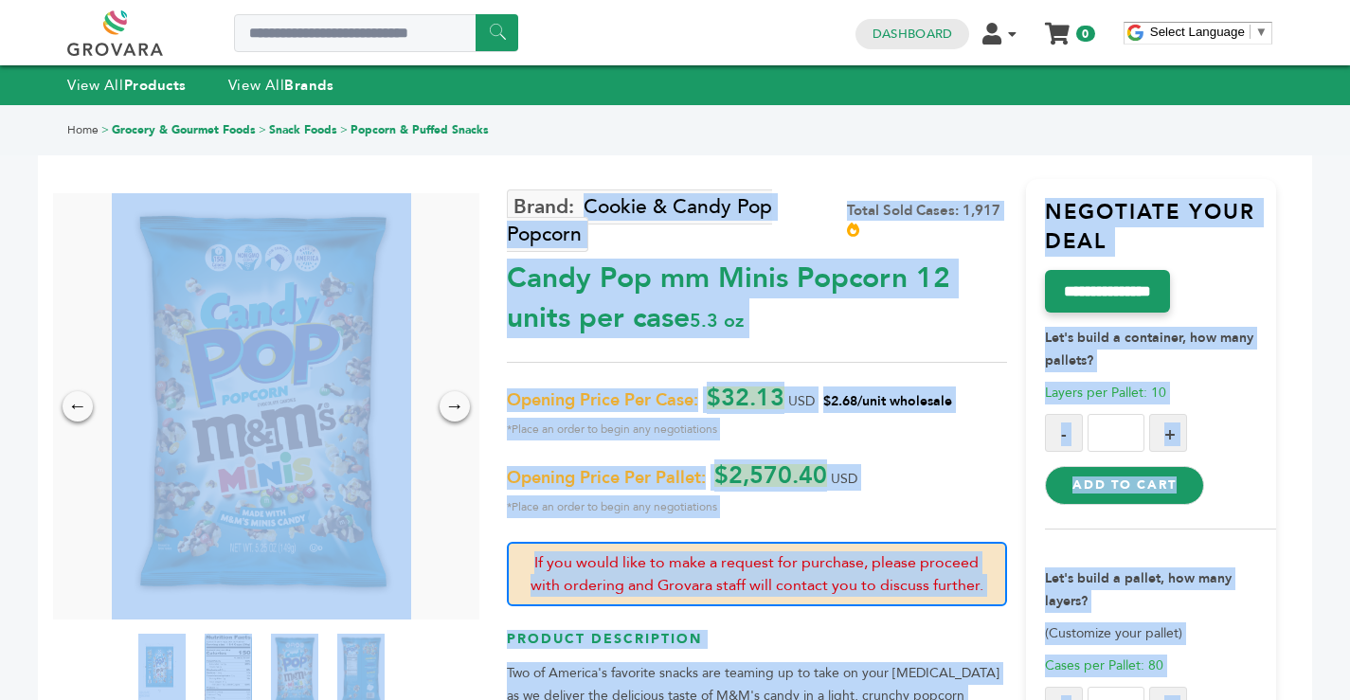
drag, startPoint x: 107, startPoint y: 125, endPoint x: 334, endPoint y: 426, distance: 377.5
click at [427, 234] on div "← →" at bounding box center [266, 406] width 426 height 426
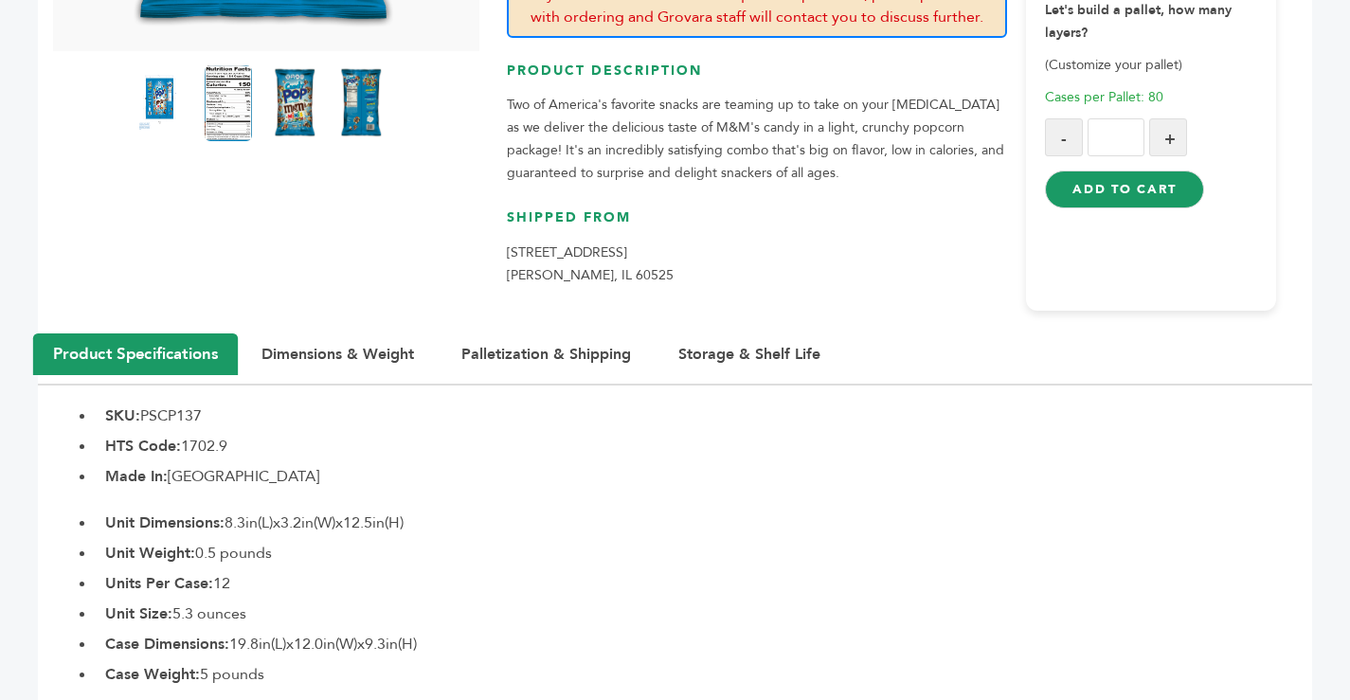
scroll to position [948, 0]
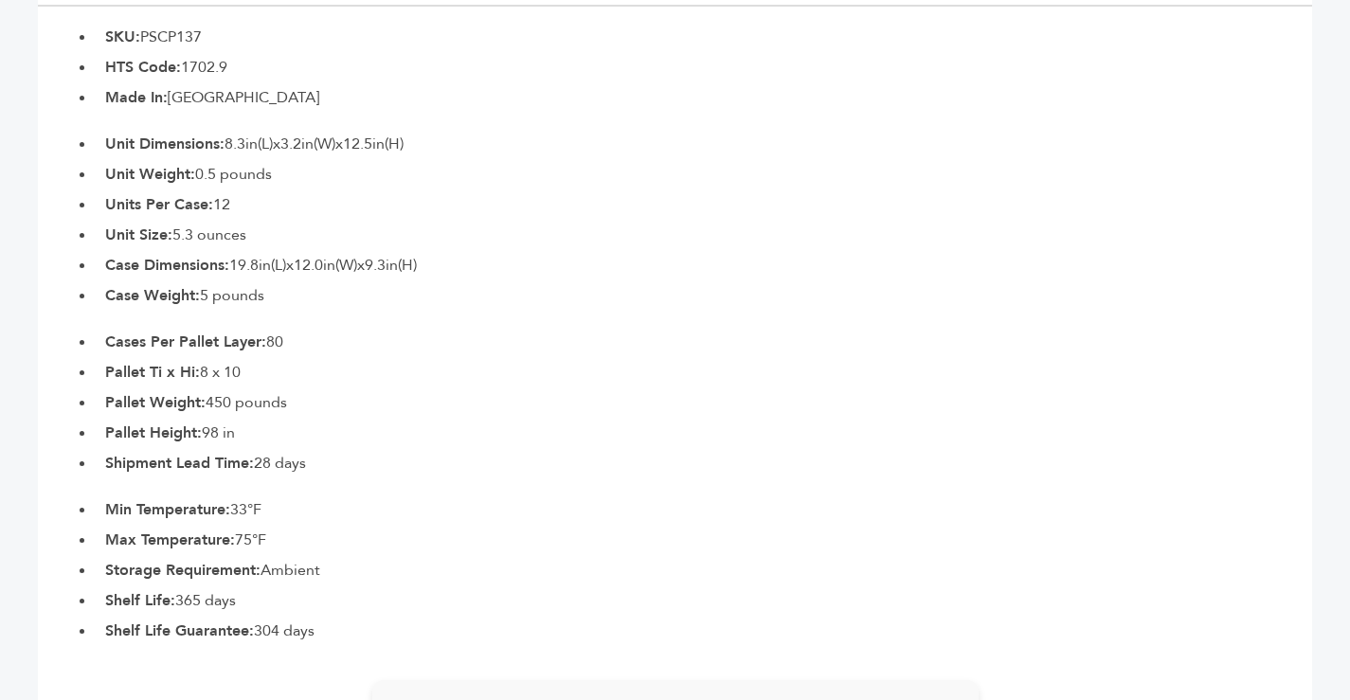
drag, startPoint x: 109, startPoint y: 35, endPoint x: 343, endPoint y: 627, distance: 636.8
click at [343, 627] on section "Product Specifications Dimensions & Weight Palletization & Shipping Storage & S…" at bounding box center [675, 298] width 1275 height 687
copy section "SKU: PSCP137 HTS Code: 1702.9 Made In: United States of America Unit Dimensions…"
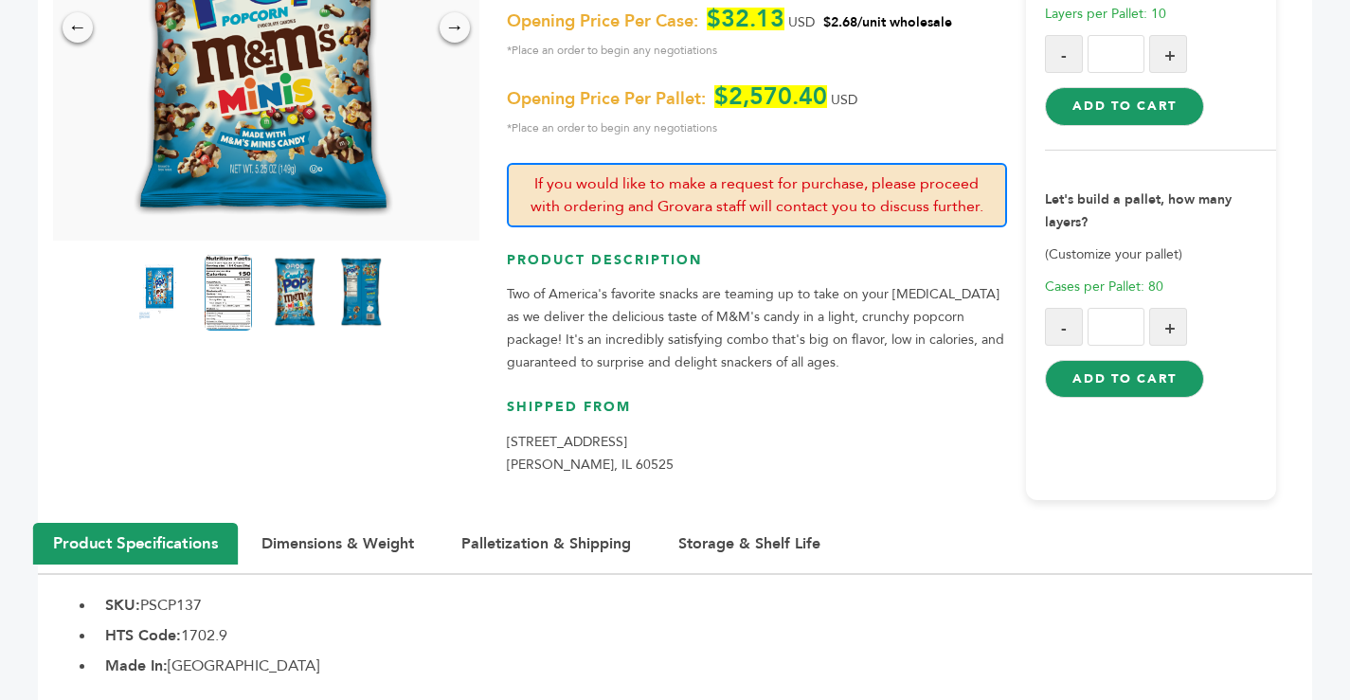
scroll to position [0, 0]
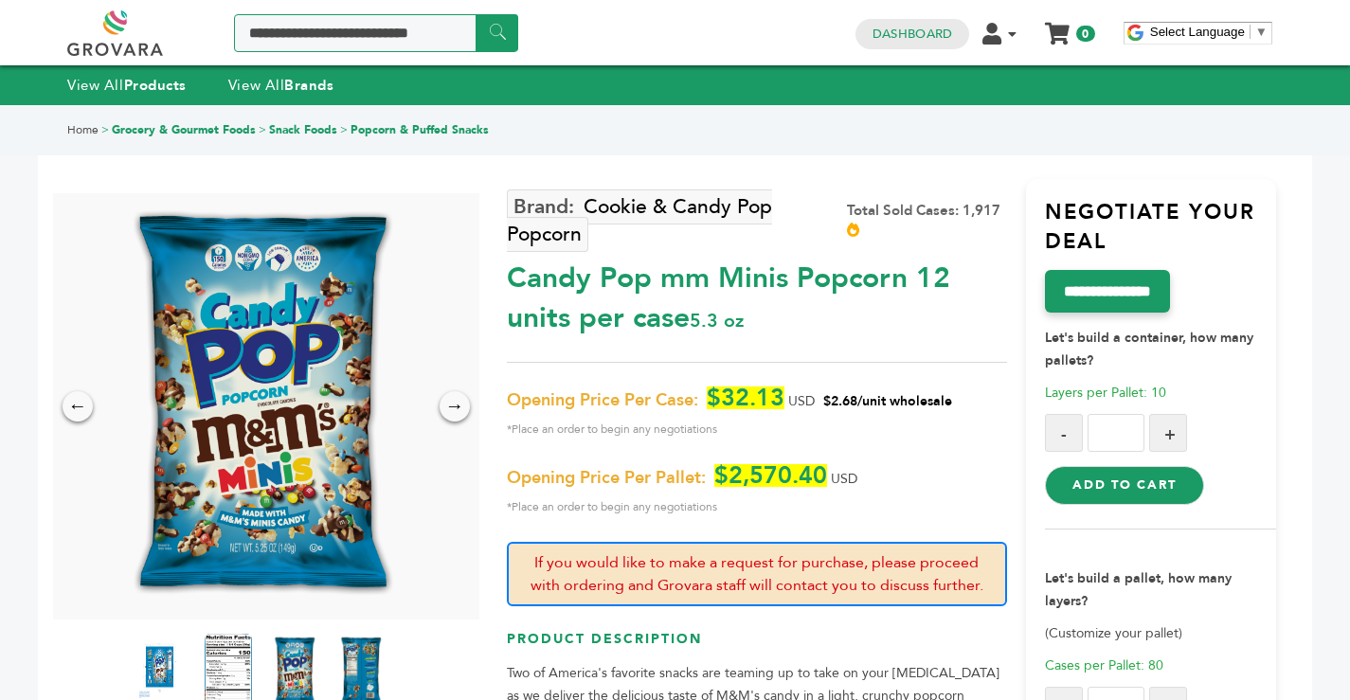
click at [299, 33] on input "Search a product or brand..." at bounding box center [376, 33] width 284 height 38
type input "**********"
click at [518, 29] on input "******" at bounding box center [497, 32] width 43 height 37
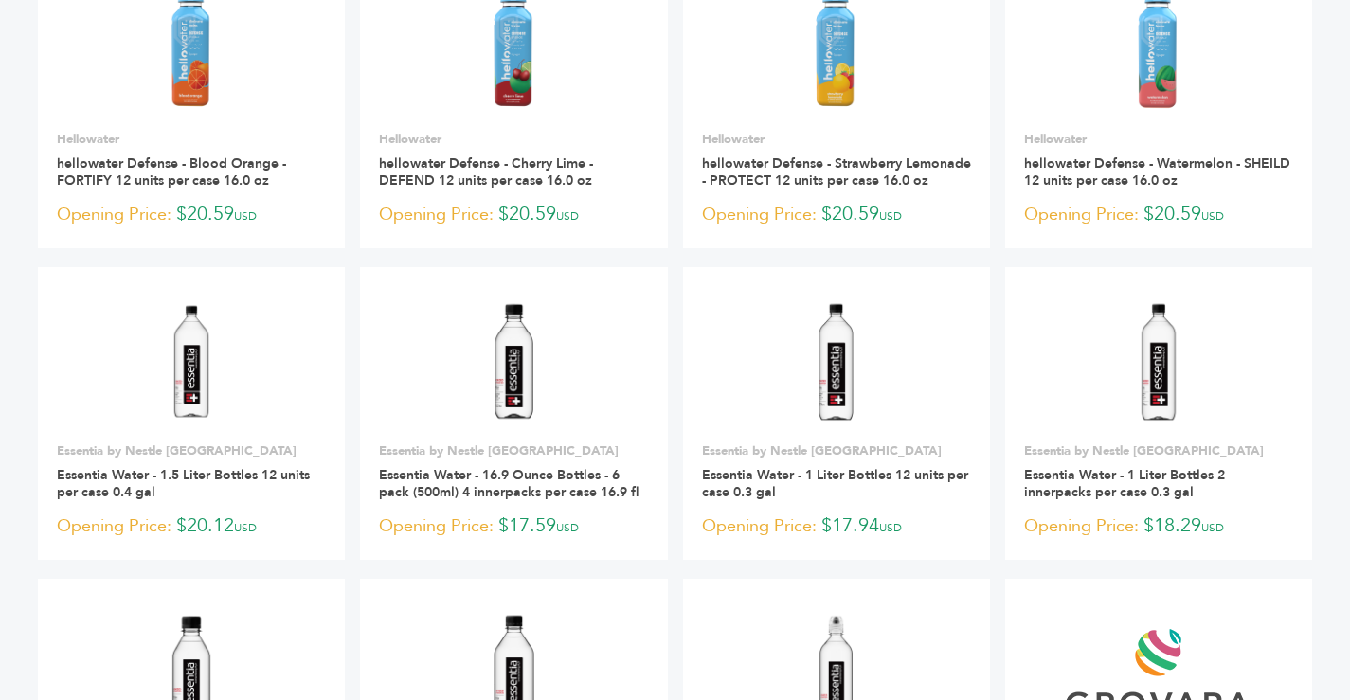
scroll to position [190, 0]
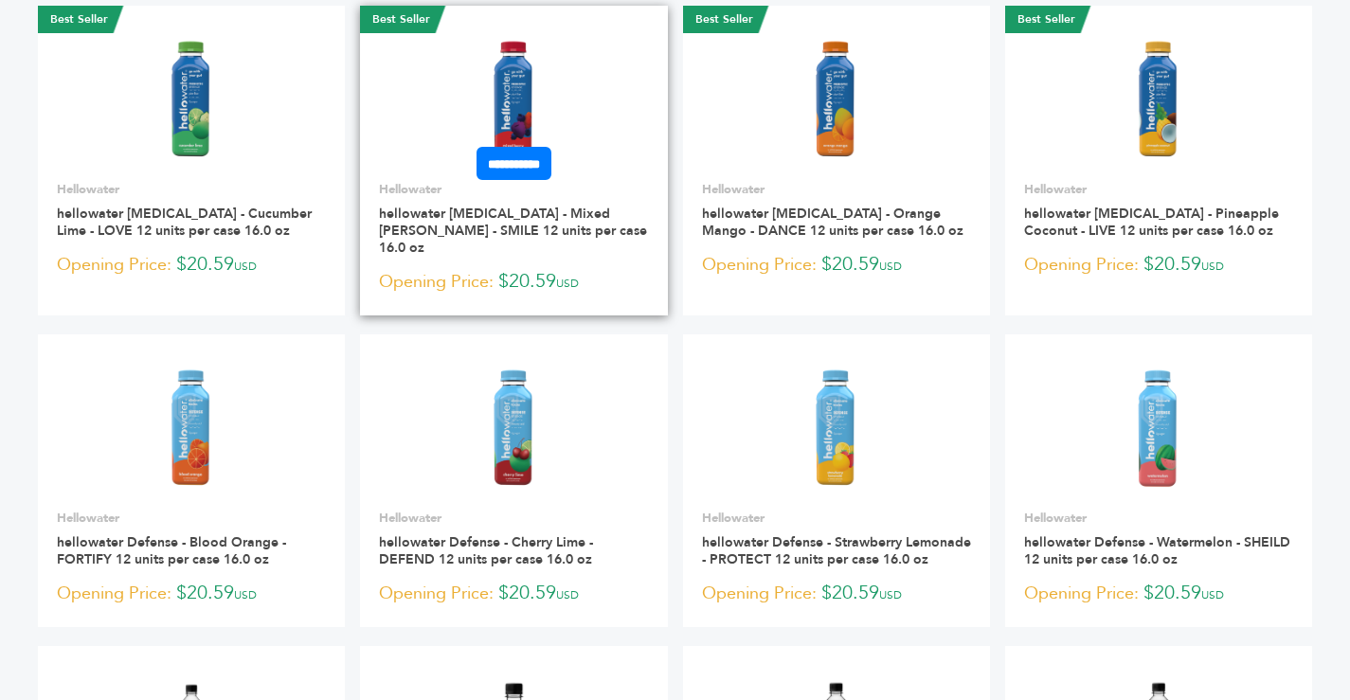
click at [498, 85] on img at bounding box center [513, 99] width 102 height 136
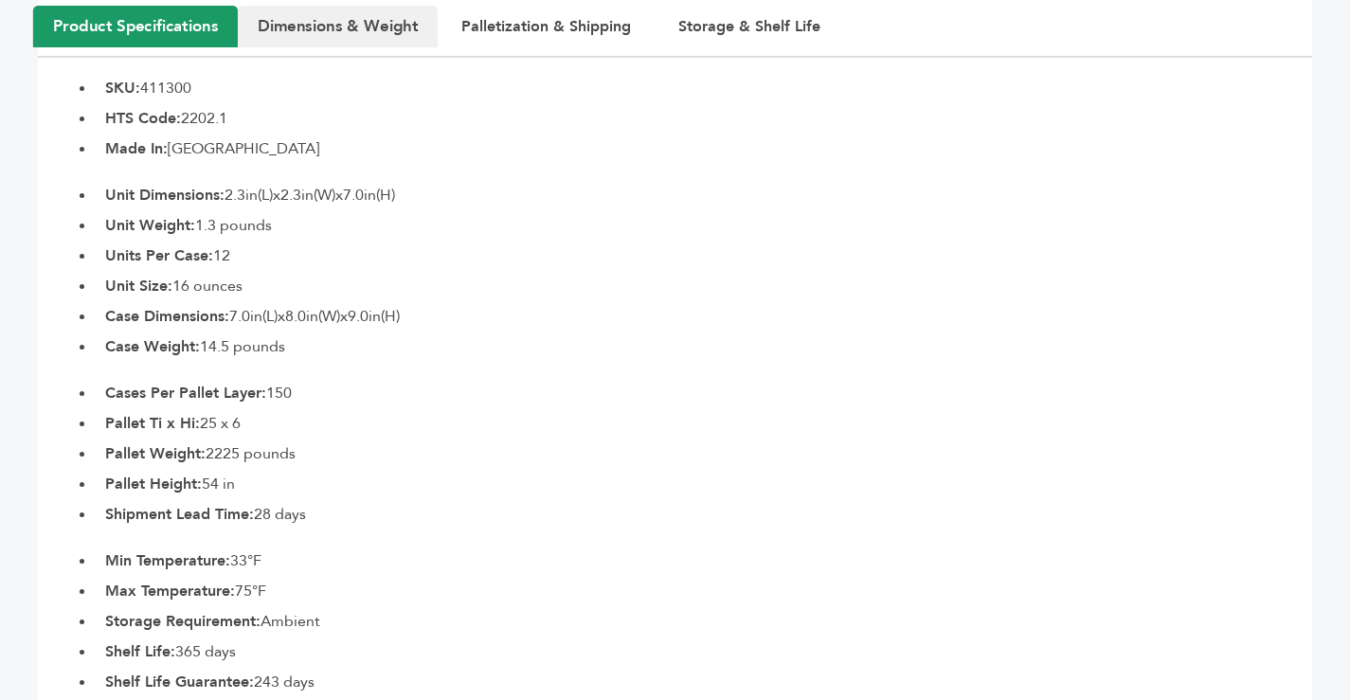
scroll to position [853, 0]
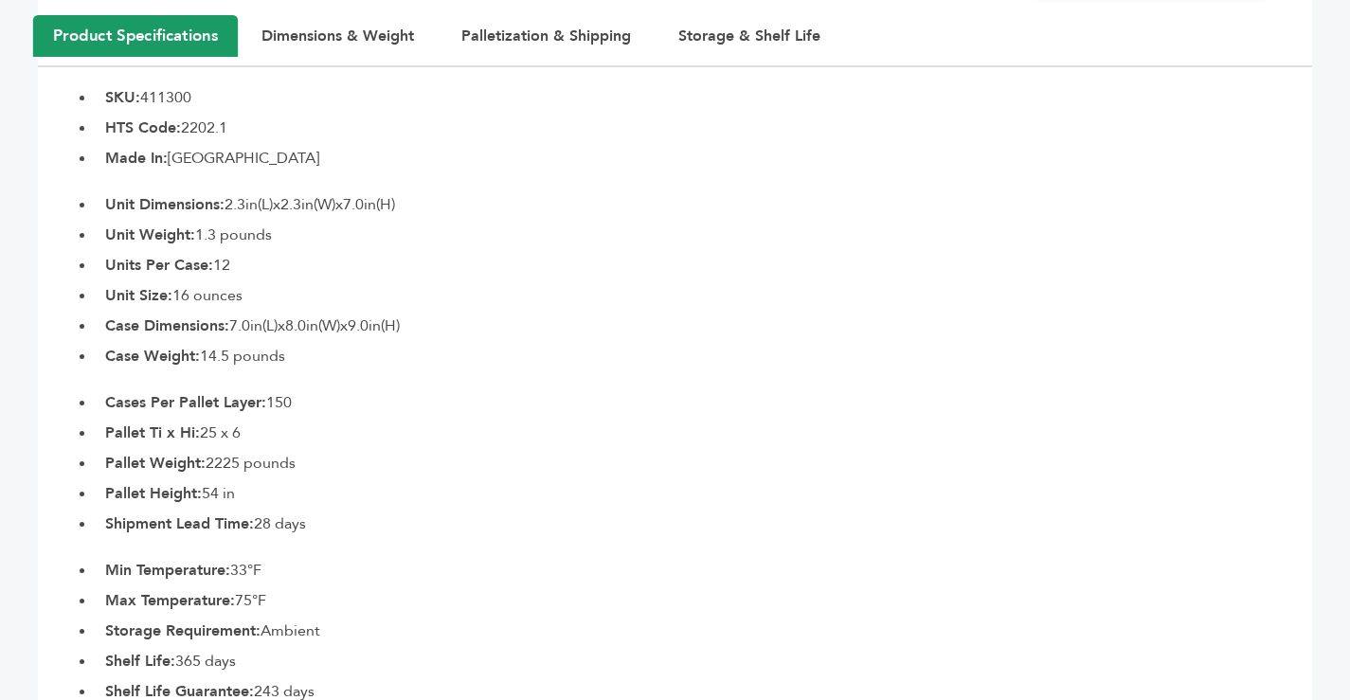
drag, startPoint x: 112, startPoint y: 51, endPoint x: 345, endPoint y: 641, distance: 633.8
click at [345, 641] on section "Product Specifications Dimensions & Weight Palletization & Shipping Storage & S…" at bounding box center [675, 359] width 1275 height 687
click at [167, 194] on b "Unit Dimensions:" at bounding box center [164, 204] width 119 height 21
click at [118, 87] on b "SKU:" at bounding box center [122, 97] width 35 height 21
drag, startPoint x: 108, startPoint y: 57, endPoint x: 321, endPoint y: 659, distance: 638.4
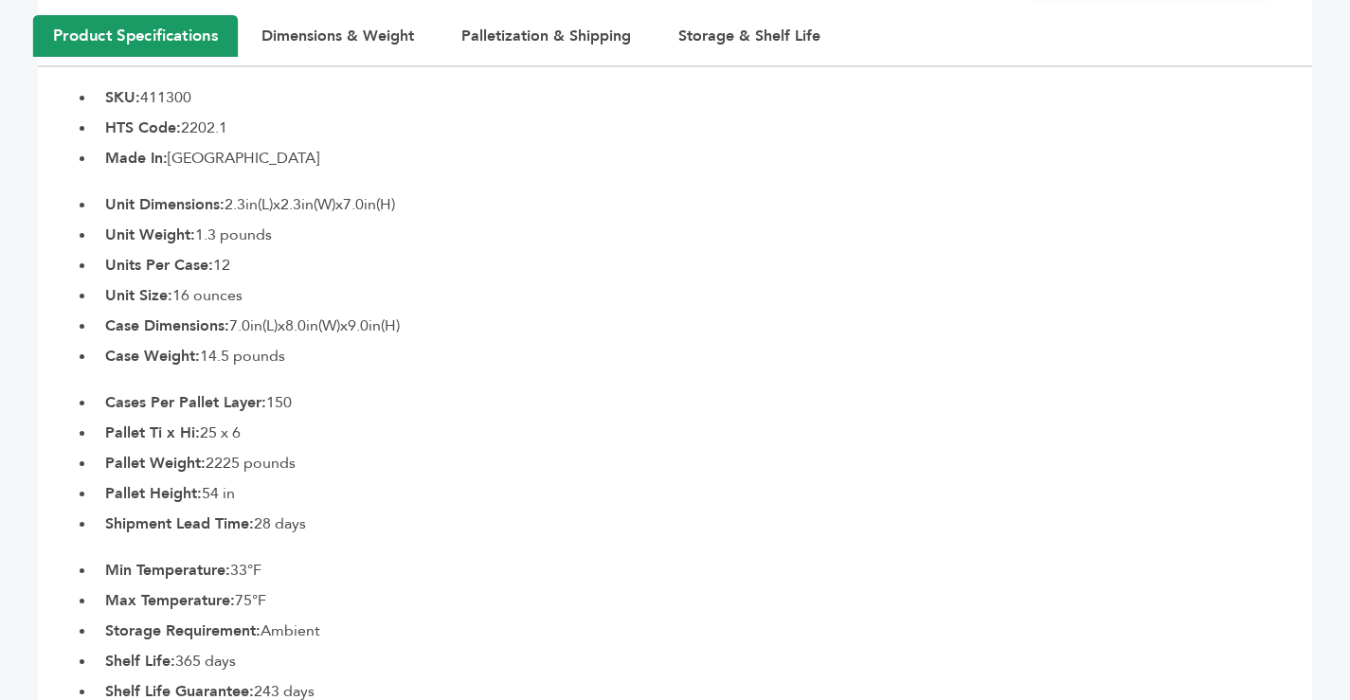
click at [321, 659] on section "Product Specifications Dimensions & Weight Palletization & Shipping Storage & S…" at bounding box center [675, 359] width 1275 height 687
copy section "SKU: 411300 HTS Code: 2202.1 Made In: United States of America Unit Dimensions:…"
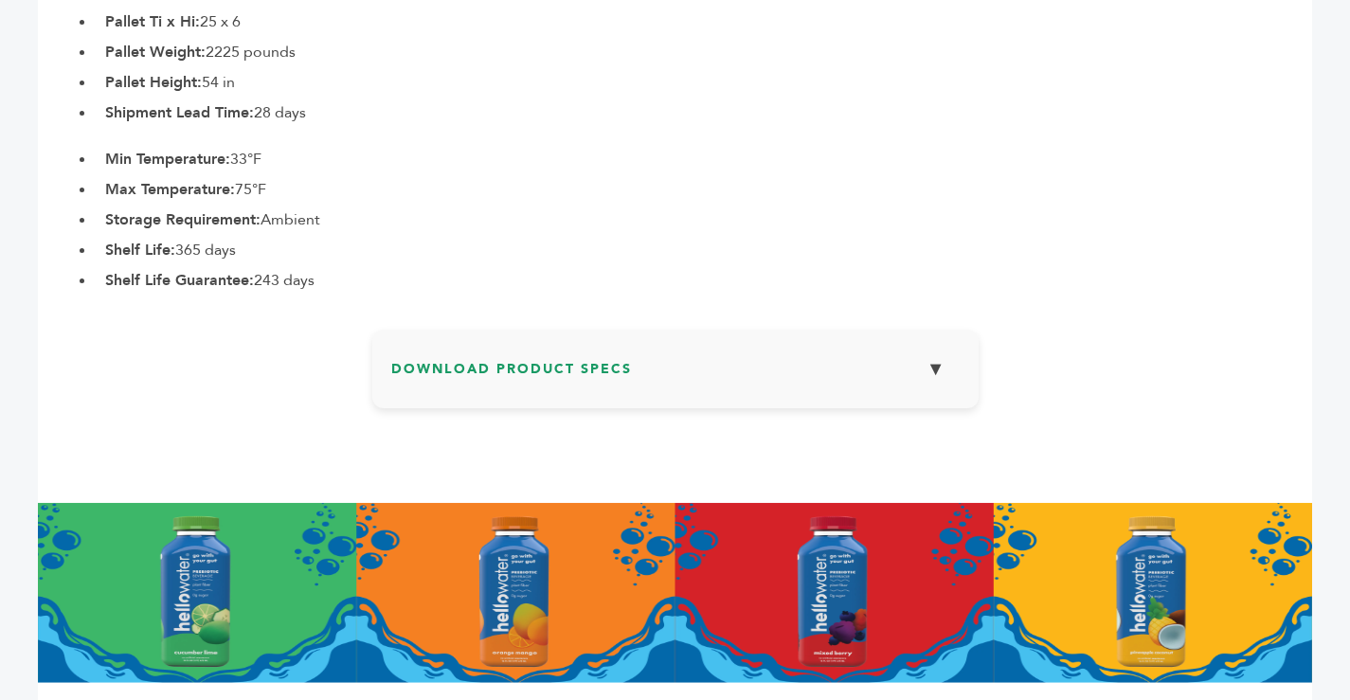
scroll to position [1421, 0]
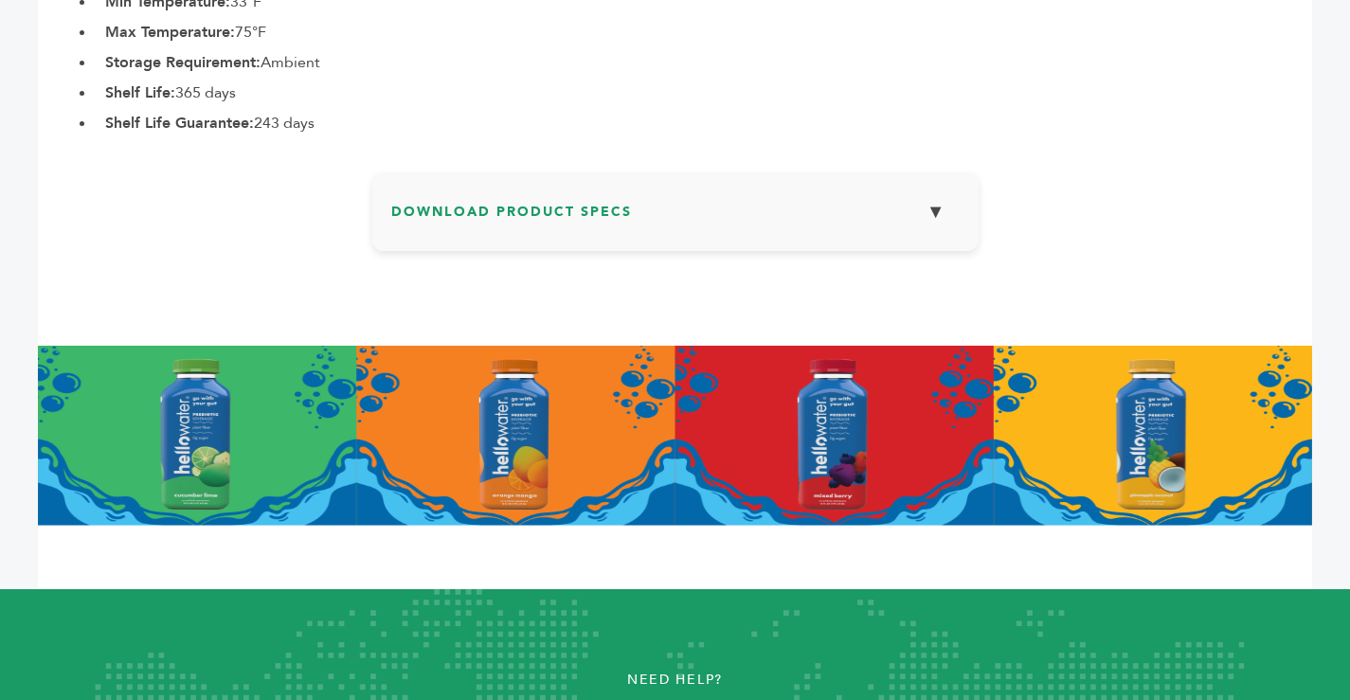
click at [930, 191] on button "▼" at bounding box center [936, 211] width 47 height 41
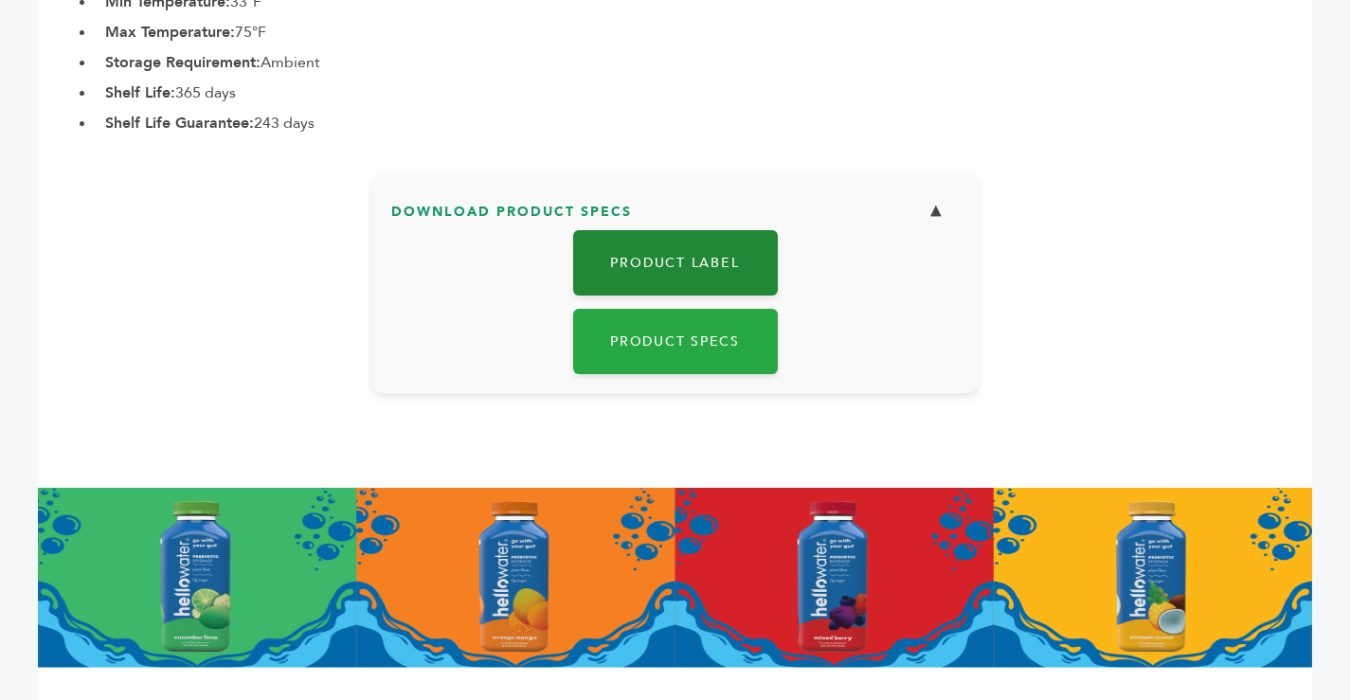
click at [689, 230] on link "Product Label" at bounding box center [675, 262] width 205 height 65
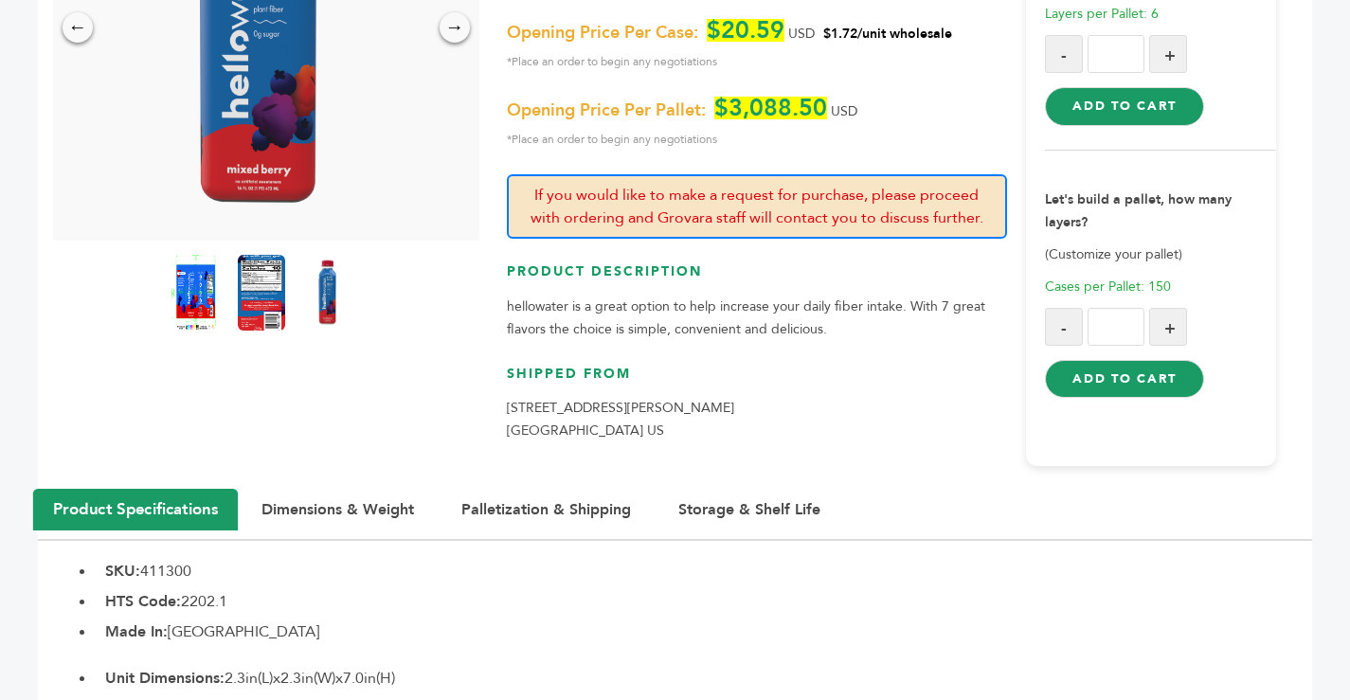
scroll to position [0, 0]
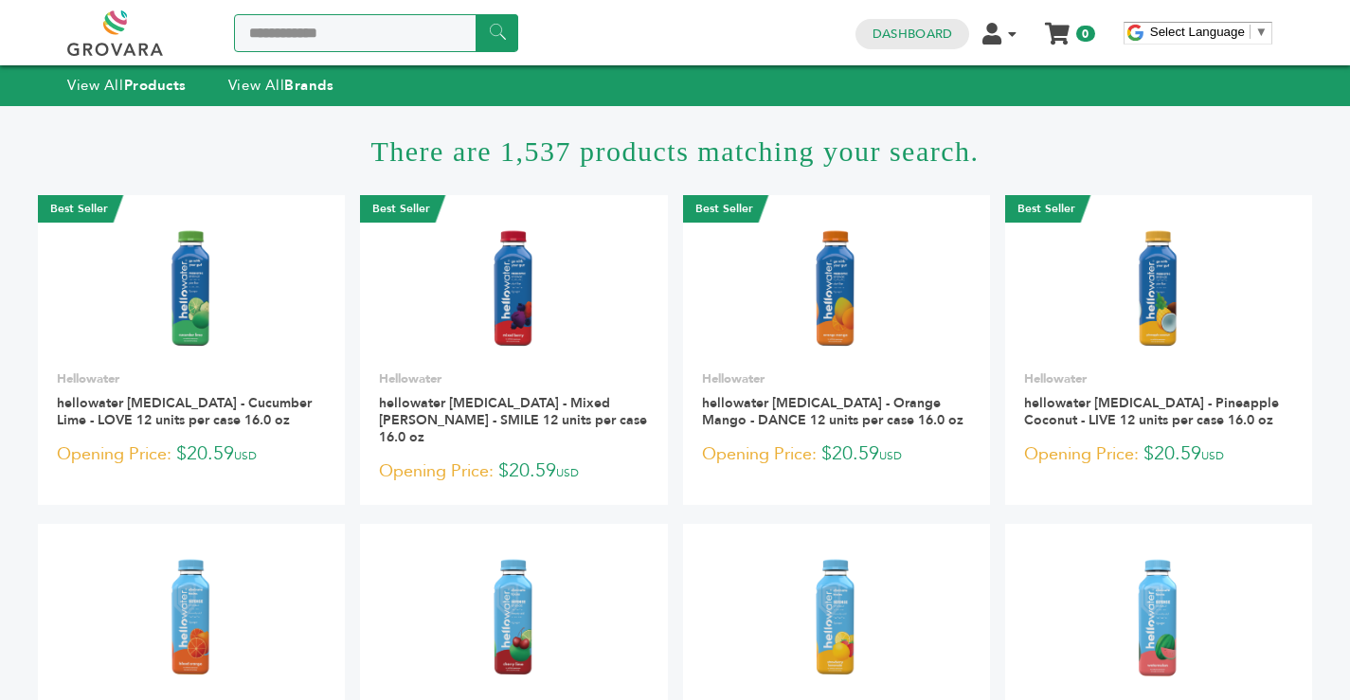
drag, startPoint x: 368, startPoint y: 27, endPoint x: 231, endPoint y: 30, distance: 136.5
click at [231, 30] on div "**********" at bounding box center [292, 32] width 451 height 45
click at [476, 14] on input "******" at bounding box center [497, 32] width 43 height 37
type input "**********"
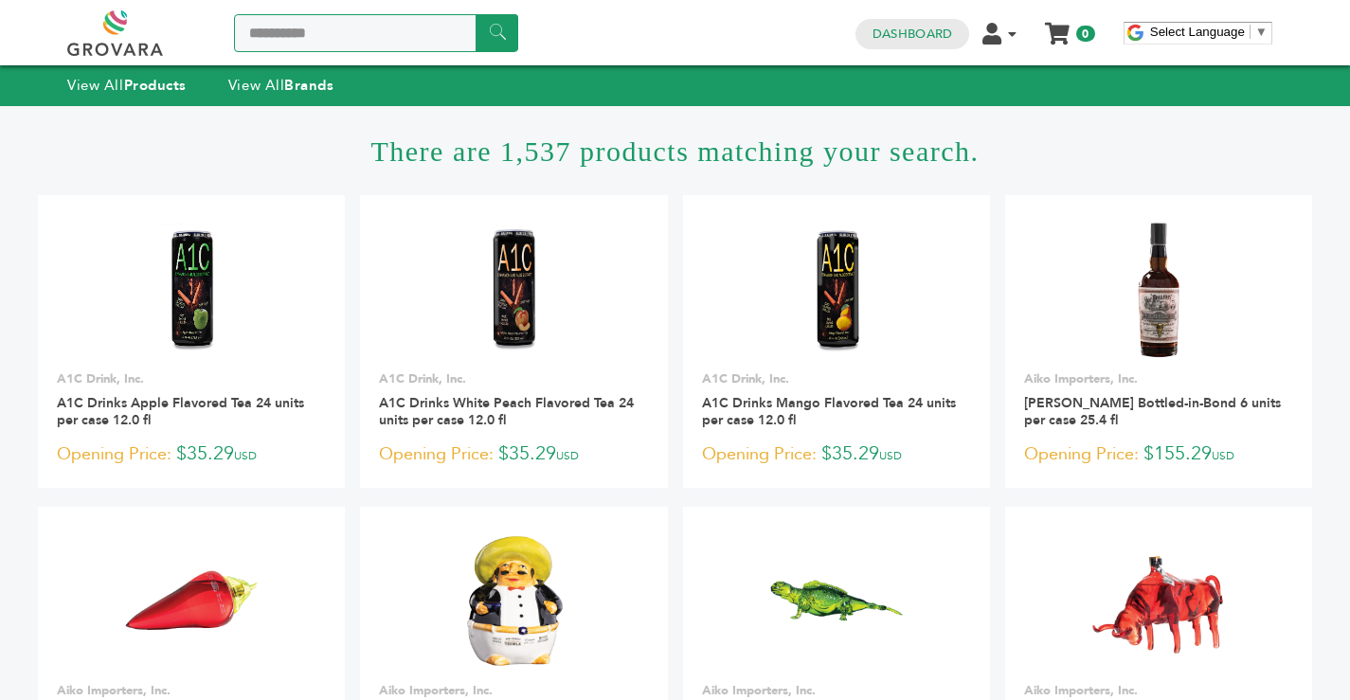
click at [342, 36] on input "*********" at bounding box center [376, 33] width 284 height 38
click at [518, 32] on input "******" at bounding box center [497, 32] width 43 height 37
drag, startPoint x: 341, startPoint y: 30, endPoint x: 231, endPoint y: 30, distance: 109.9
click at [231, 30] on div "********* ******" at bounding box center [292, 32] width 451 height 45
type input "****"
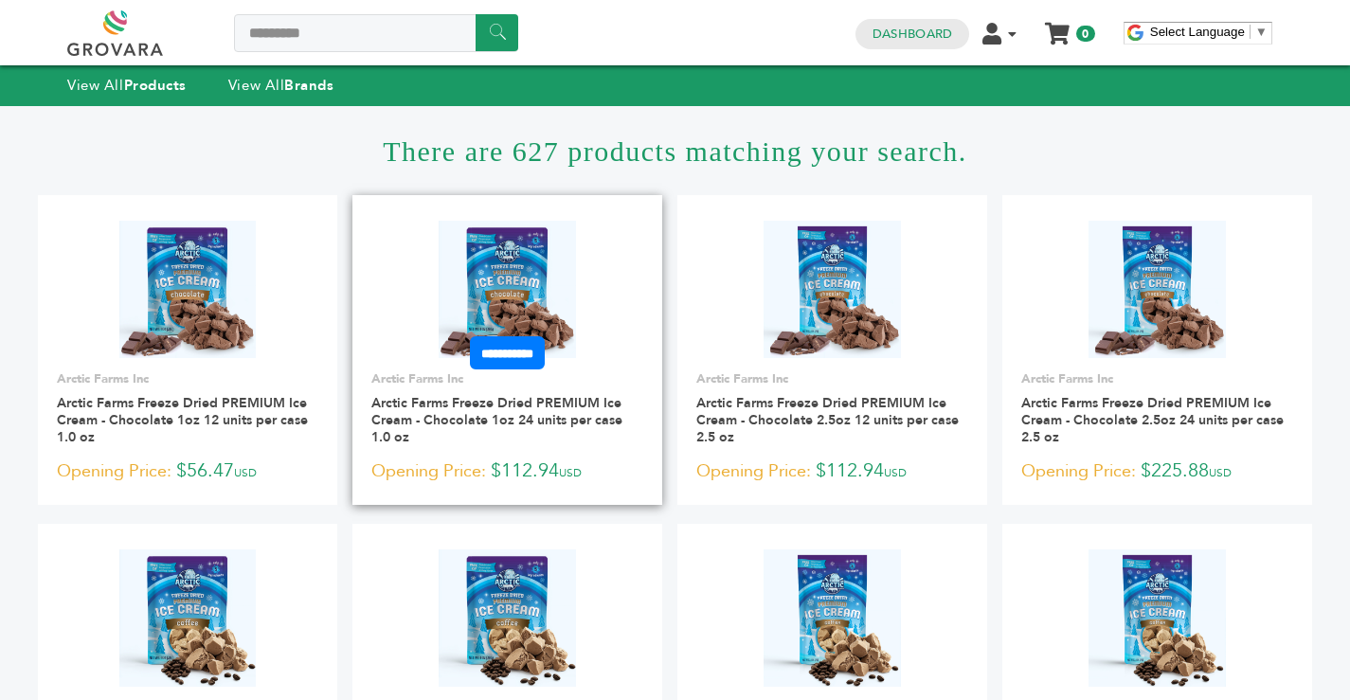
scroll to position [190, 0]
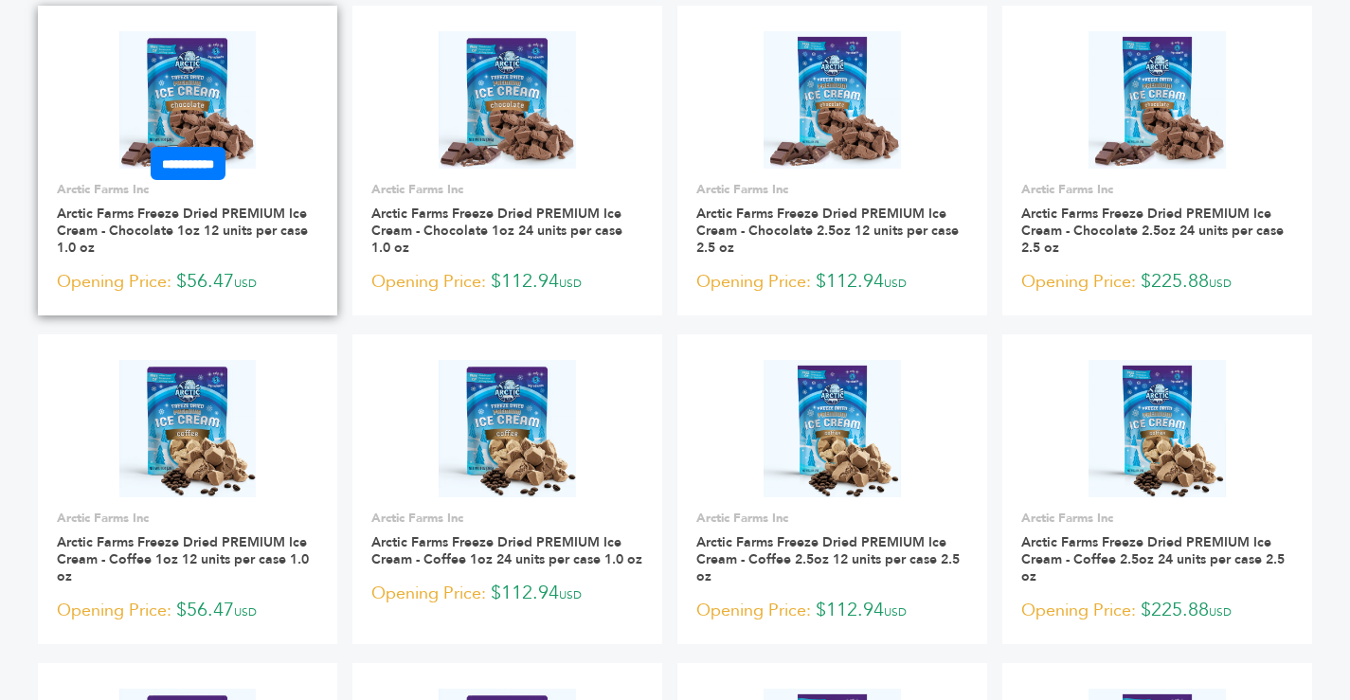
click at [169, 94] on img at bounding box center [187, 99] width 137 height 137
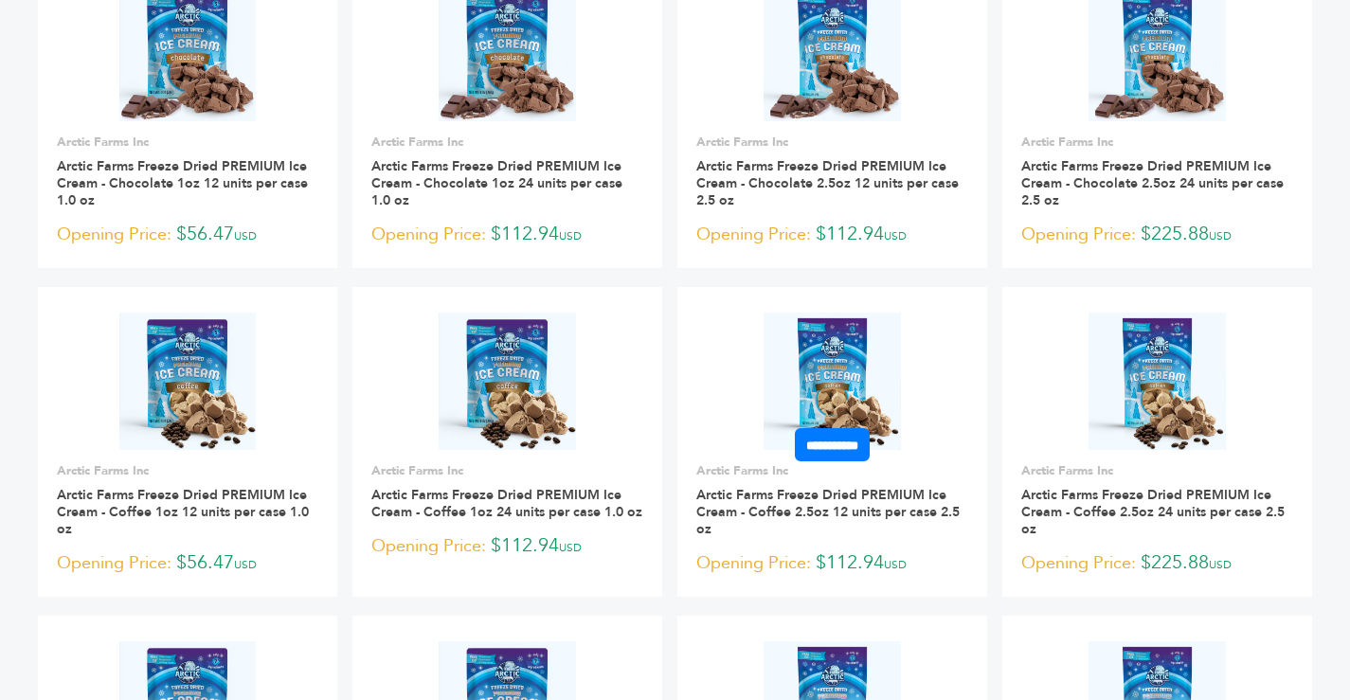
scroll to position [474, 0]
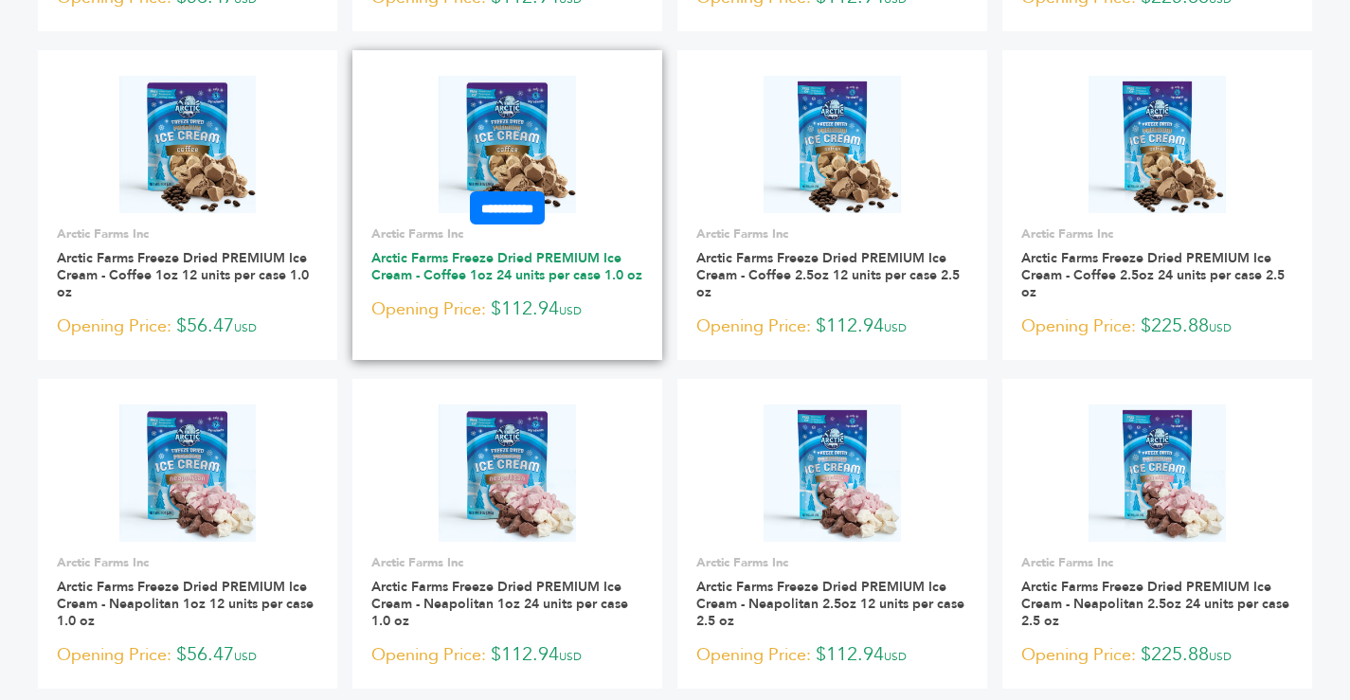
click at [461, 280] on link "Arctic Farms Freeze Dried PREMIUM Ice Cream - Coffee 1oz 24 units per case 1.0 …" at bounding box center [506, 266] width 271 height 35
